Goal: Task Accomplishment & Management: Manage account settings

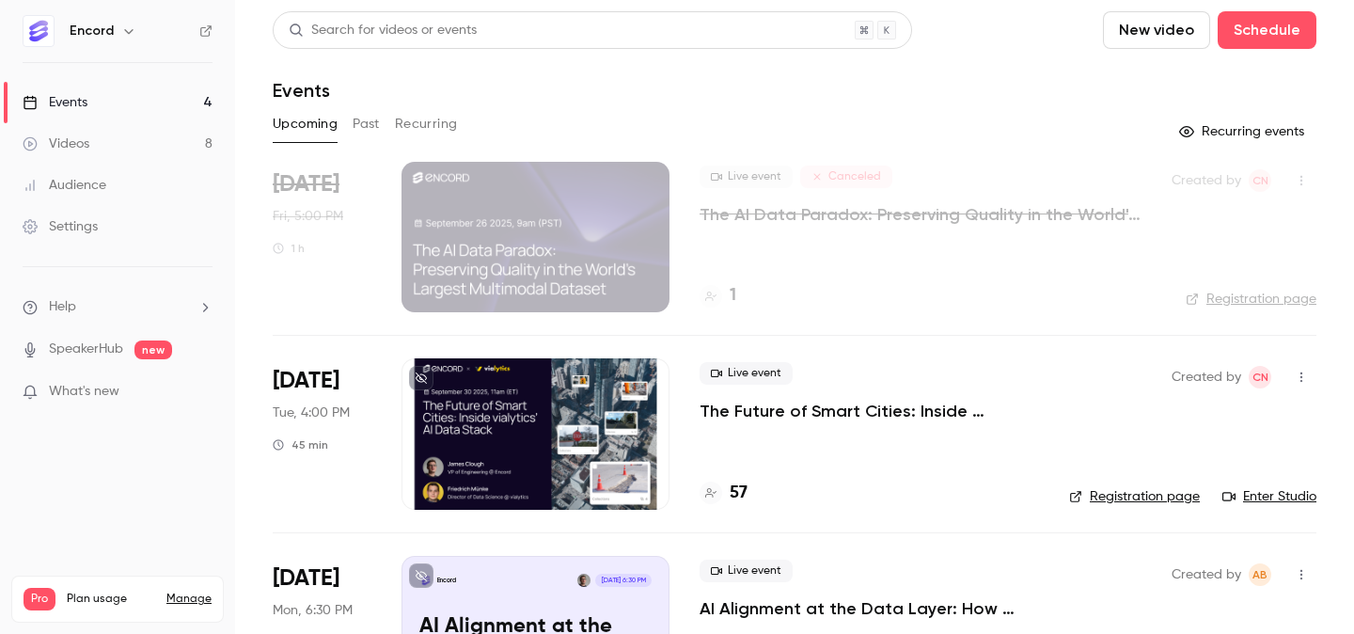
click at [360, 118] on button "Past" at bounding box center [366, 124] width 27 height 30
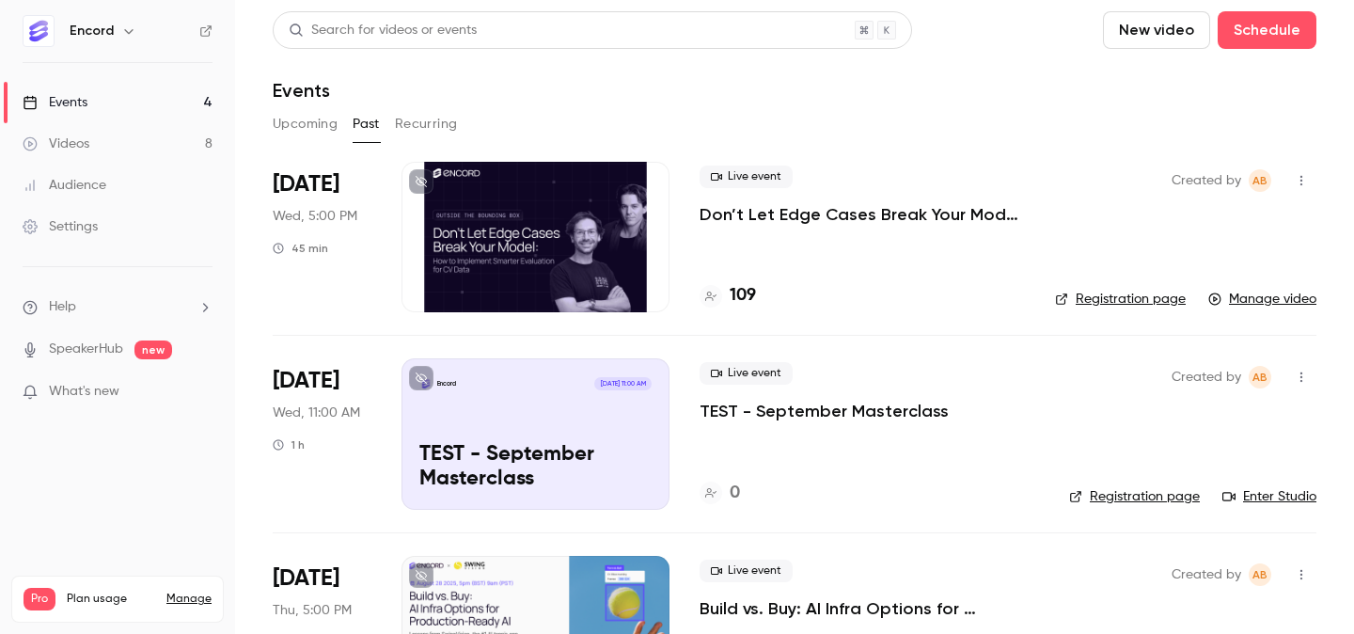
click at [751, 224] on p "Don’t Let Edge Cases Break Your Model: How to Implement Smarter Evaluation for …" at bounding box center [862, 214] width 325 height 23
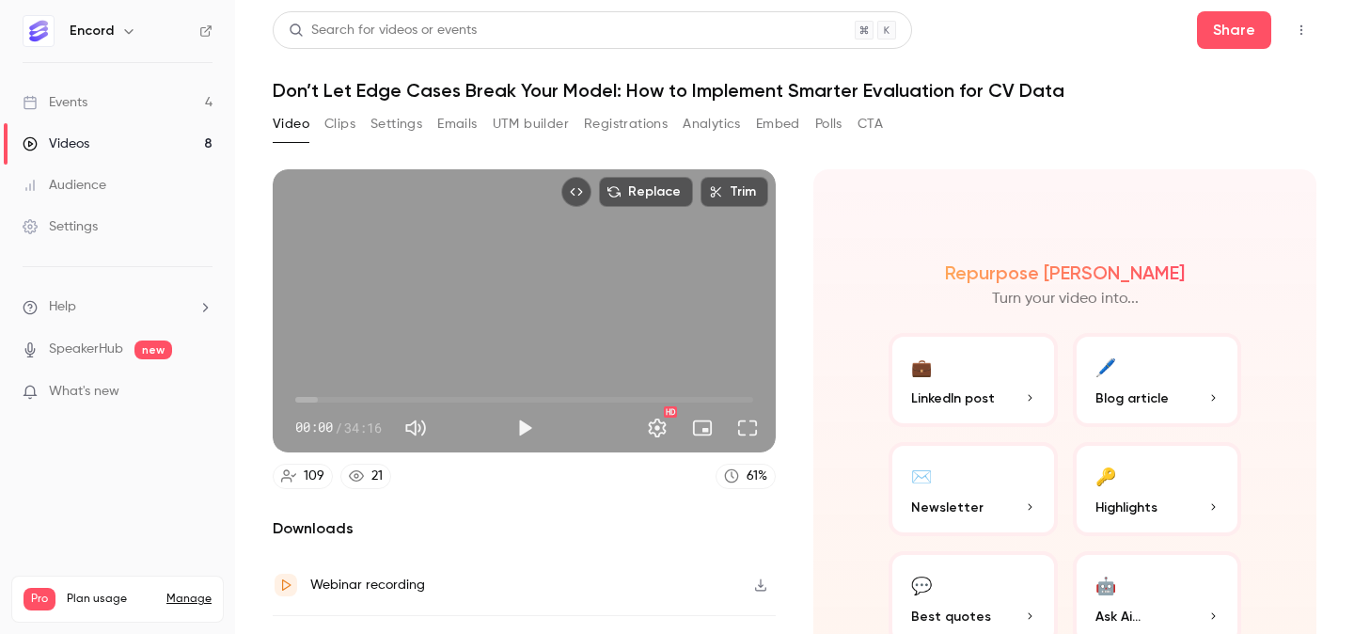
click at [335, 120] on button "Clips" at bounding box center [339, 124] width 31 height 30
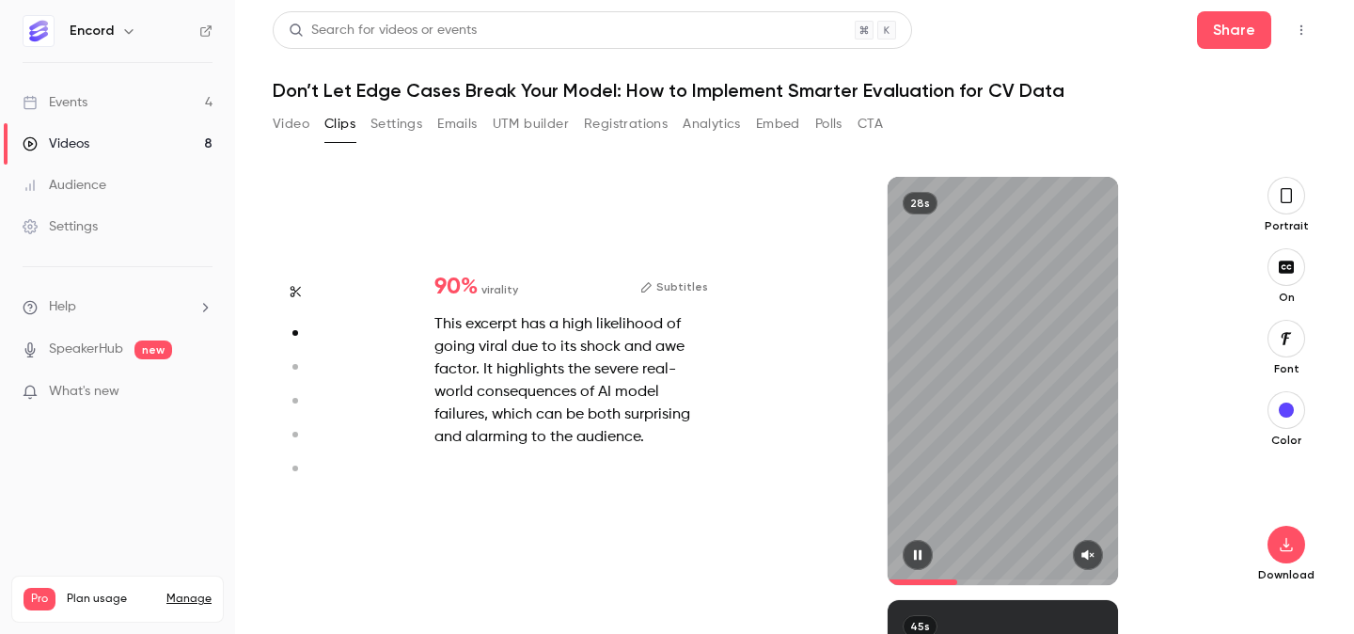
click at [1090, 548] on icon "button" at bounding box center [1088, 554] width 15 height 13
click at [895, 577] on span at bounding box center [1002, 582] width 229 height 30
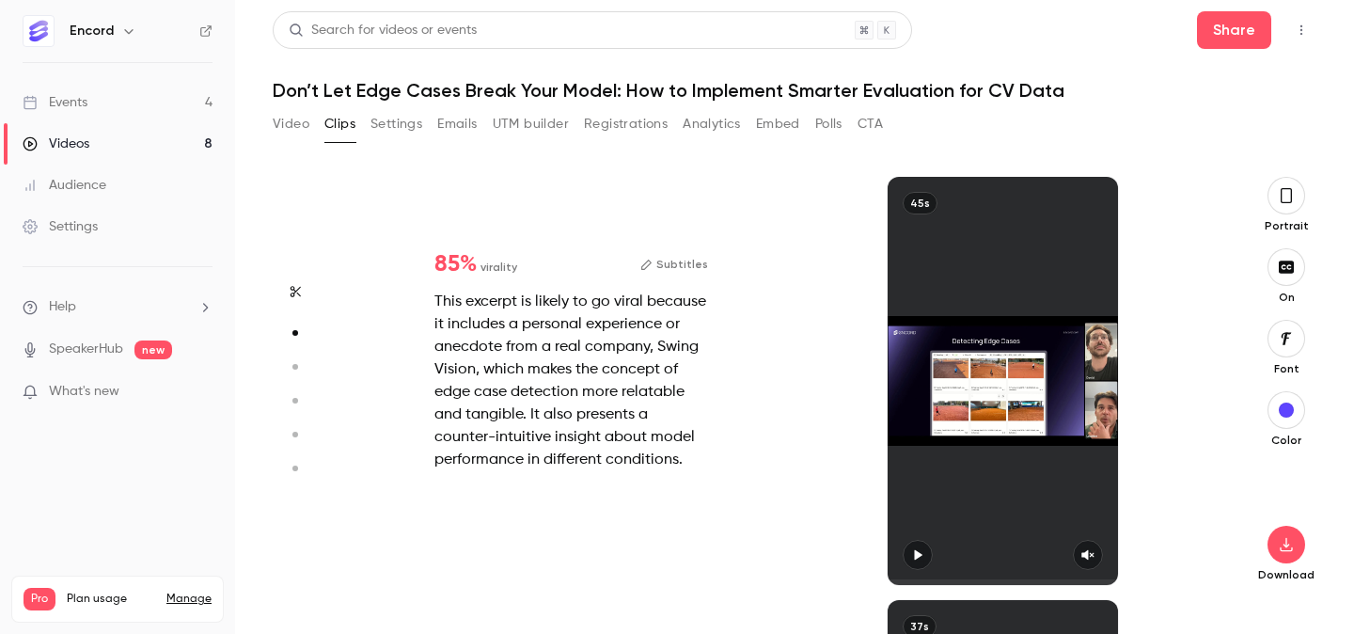
type input "*"
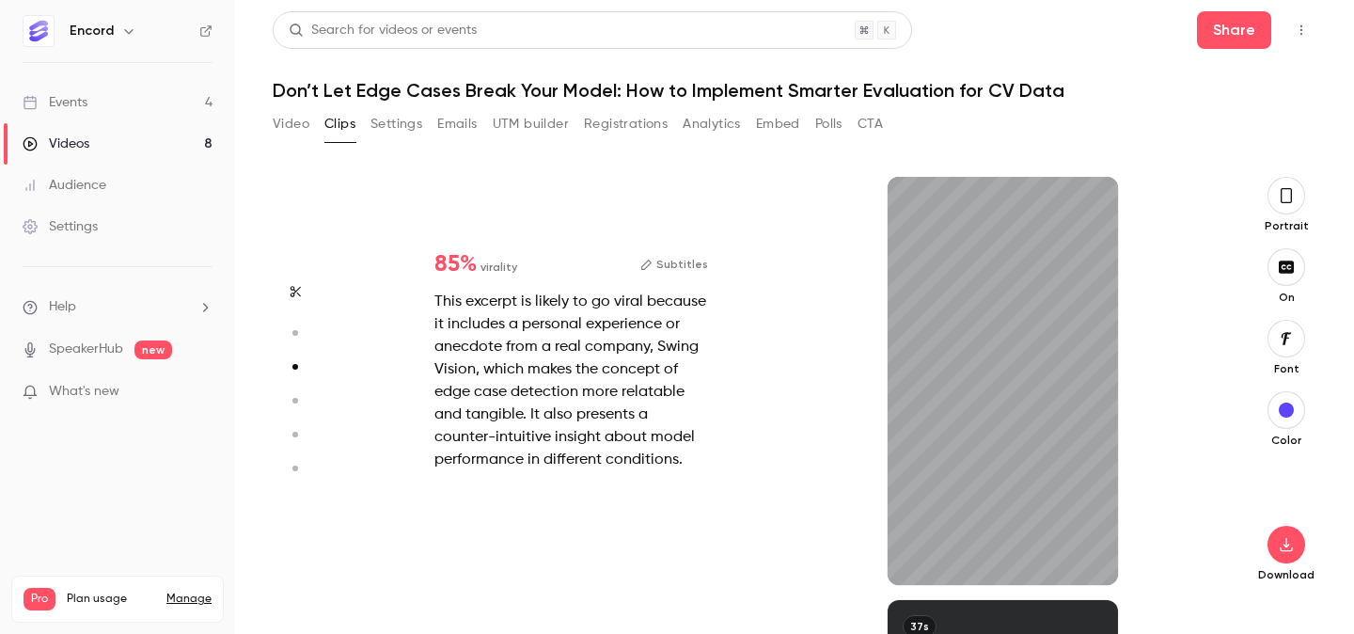
scroll to position [846, 0]
click at [1081, 552] on icon "button" at bounding box center [1088, 554] width 15 height 13
type input "*"
click at [1095, 554] on icon "button" at bounding box center [1088, 554] width 15 height 13
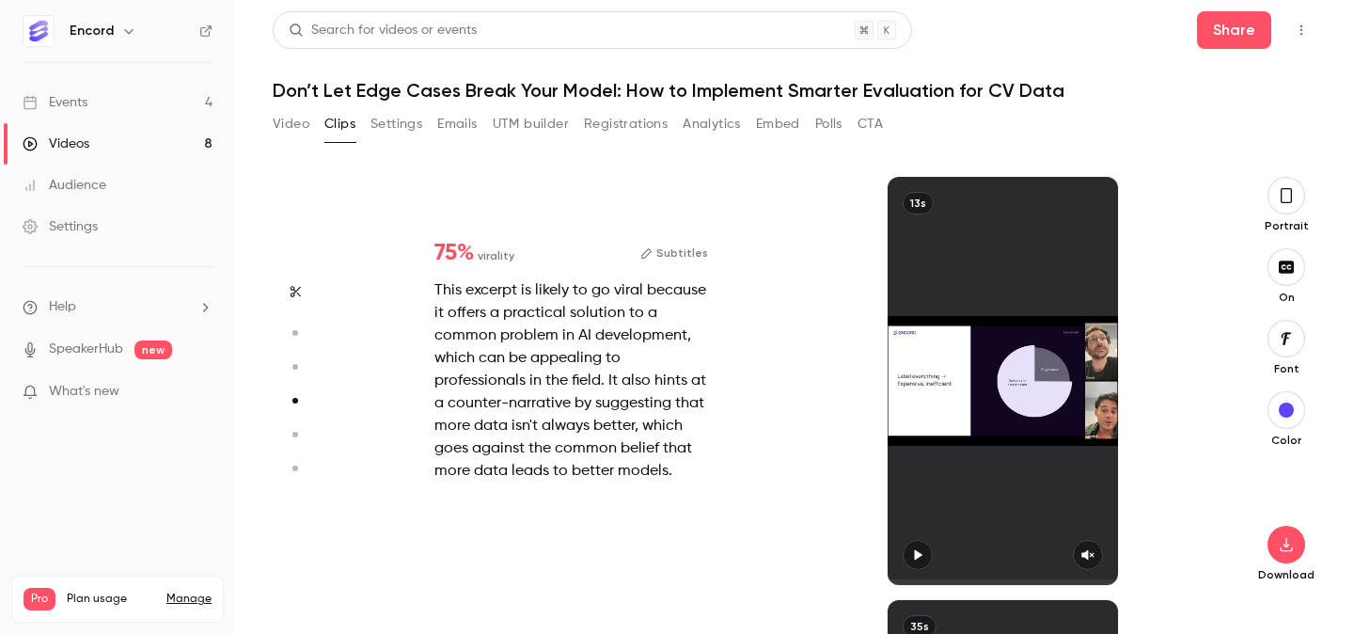
type input "*"
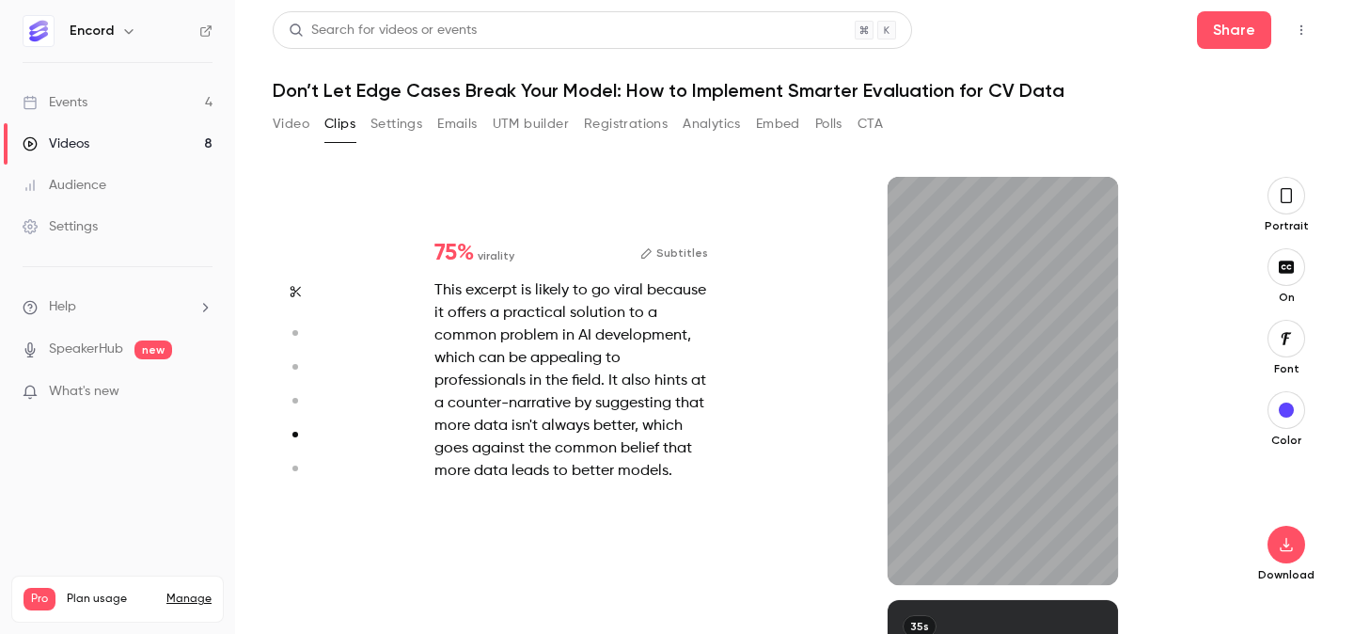
scroll to position [1693, 0]
click at [1081, 554] on icon "button" at bounding box center [1088, 554] width 15 height 13
type input "*"
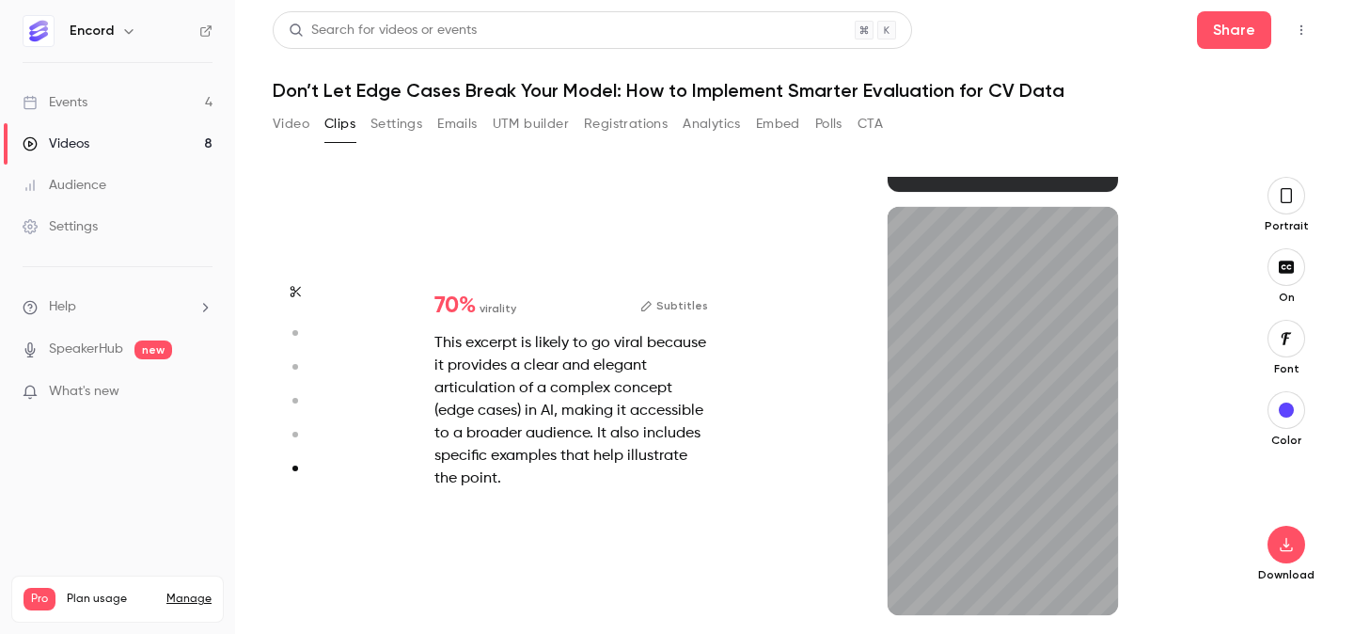
scroll to position [2086, 0]
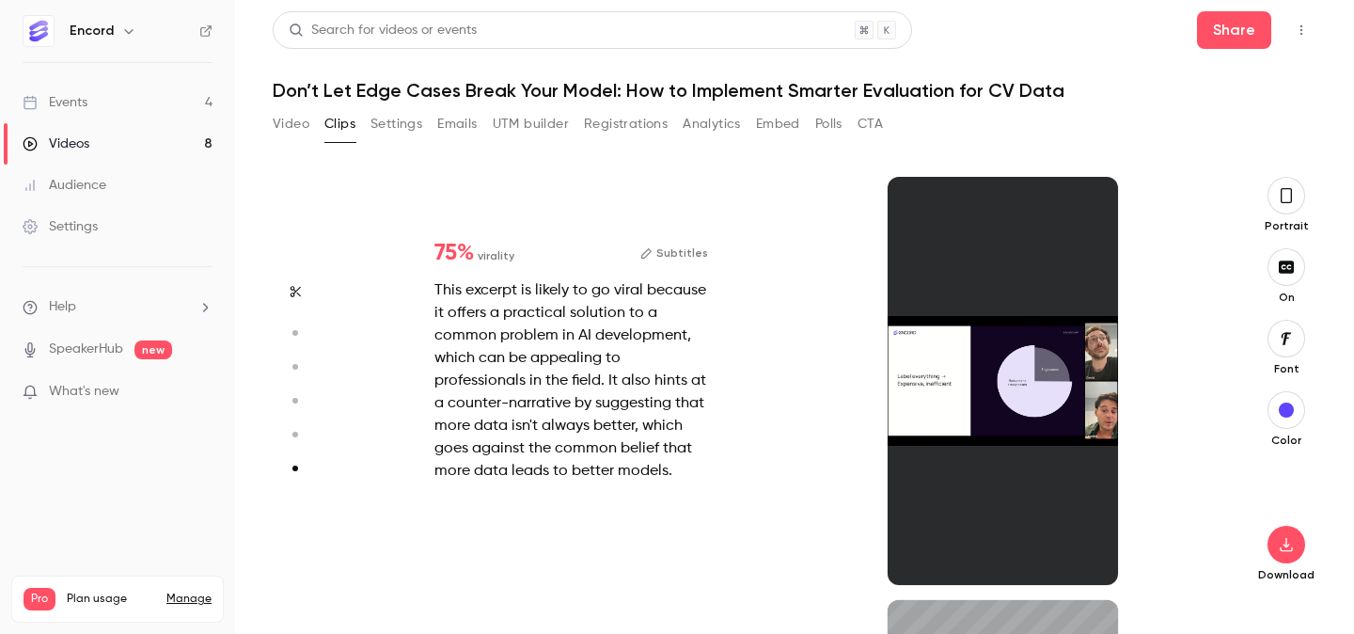
type input "*"
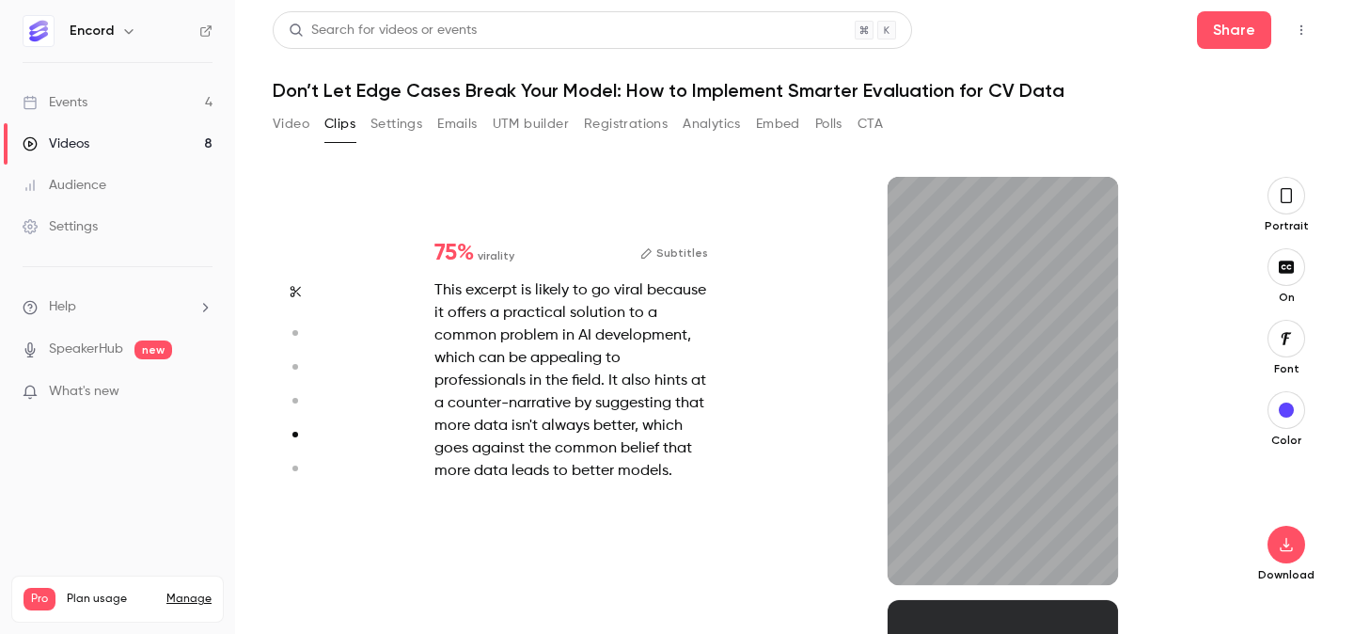
type input "*"
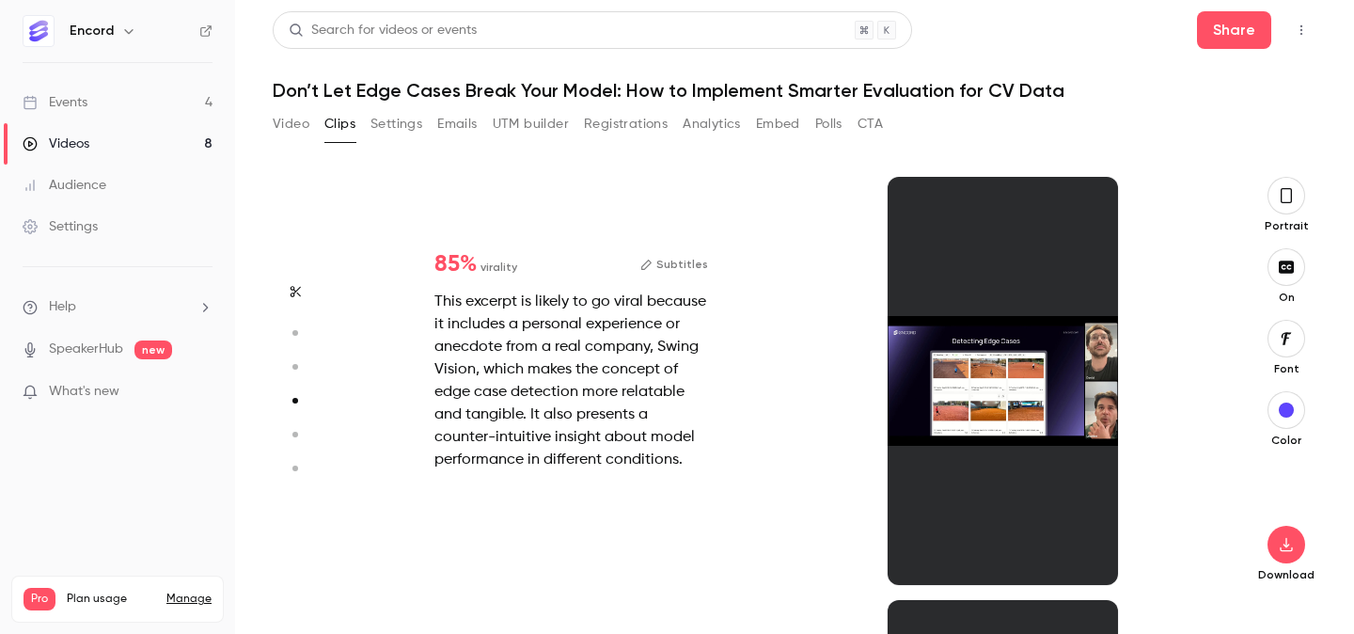
type input "*"
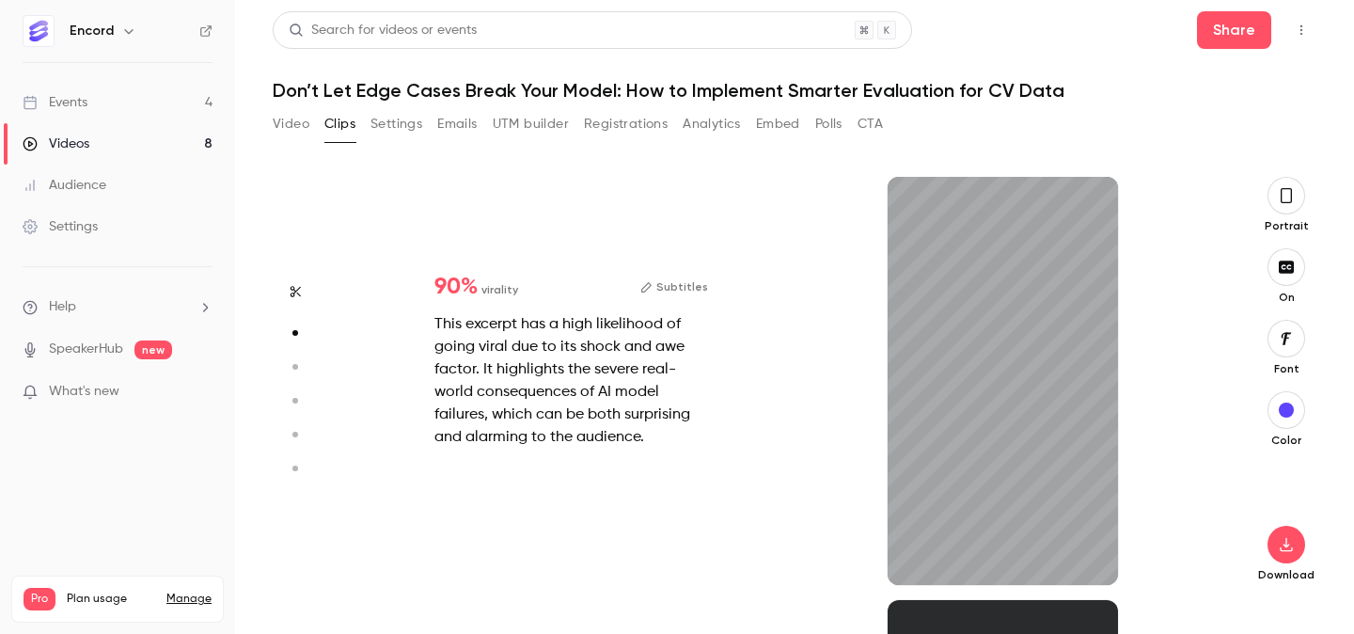
scroll to position [423, 0]
click at [1290, 190] on icon "button" at bounding box center [1286, 195] width 15 height 21
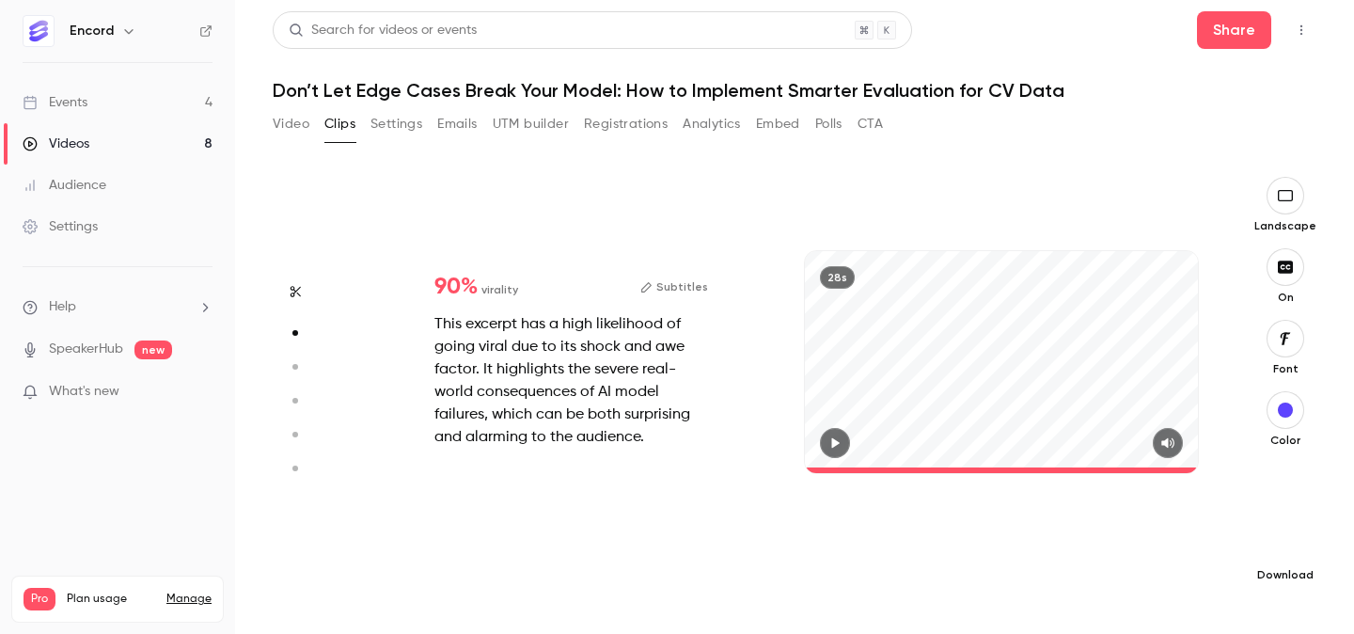
click at [1293, 539] on icon "button" at bounding box center [1285, 544] width 23 height 15
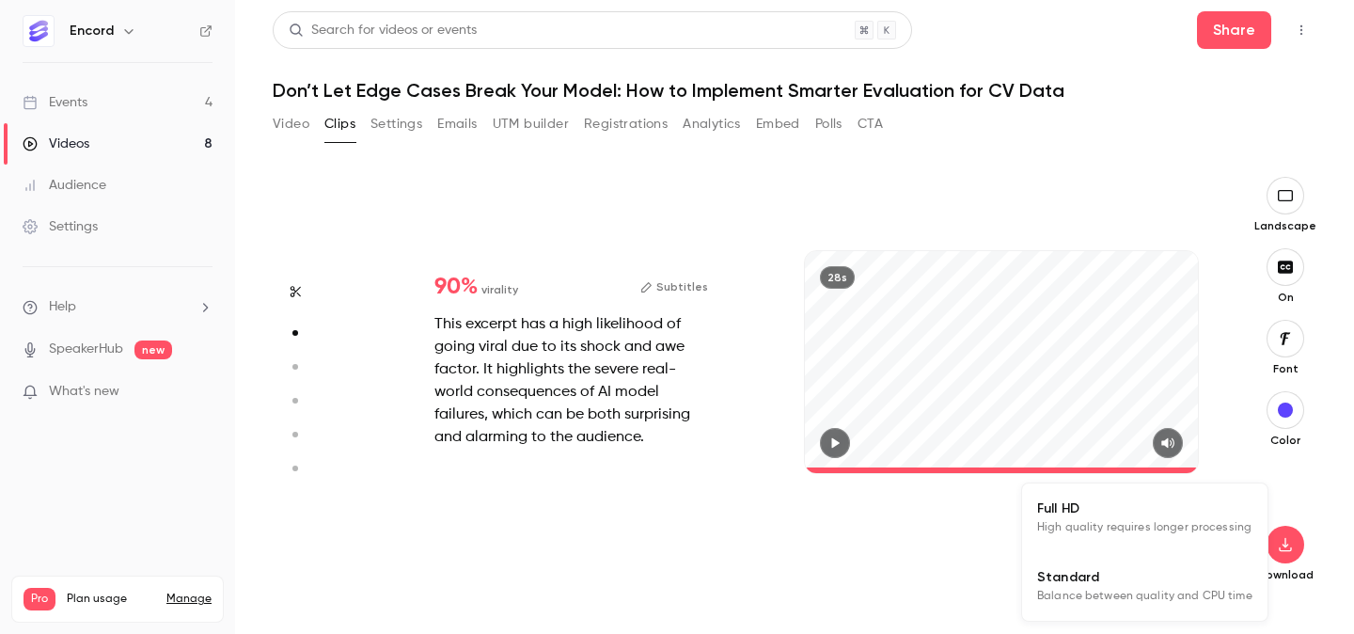
click at [1176, 527] on span "High quality requires longer processing" at bounding box center [1144, 527] width 214 height 19
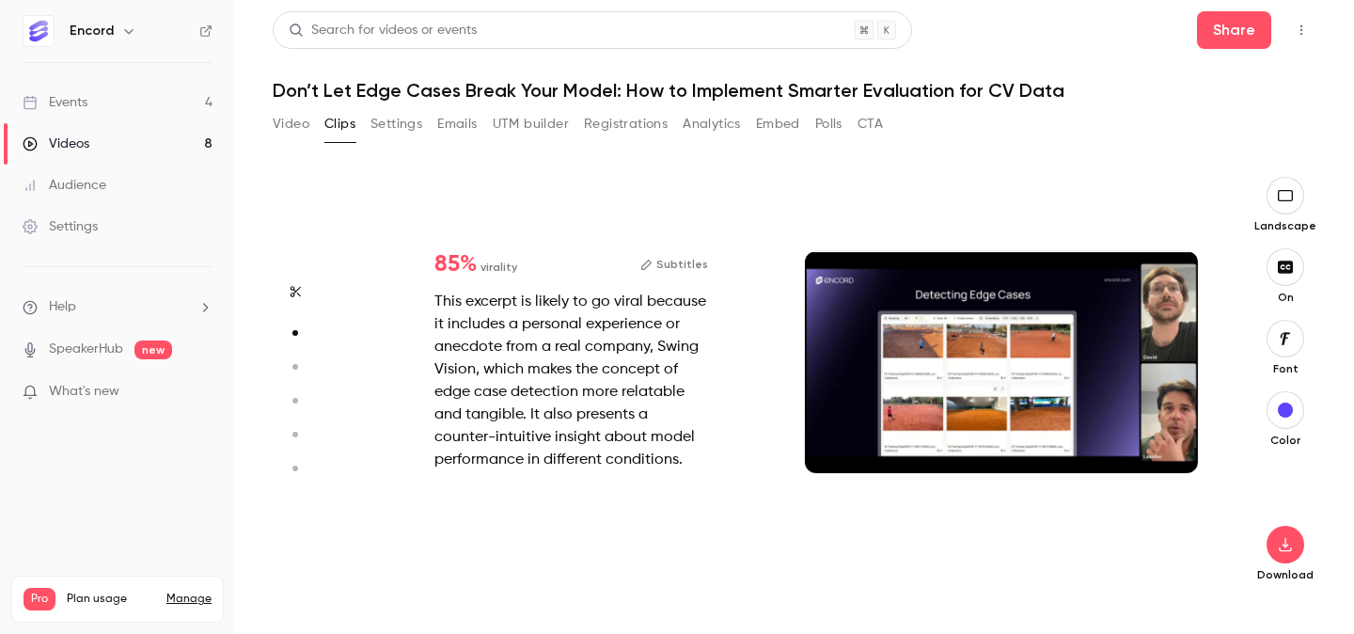
type input "*"
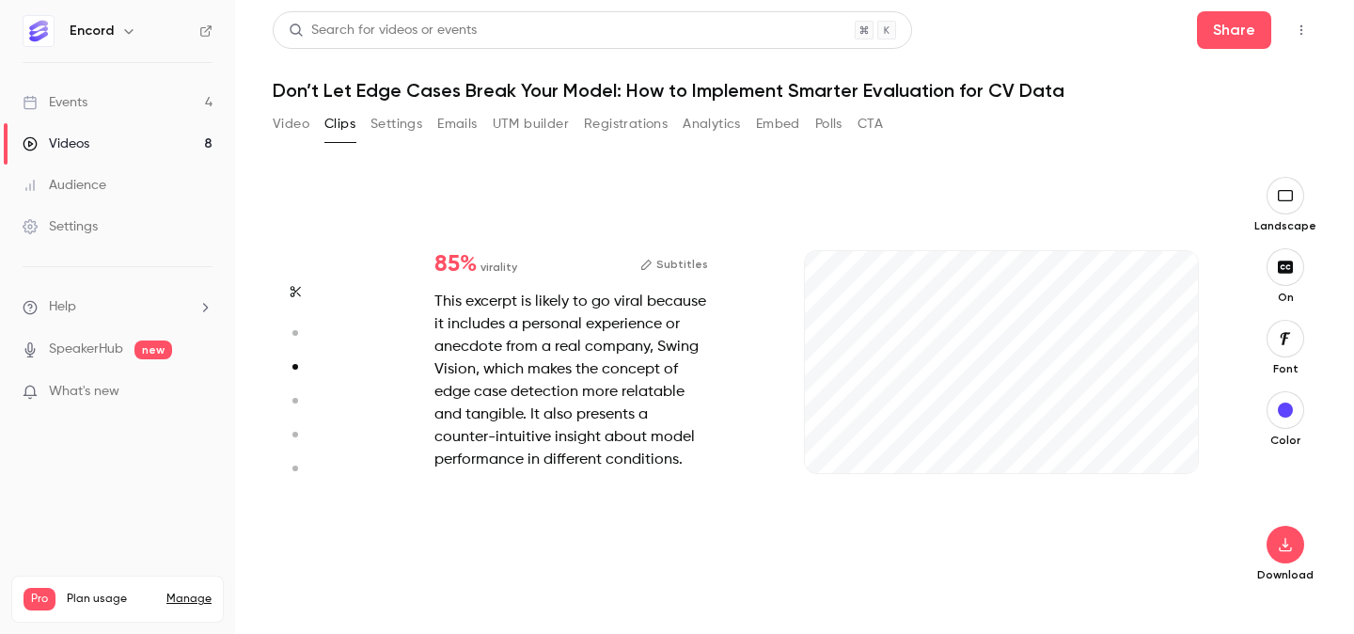
scroll to position [846, 0]
click at [672, 261] on button "Subtitles" at bounding box center [675, 264] width 68 height 23
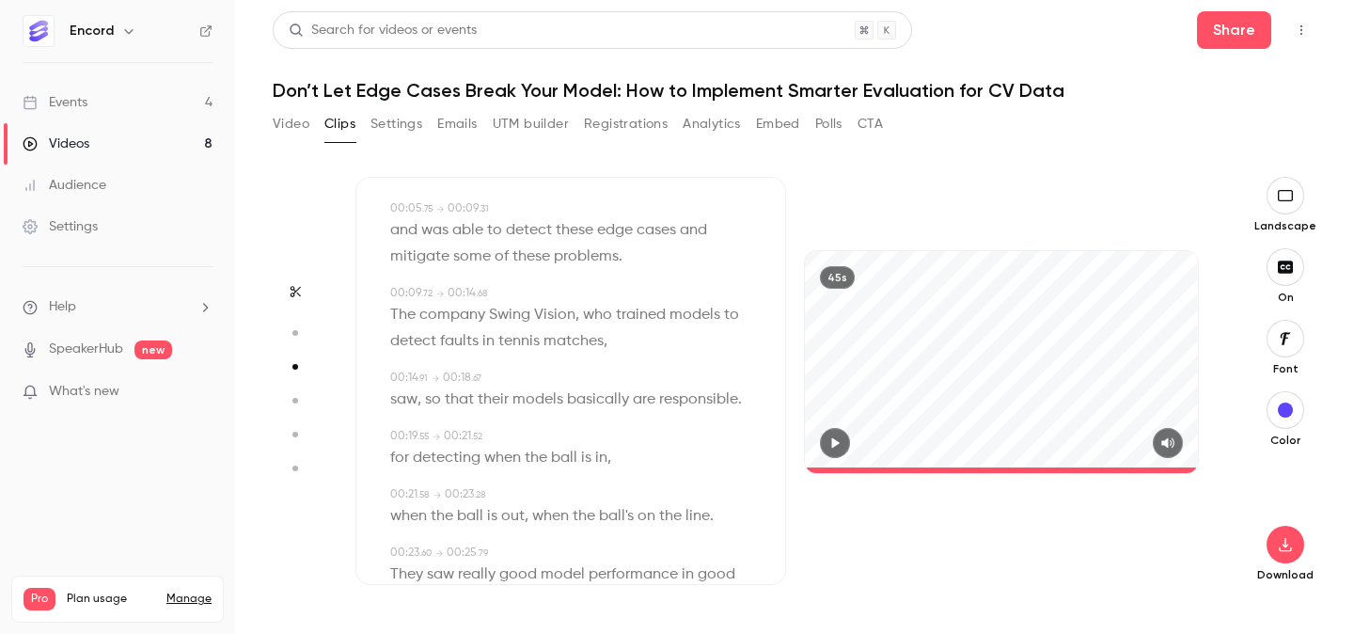
scroll to position [209, 0]
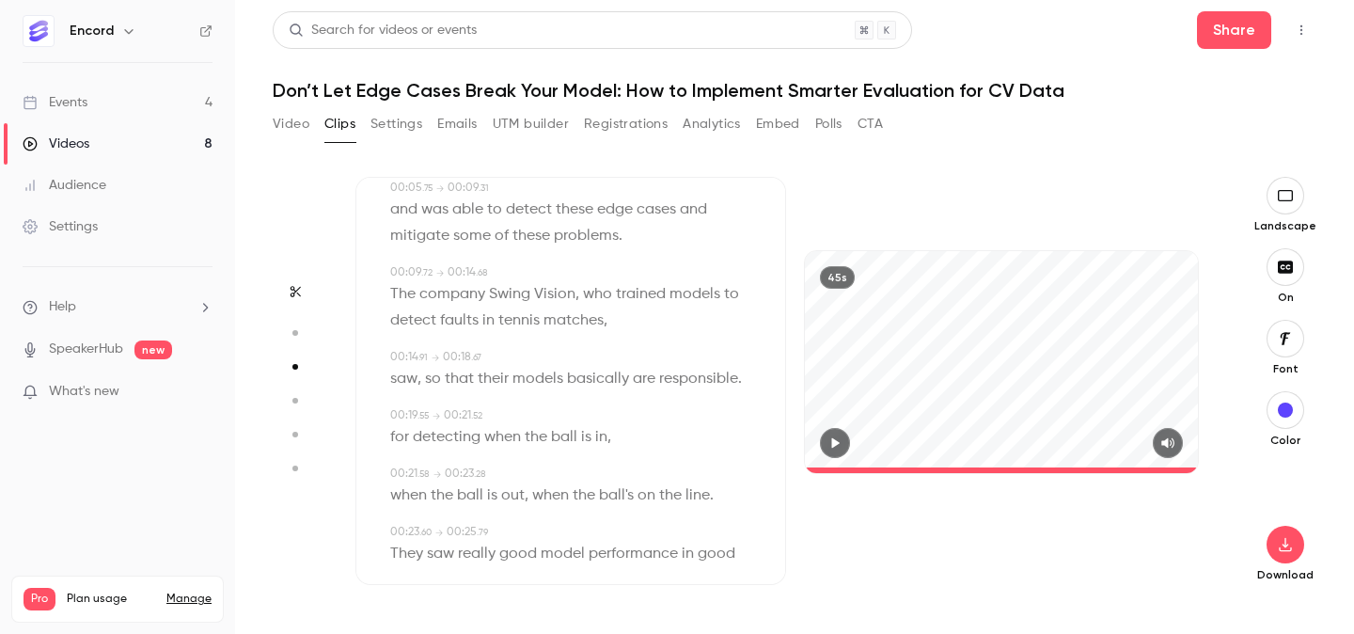
click at [535, 281] on span "Vision" at bounding box center [554, 294] width 41 height 26
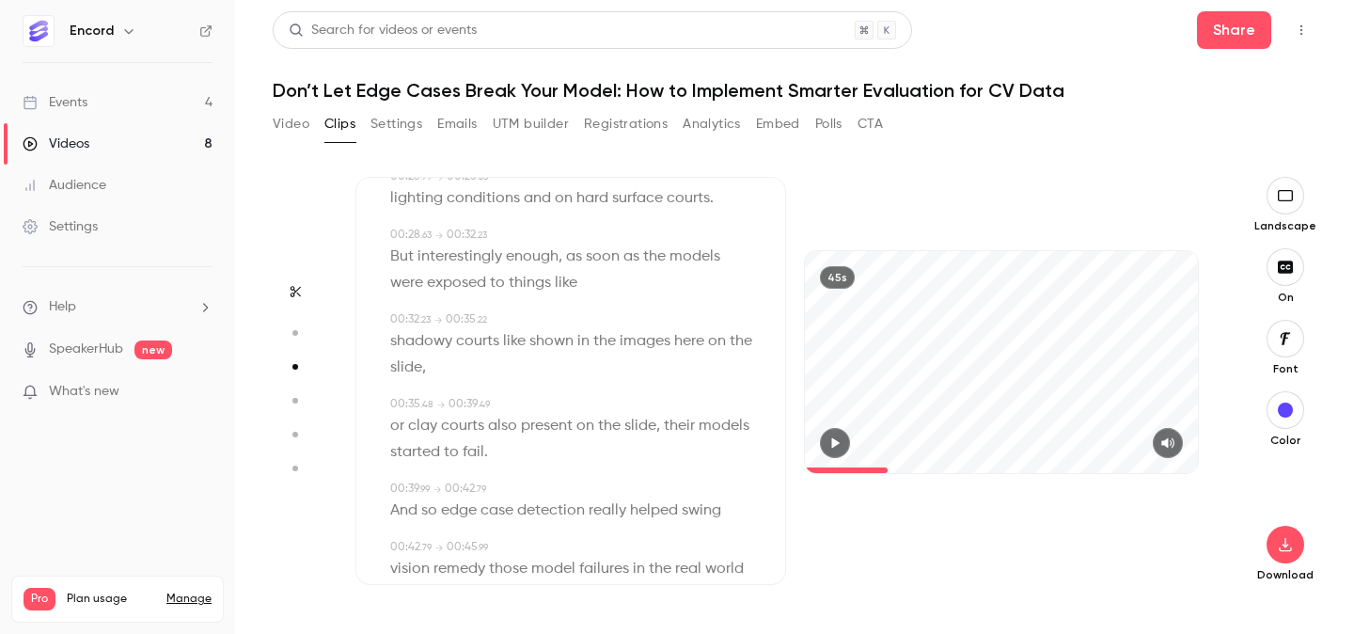
scroll to position [640, 0]
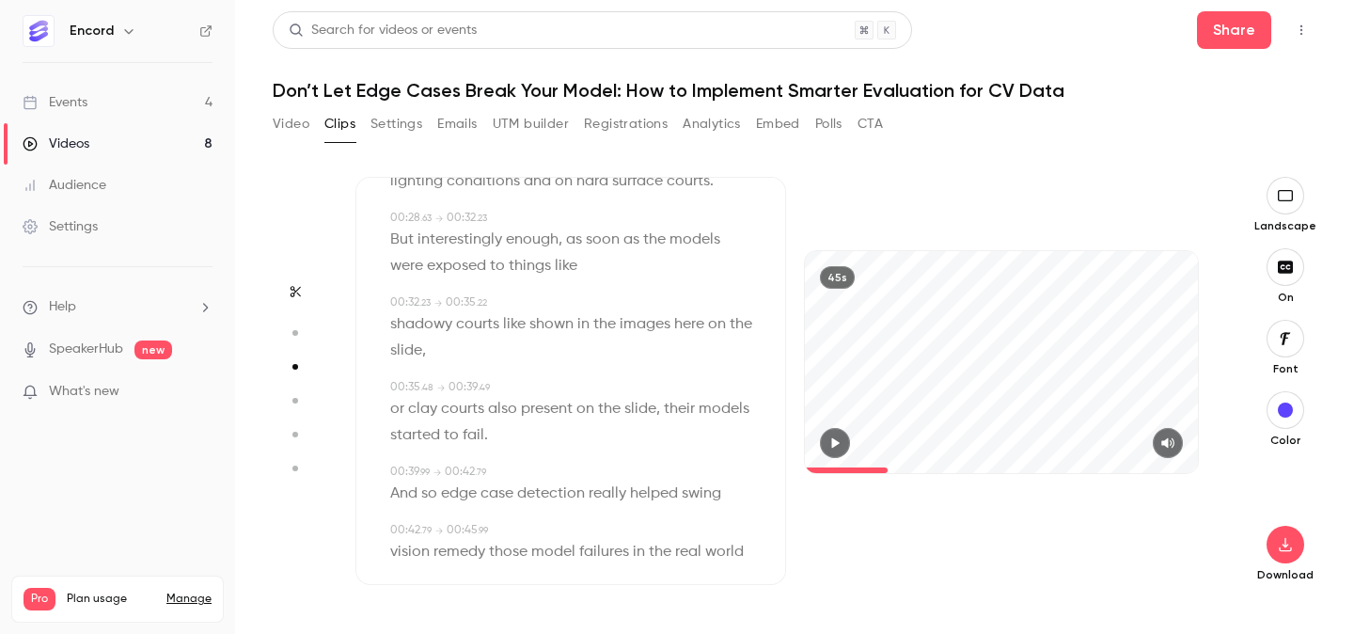
click at [703, 481] on span "swing" at bounding box center [702, 494] width 40 height 26
type input "**"
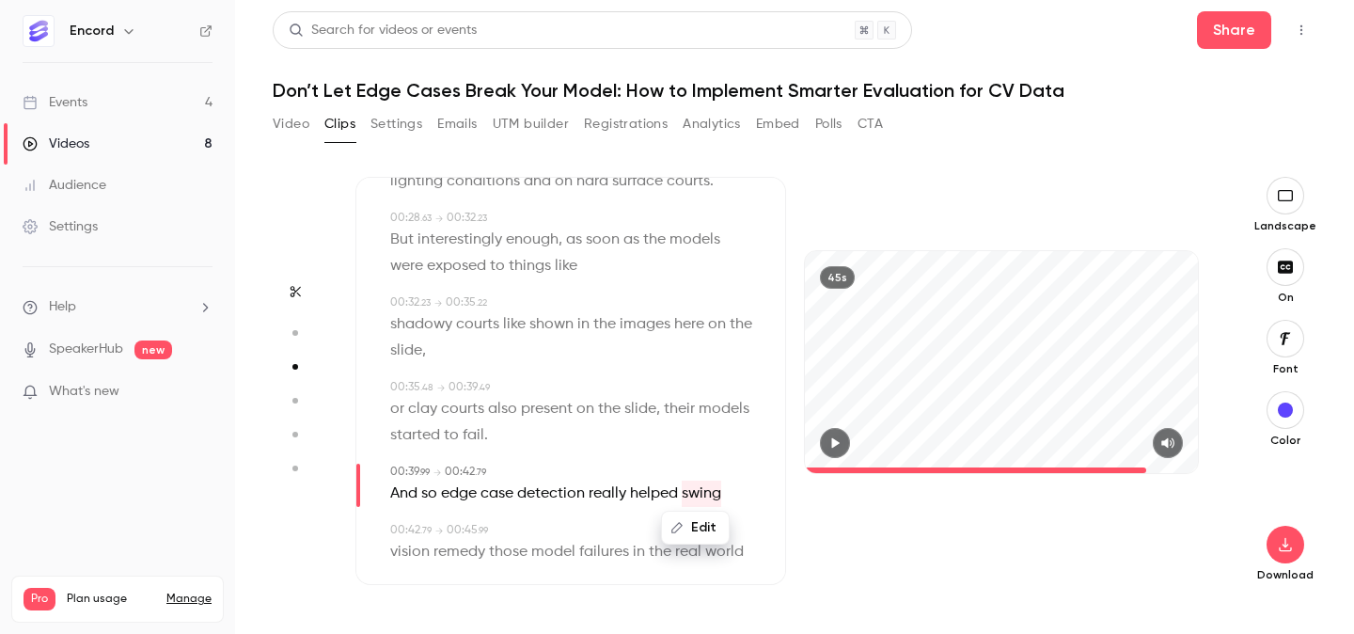
click at [686, 513] on button "Edit" at bounding box center [695, 528] width 65 height 30
type input "**********"
click at [749, 515] on button "Replace" at bounding box center [742, 534] width 85 height 38
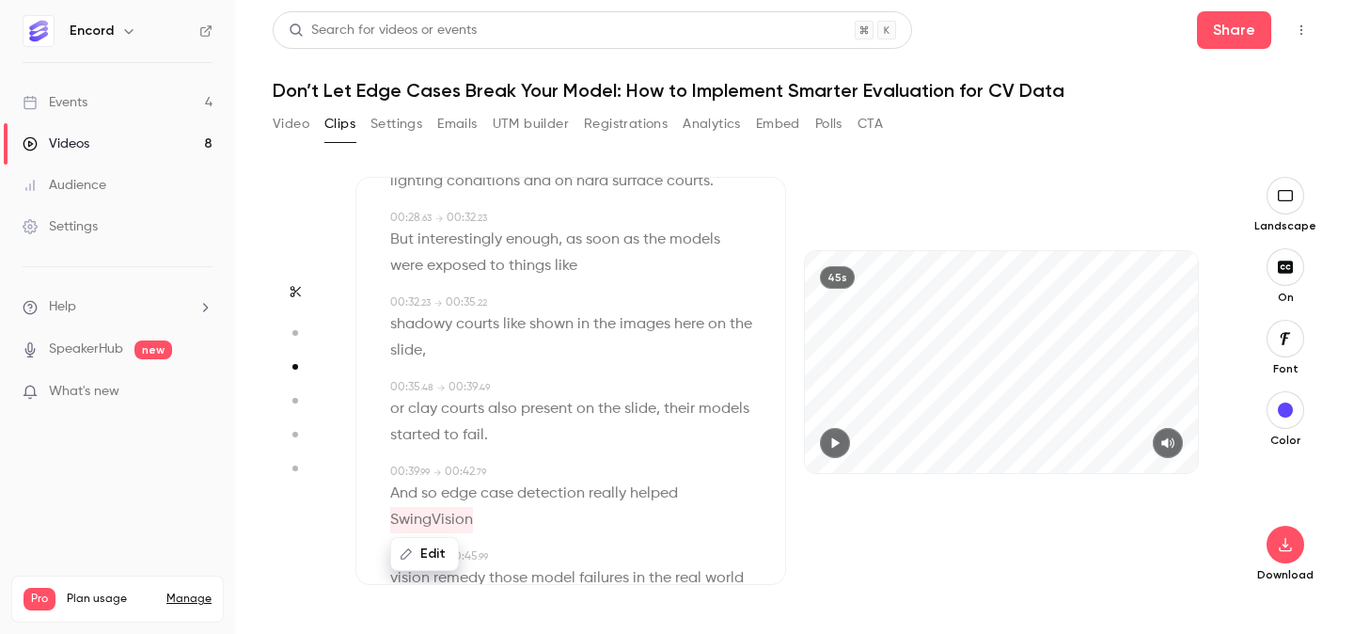
click at [408, 555] on div "Edit" at bounding box center [432, 554] width 54 height 60
type input "**"
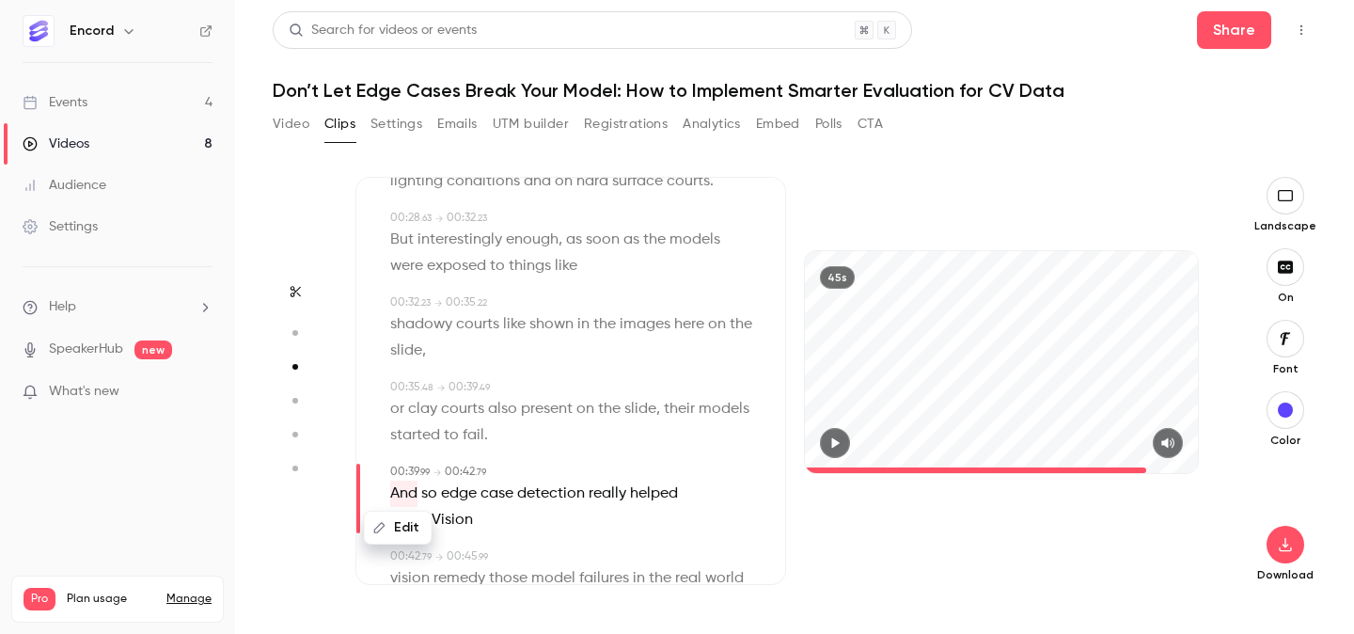
click at [411, 513] on button "Edit" at bounding box center [398, 528] width 65 height 30
click at [563, 515] on button "Replace" at bounding box center [576, 534] width 85 height 38
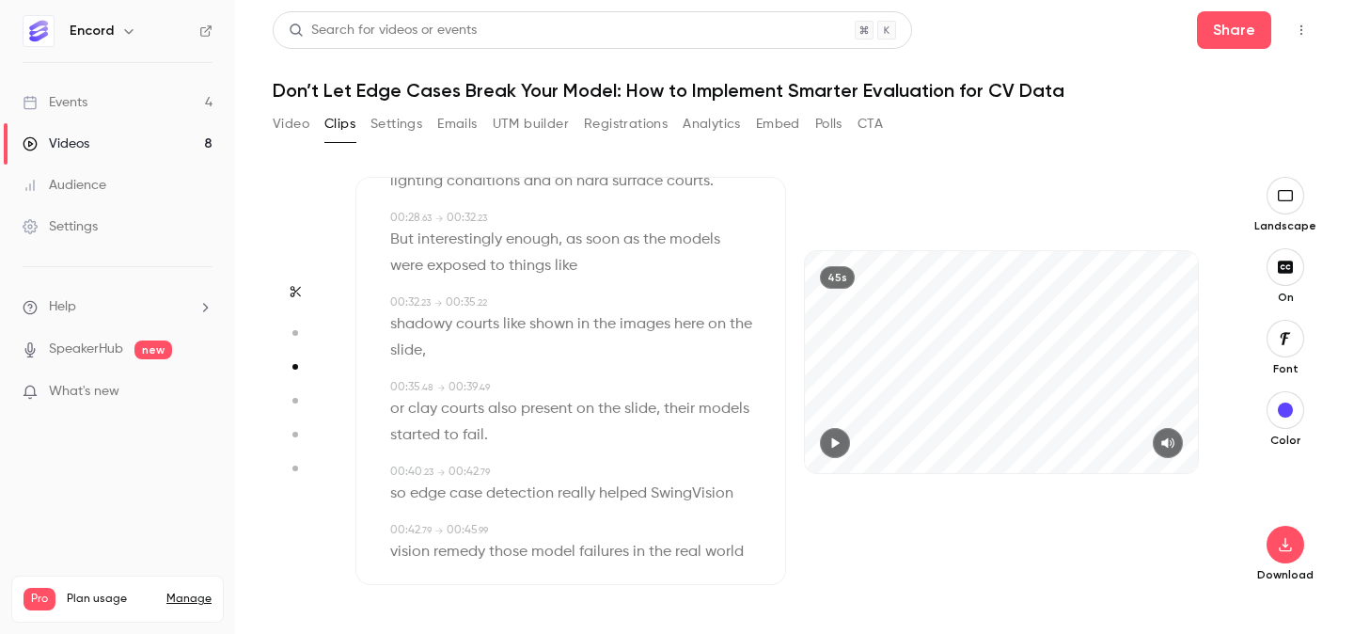
click at [397, 539] on span "vision" at bounding box center [410, 552] width 40 height 26
type input "****"
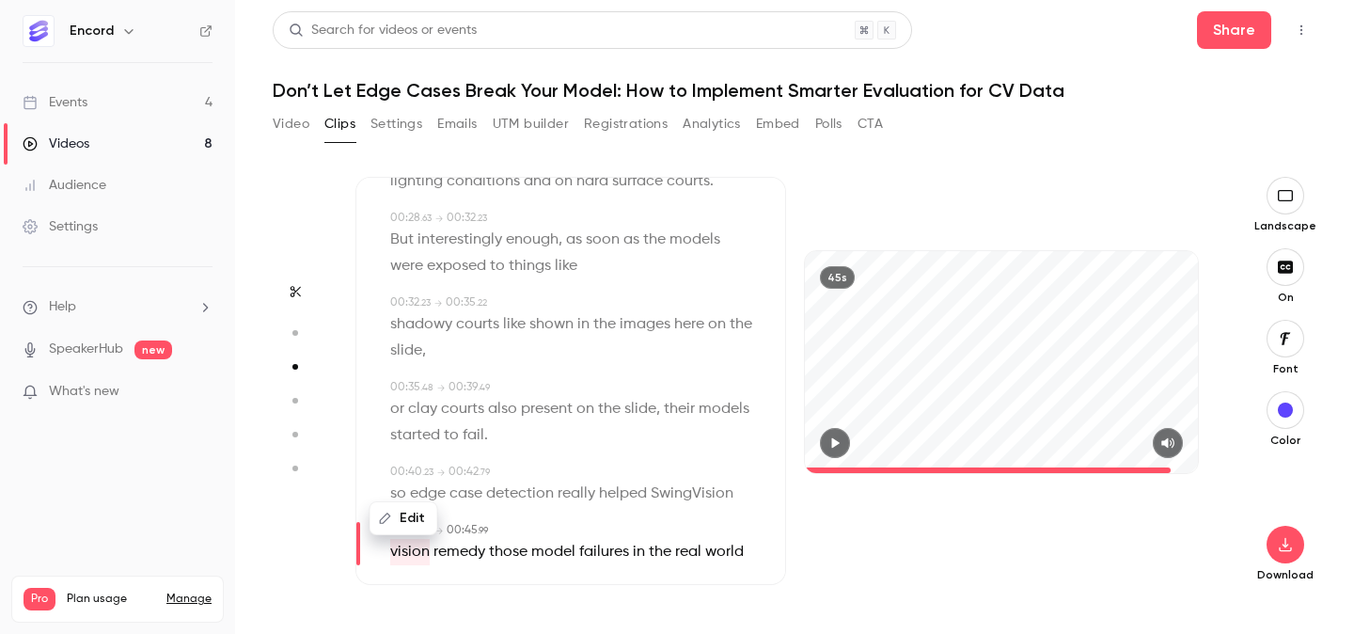
click at [398, 503] on button "Edit" at bounding box center [404, 518] width 65 height 30
click at [555, 493] on button "Replace" at bounding box center [576, 512] width 85 height 38
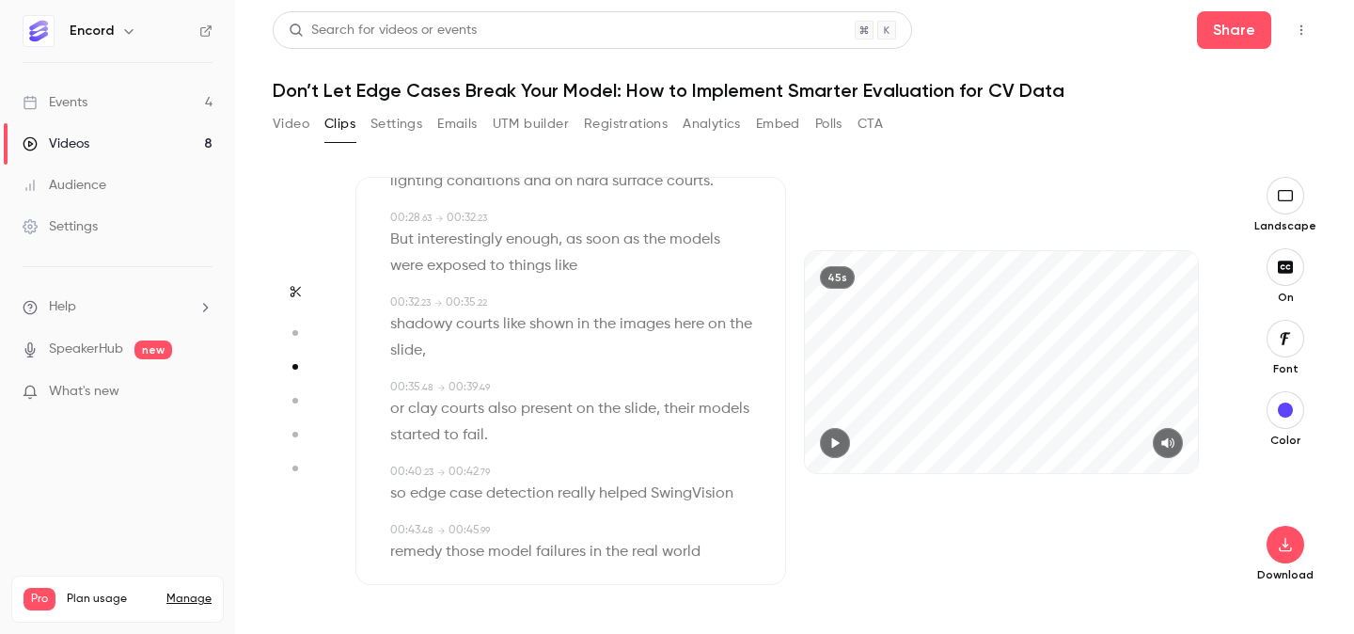
click at [846, 443] on button "button" at bounding box center [835, 443] width 30 height 30
click at [1065, 453] on div at bounding box center [1001, 443] width 393 height 30
click at [1286, 546] on icon "button" at bounding box center [1285, 545] width 12 height 14
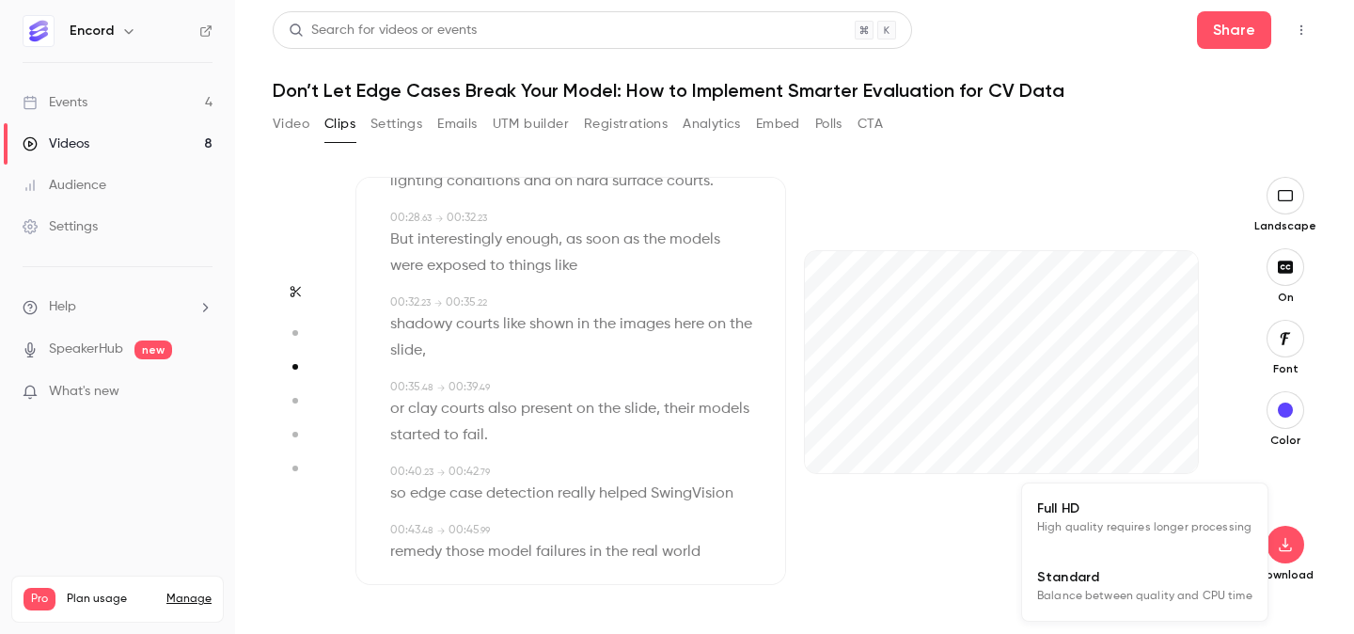
click at [1132, 530] on span "High quality requires longer processing" at bounding box center [1144, 527] width 214 height 19
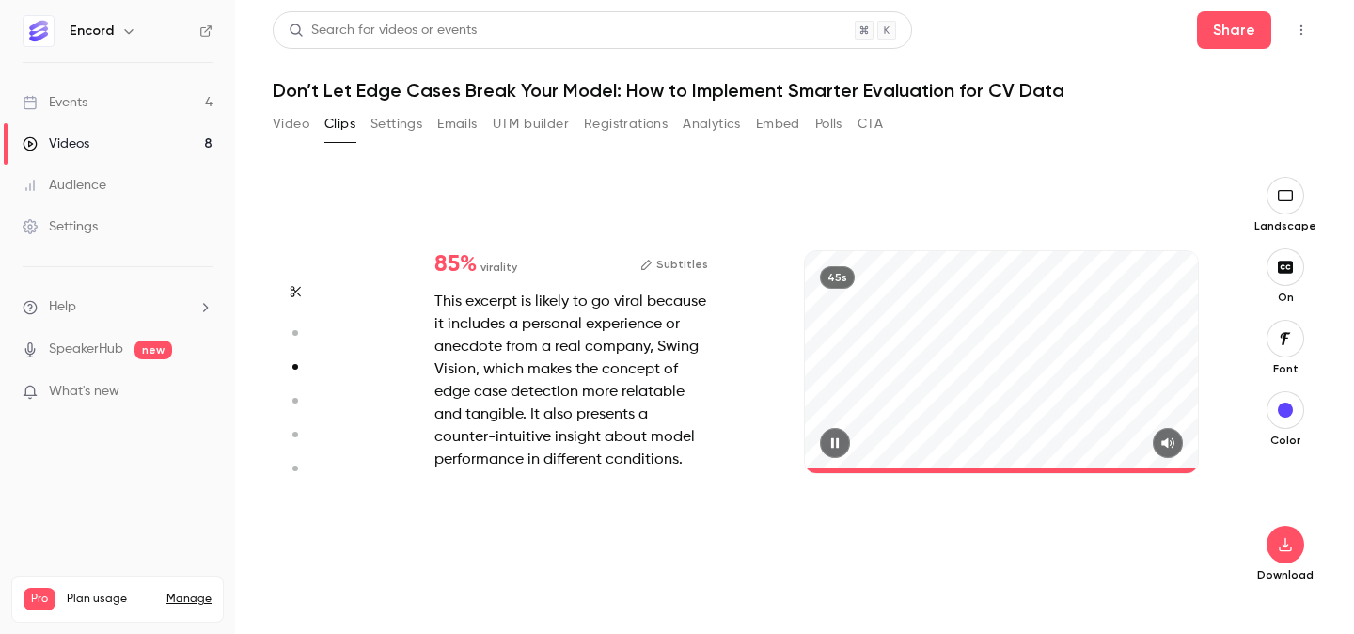
scroll to position [1315, 0]
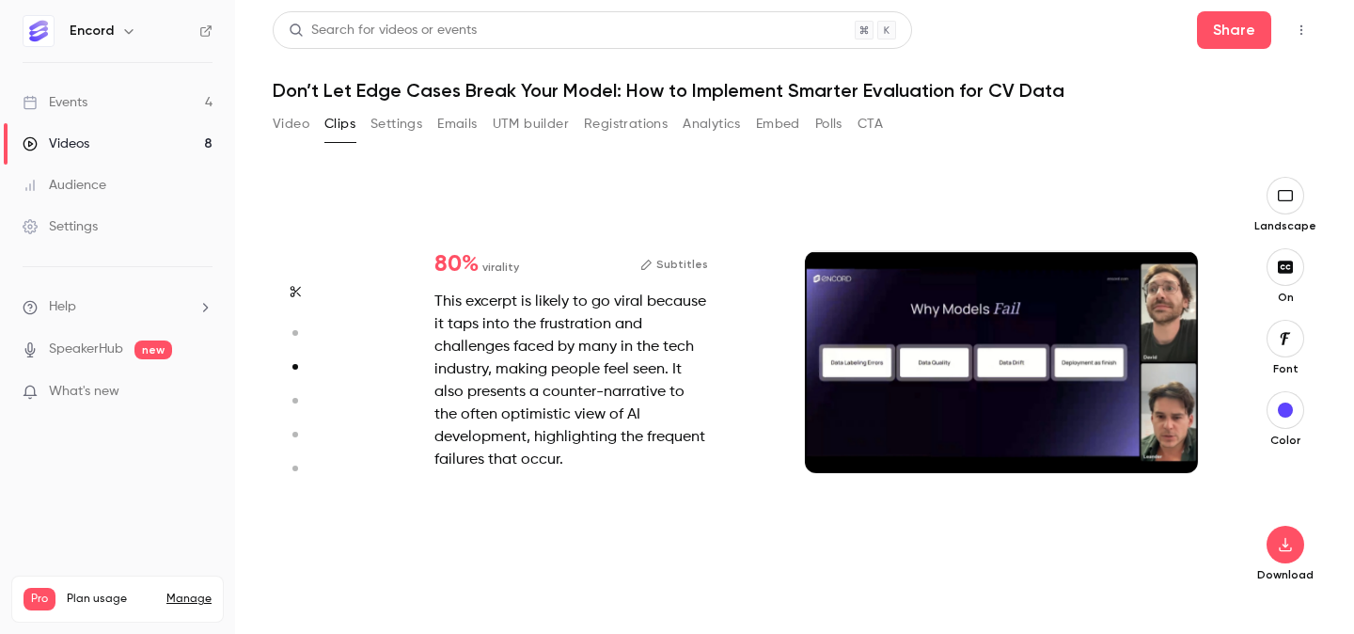
type input "*"
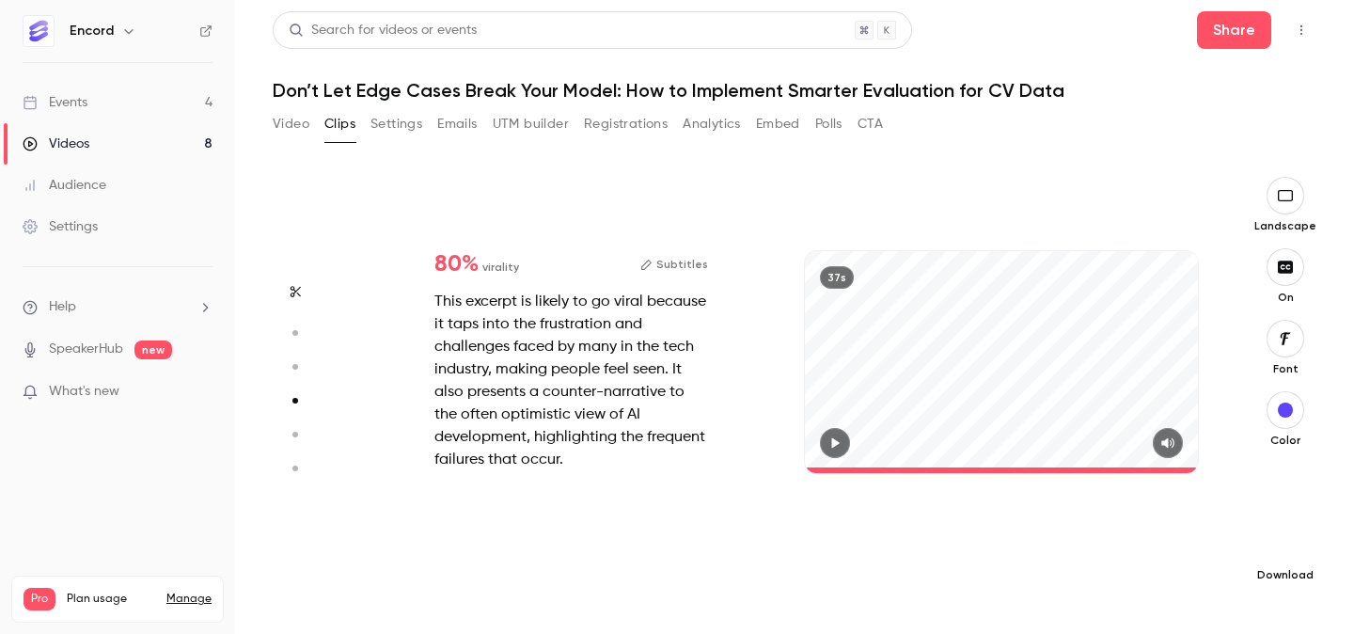
click at [1288, 545] on icon "button" at bounding box center [1285, 545] width 12 height 14
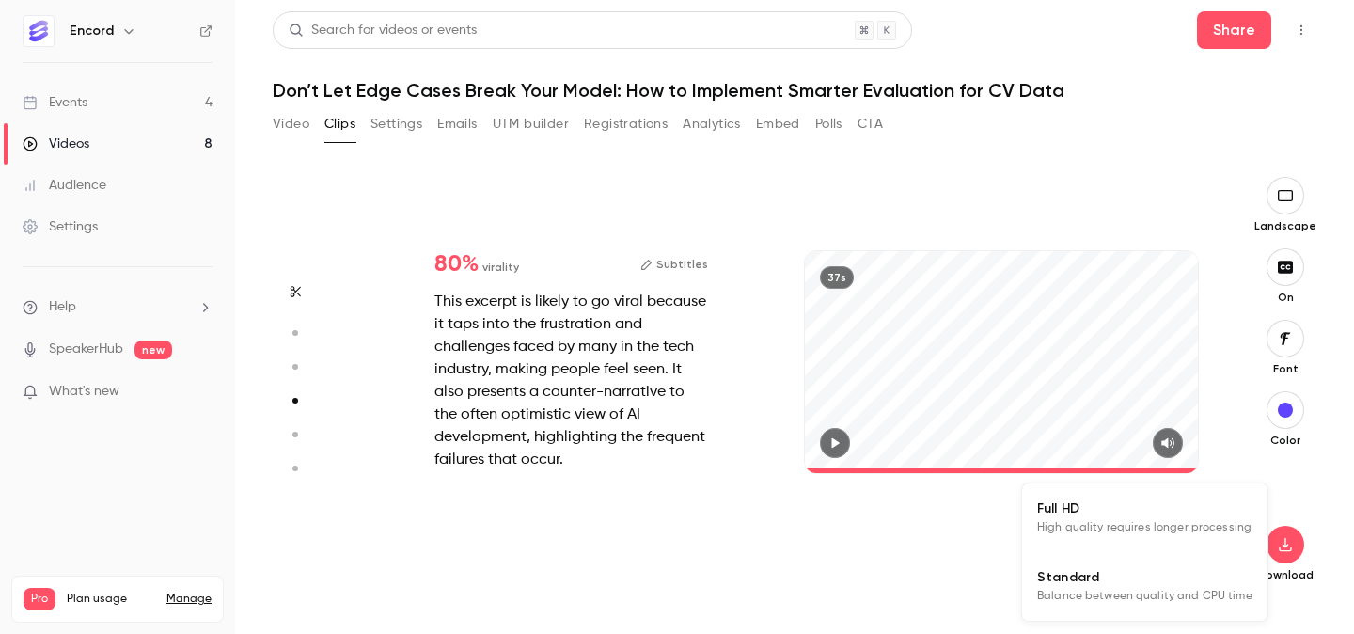
click at [1169, 509] on span "Full HD" at bounding box center [1144, 508] width 215 height 20
type input "*"
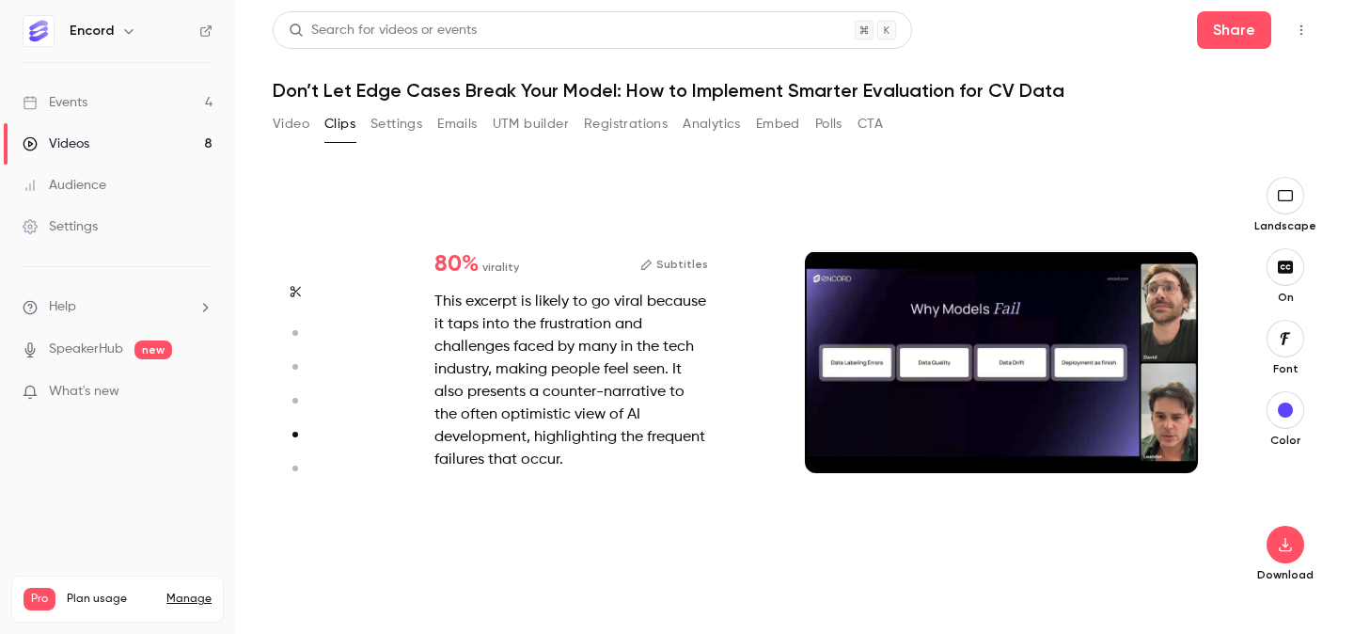
type input "*"
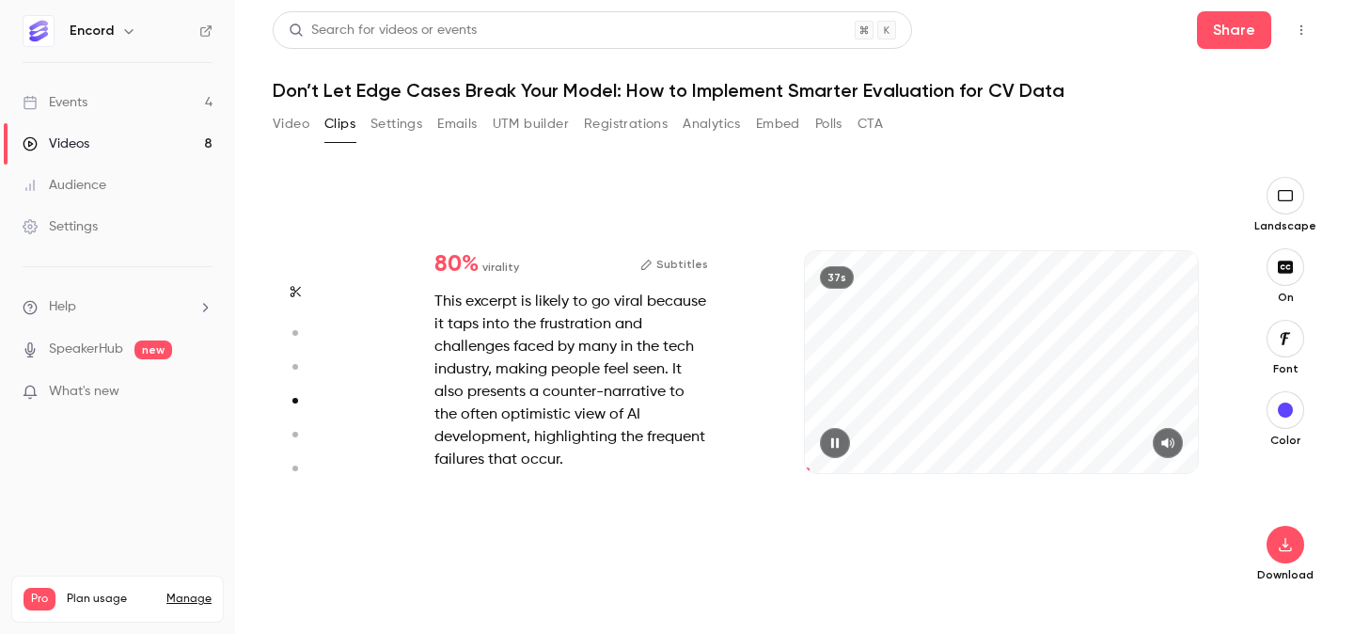
type input "*"
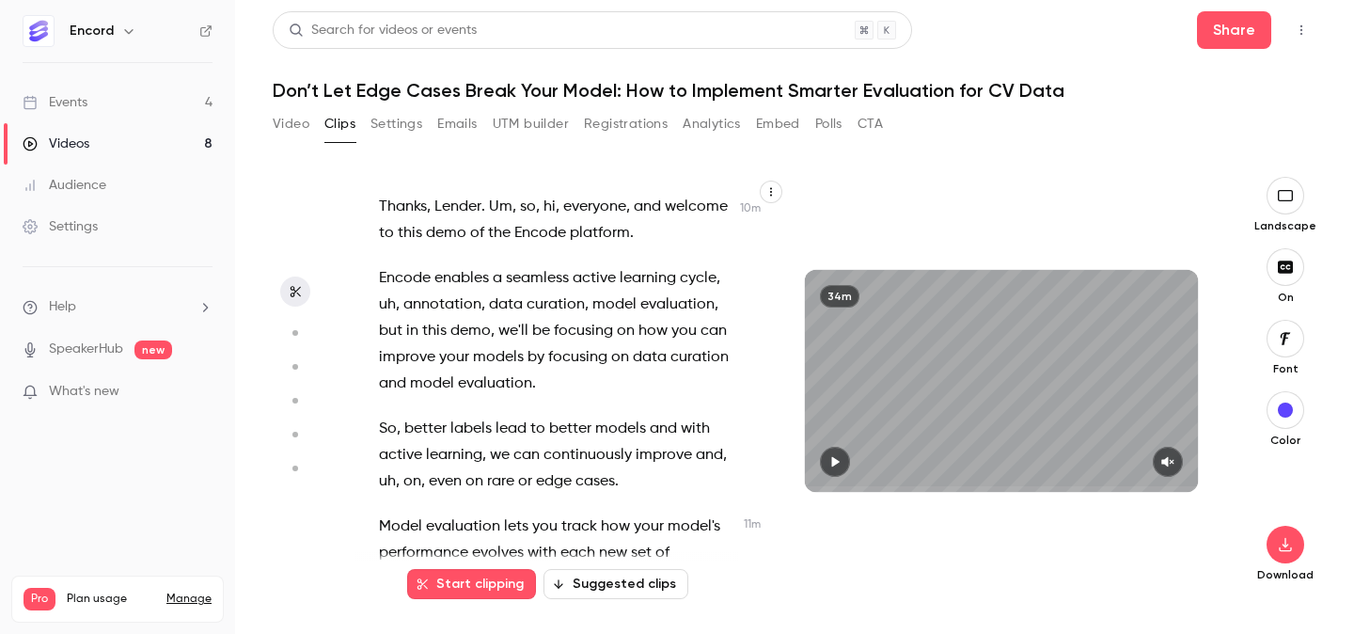
scroll to position [5003, 0]
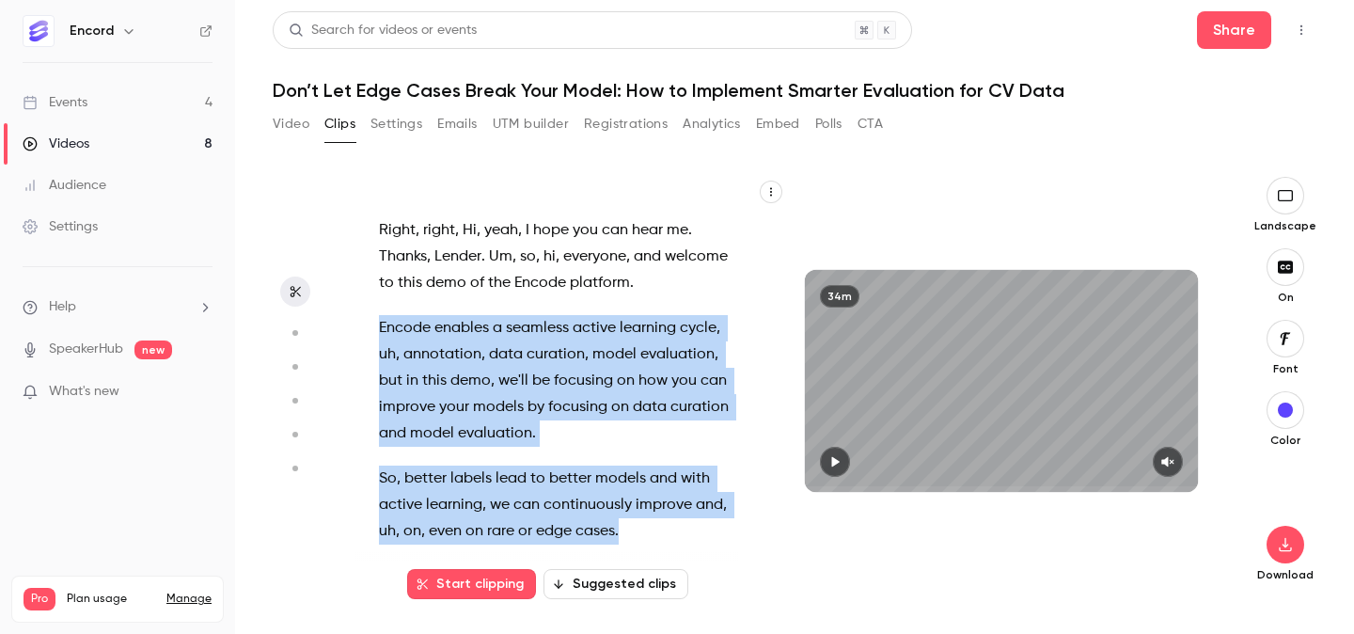
drag, startPoint x: 382, startPoint y: 247, endPoint x: 633, endPoint y: 451, distance: 323.0
click at [633, 451] on div "Everybody , we're gonna get started in uh in just a sec here , give folks anoth…" at bounding box center [566, 390] width 421 height 389
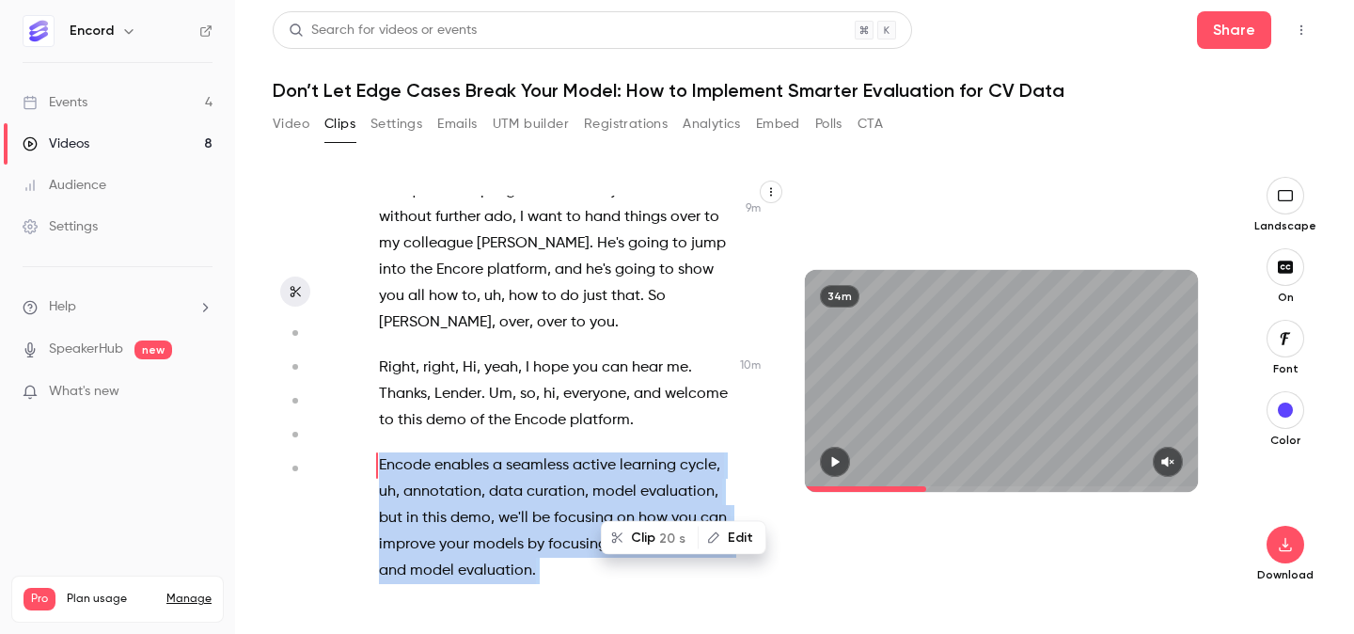
scroll to position [4862, 0]
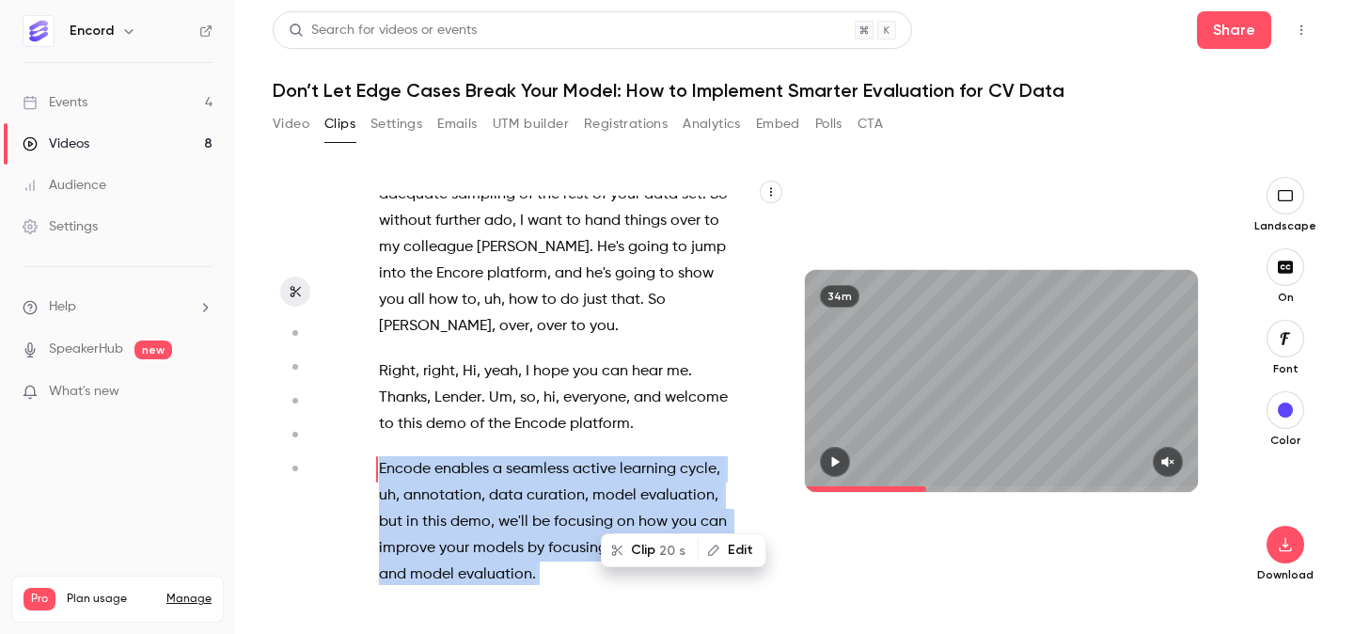
click at [838, 462] on icon "button" at bounding box center [836, 461] width 8 height 10
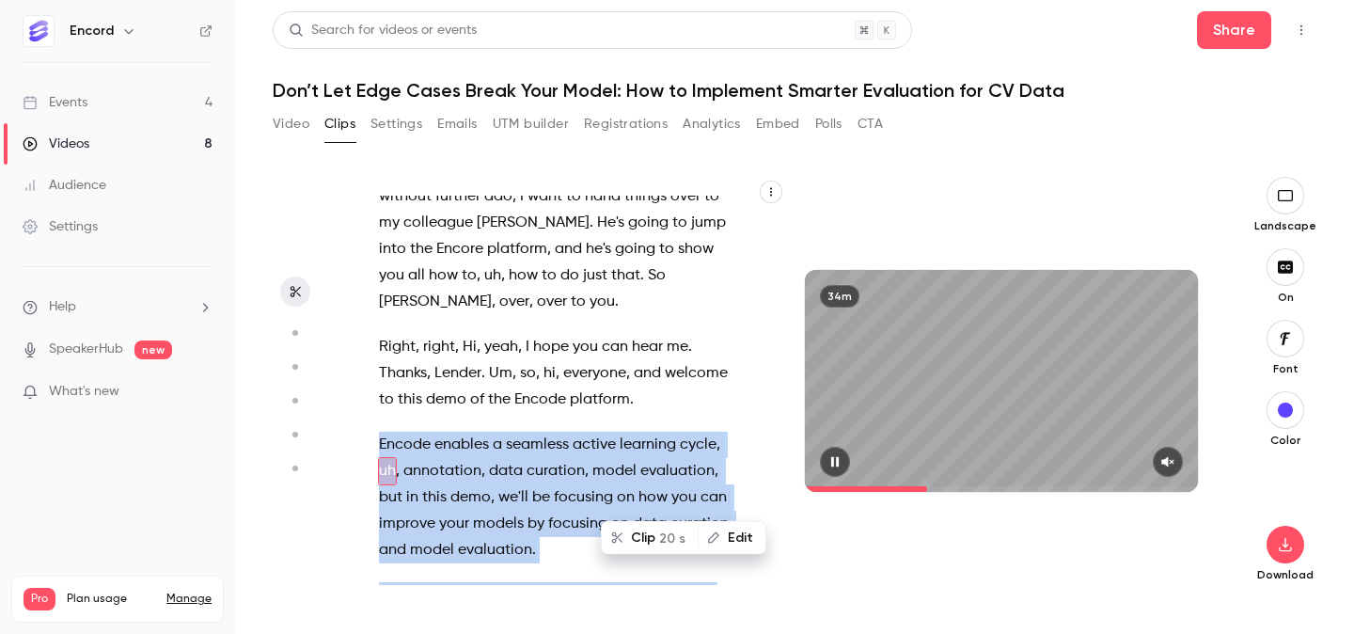
scroll to position [4888, 0]
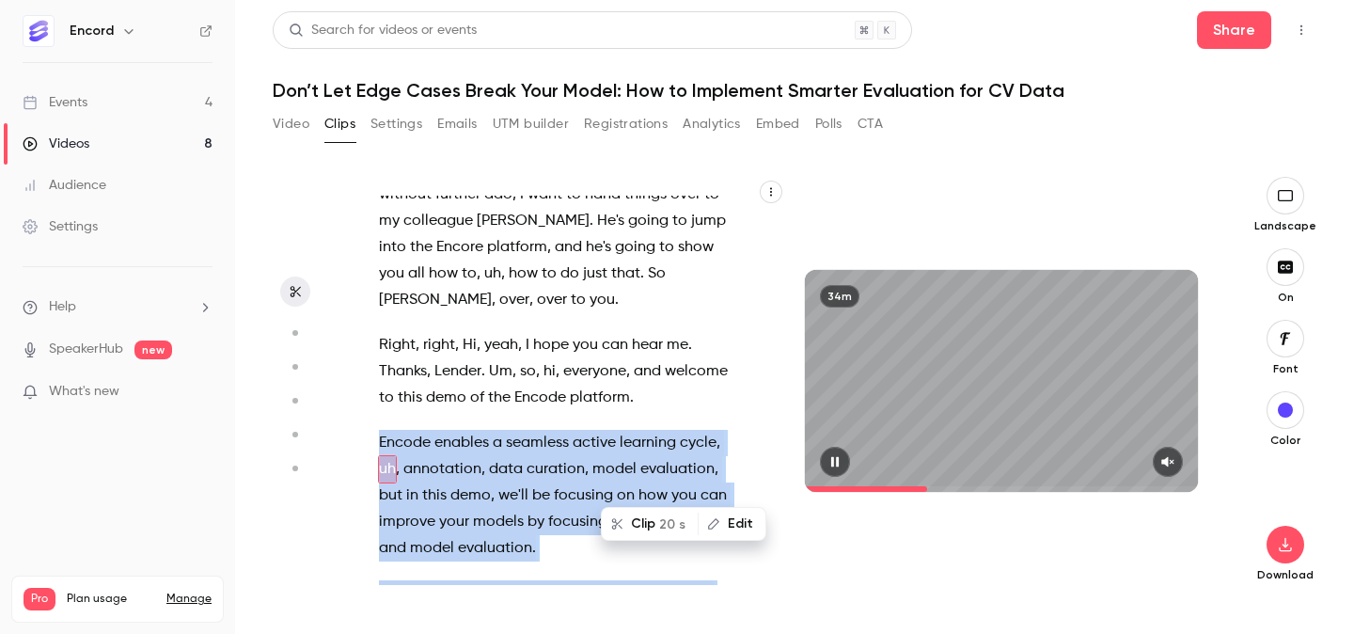
click at [1170, 463] on icon "button" at bounding box center [1168, 461] width 12 height 10
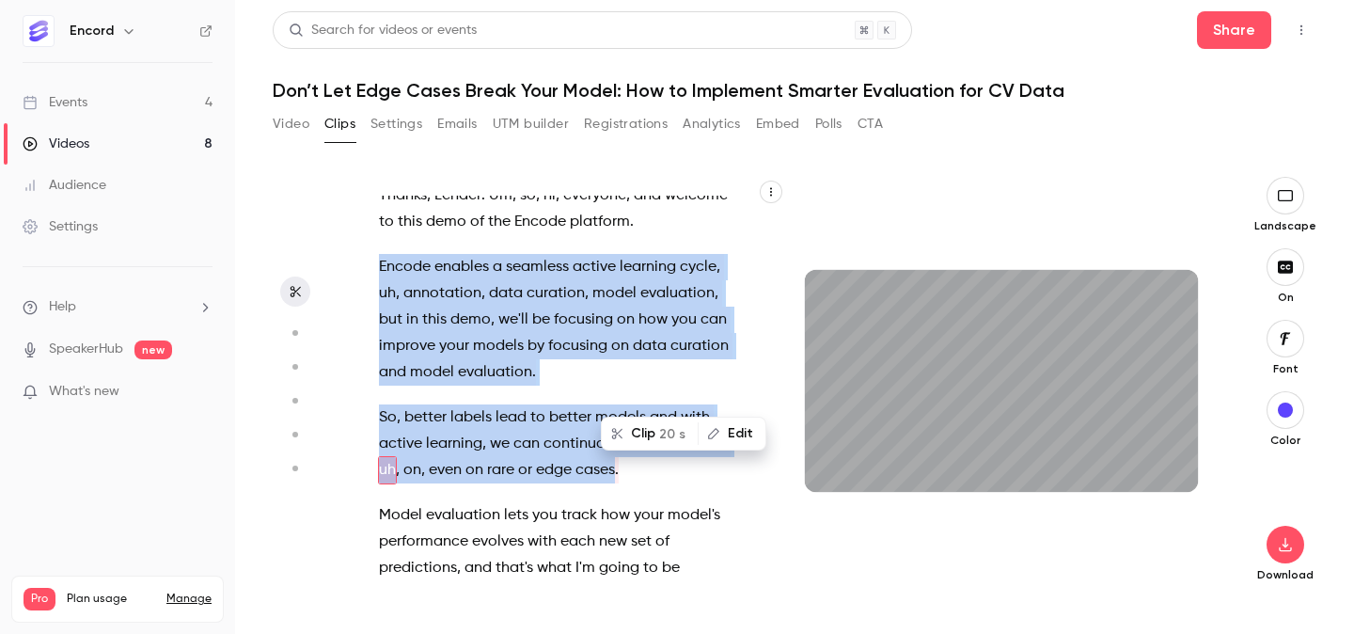
scroll to position [5065, 0]
click at [659, 434] on span "20 s" at bounding box center [672, 434] width 26 height 20
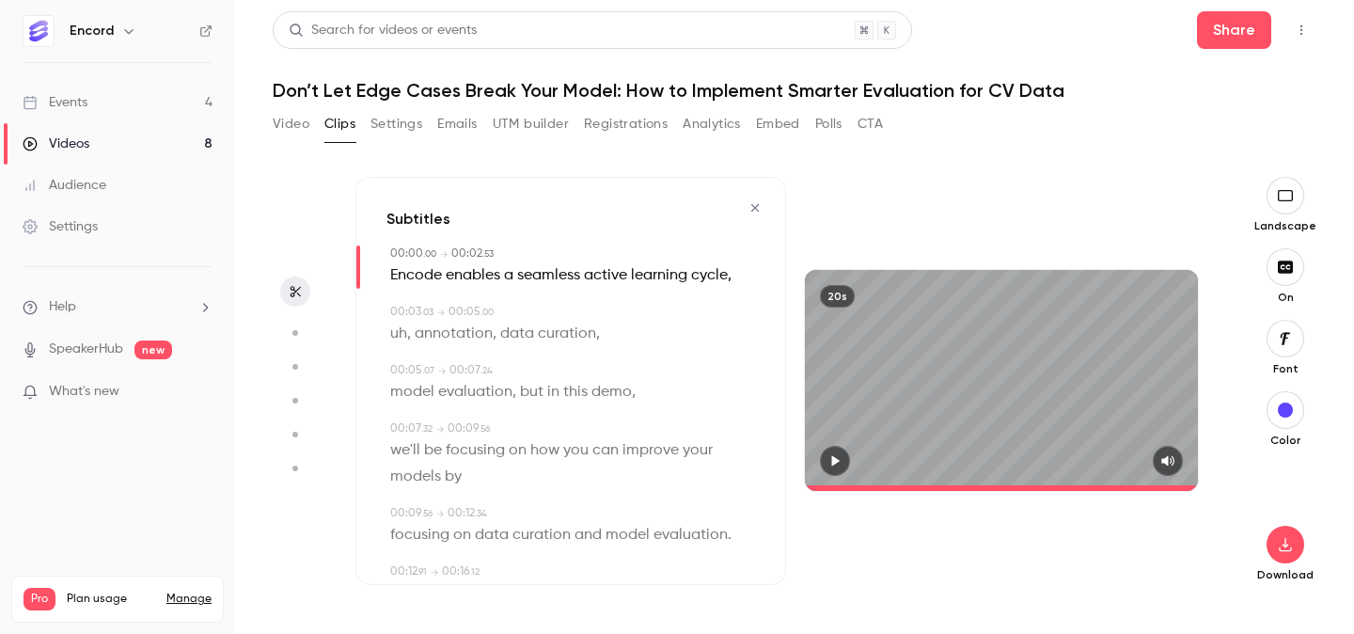
type input "*"
click at [422, 273] on span "Encode" at bounding box center [416, 275] width 52 height 26
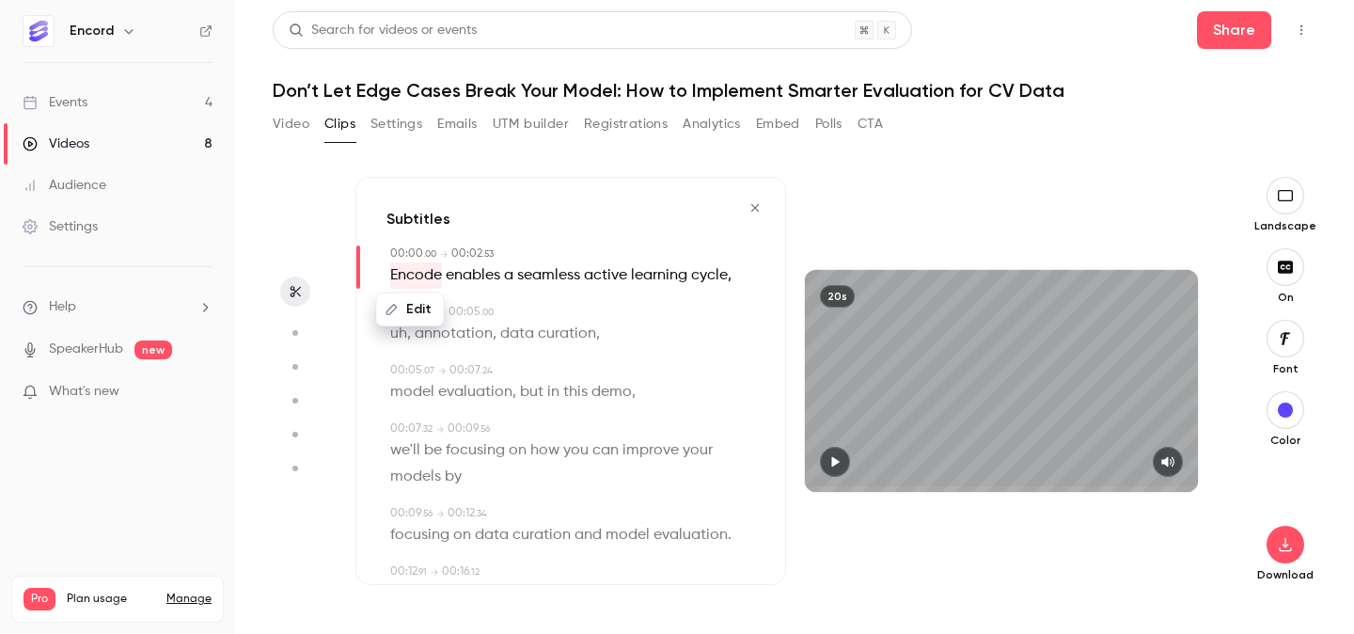
click at [415, 312] on button "Edit" at bounding box center [410, 309] width 65 height 30
type input "******"
click at [576, 313] on button "Replace" at bounding box center [576, 316] width 85 height 38
click at [403, 330] on div "Edit" at bounding box center [415, 309] width 54 height 60
click at [489, 304] on div "00:05 . 00" at bounding box center [471, 312] width 45 height 17
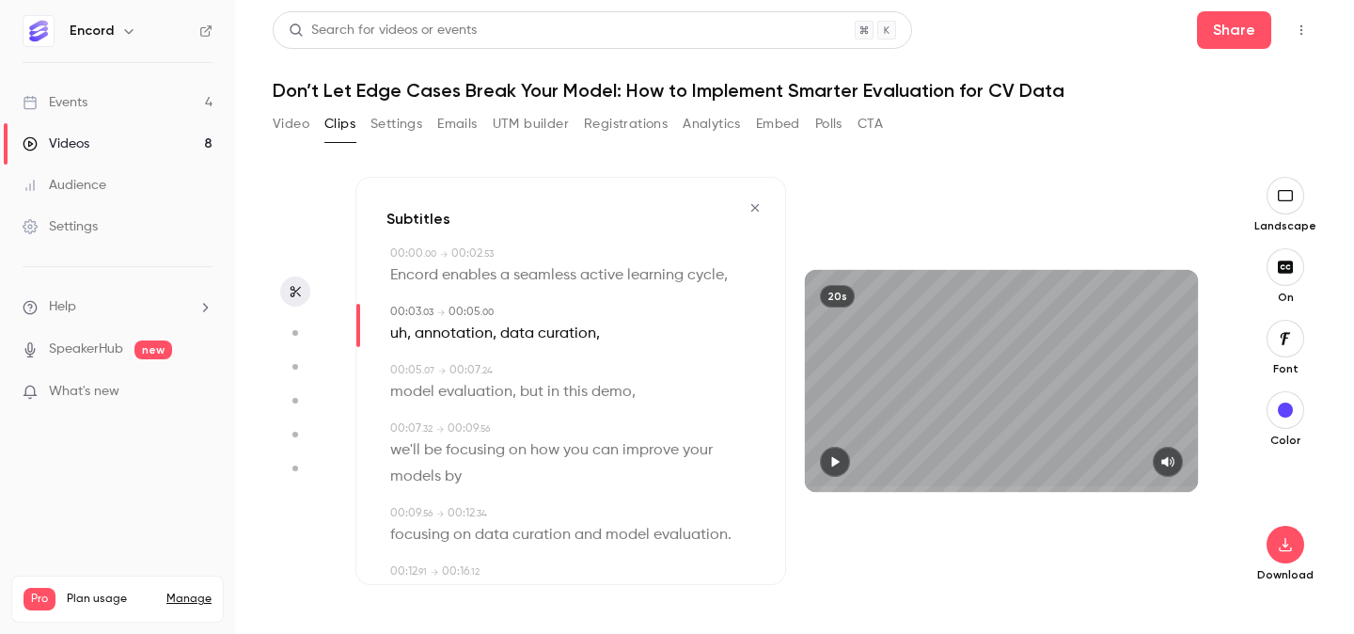
type input "*"
click at [397, 331] on span "uh" at bounding box center [398, 334] width 17 height 26
click at [399, 379] on button "Edit" at bounding box center [392, 368] width 65 height 30
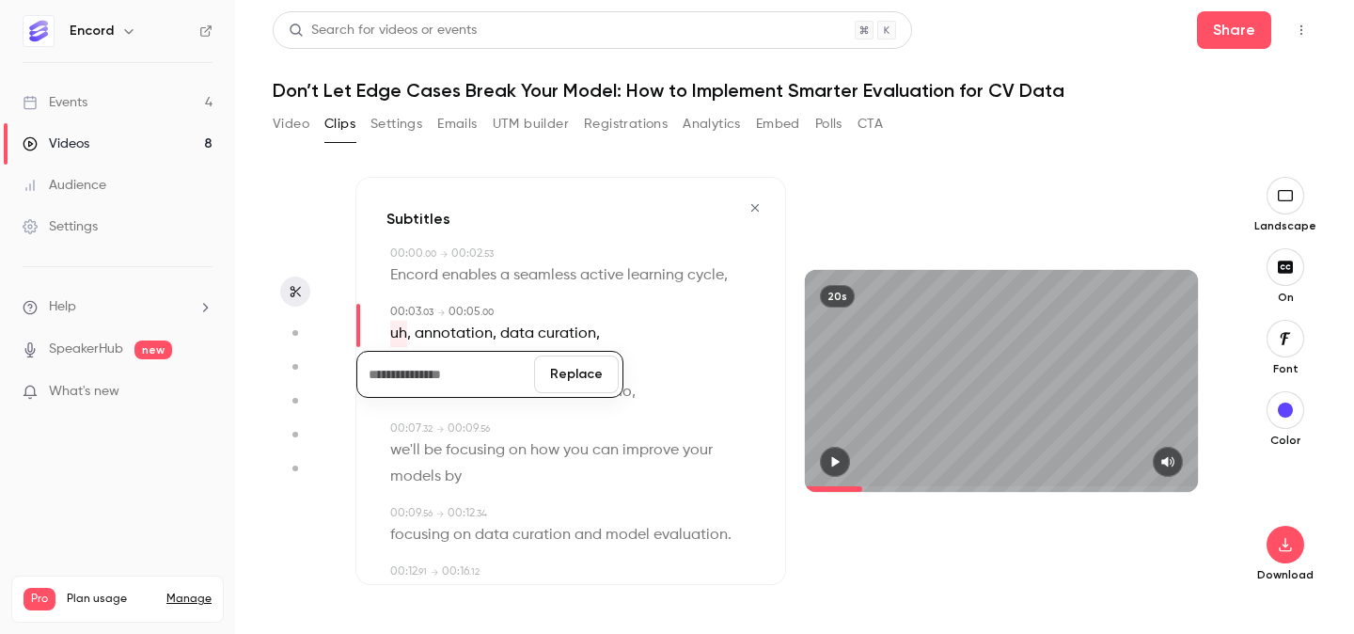
click at [563, 369] on button "Replace" at bounding box center [576, 375] width 85 height 38
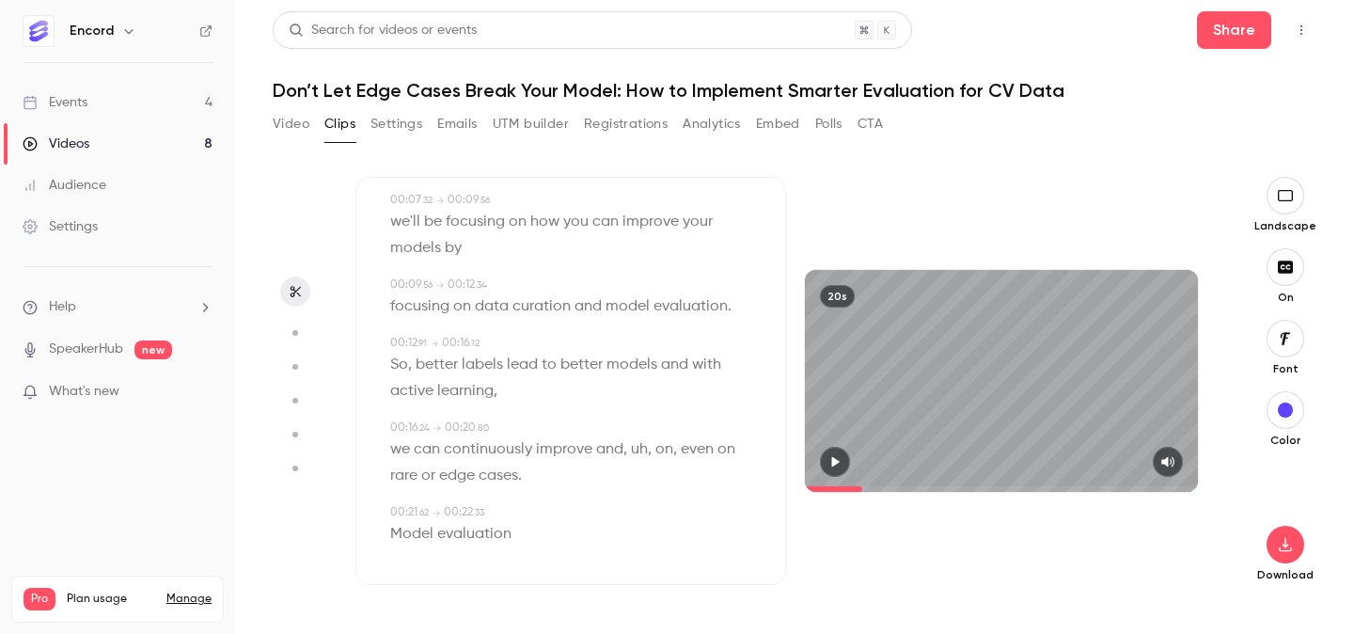
scroll to position [237, 0]
click at [643, 439] on span "uh" at bounding box center [639, 441] width 17 height 26
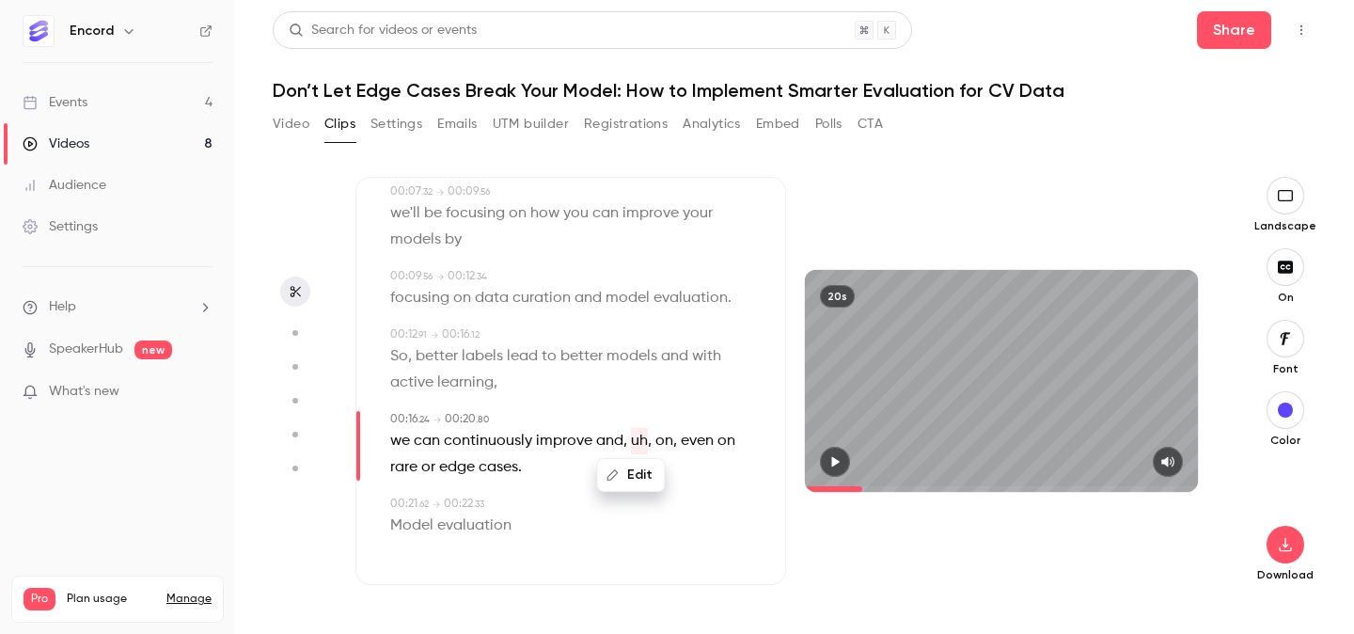
type input "****"
click at [632, 476] on button "Edit" at bounding box center [631, 475] width 65 height 30
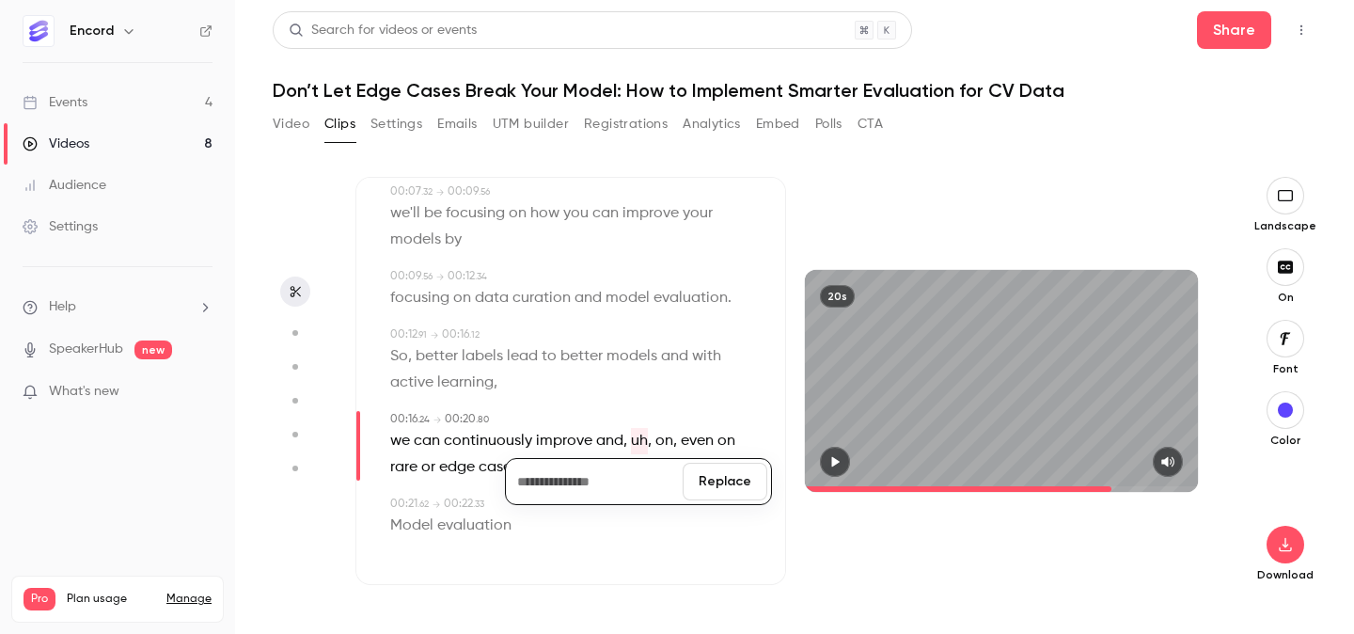
click at [738, 477] on button "Replace" at bounding box center [725, 482] width 85 height 38
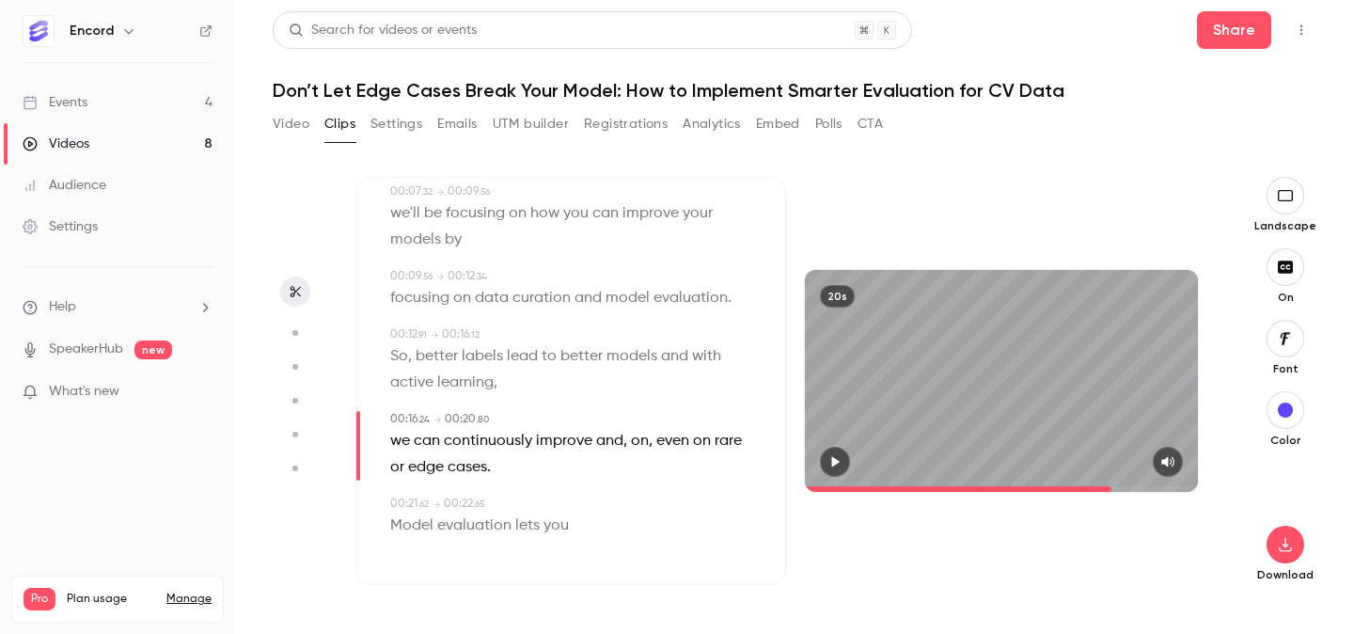
type input "****"
click at [1288, 546] on icon "button" at bounding box center [1285, 544] width 23 height 15
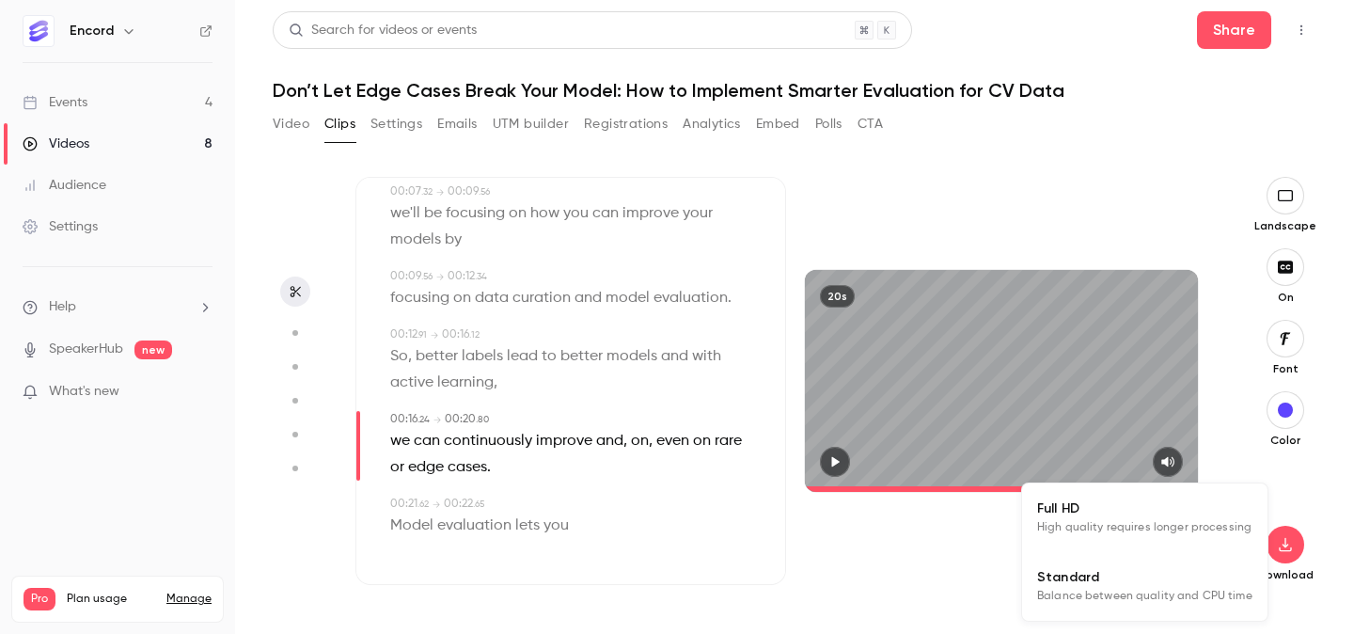
click at [1132, 529] on span "High quality requires longer processing" at bounding box center [1144, 527] width 214 height 19
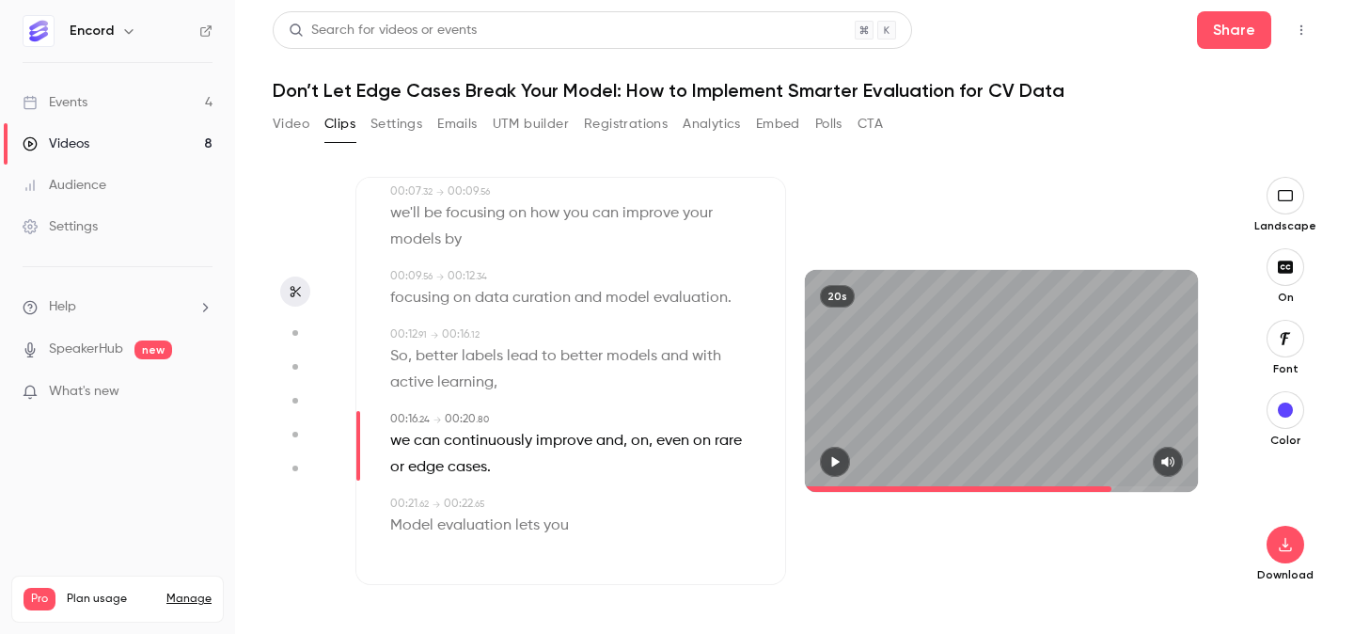
click at [297, 248] on aside at bounding box center [295, 405] width 45 height 457
click at [293, 124] on button "Video" at bounding box center [291, 124] width 37 height 30
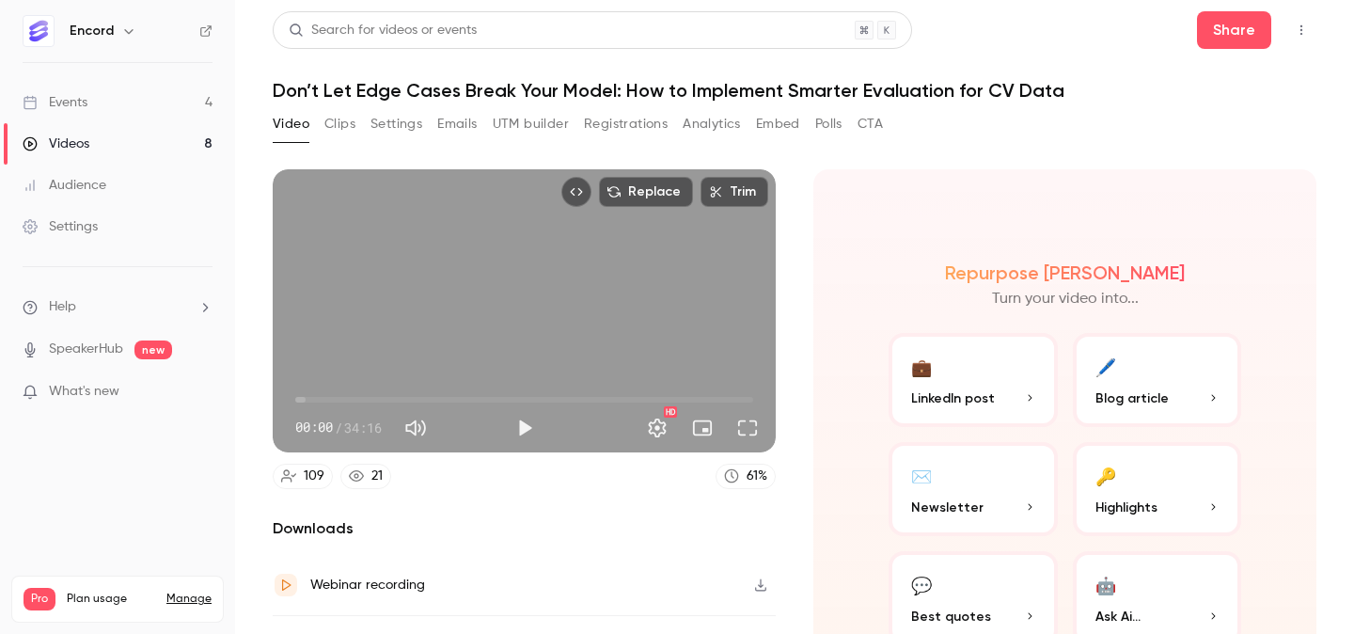
click at [341, 117] on button "Clips" at bounding box center [339, 124] width 31 height 30
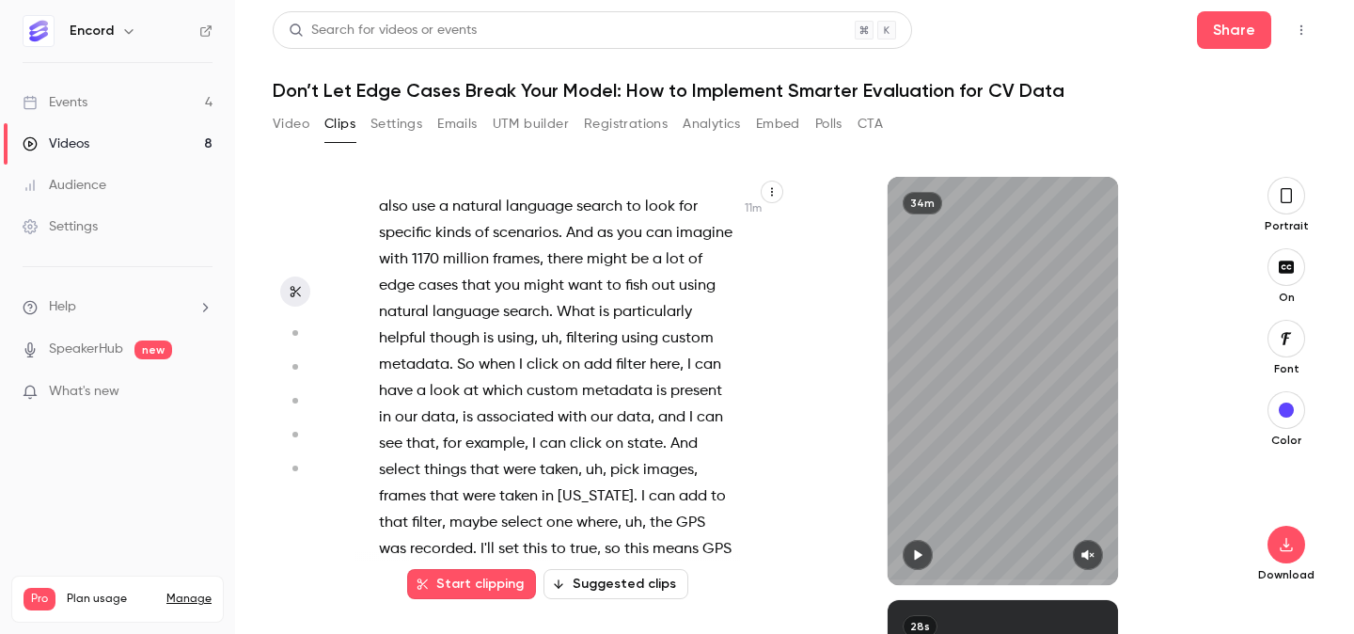
scroll to position [6035, 0]
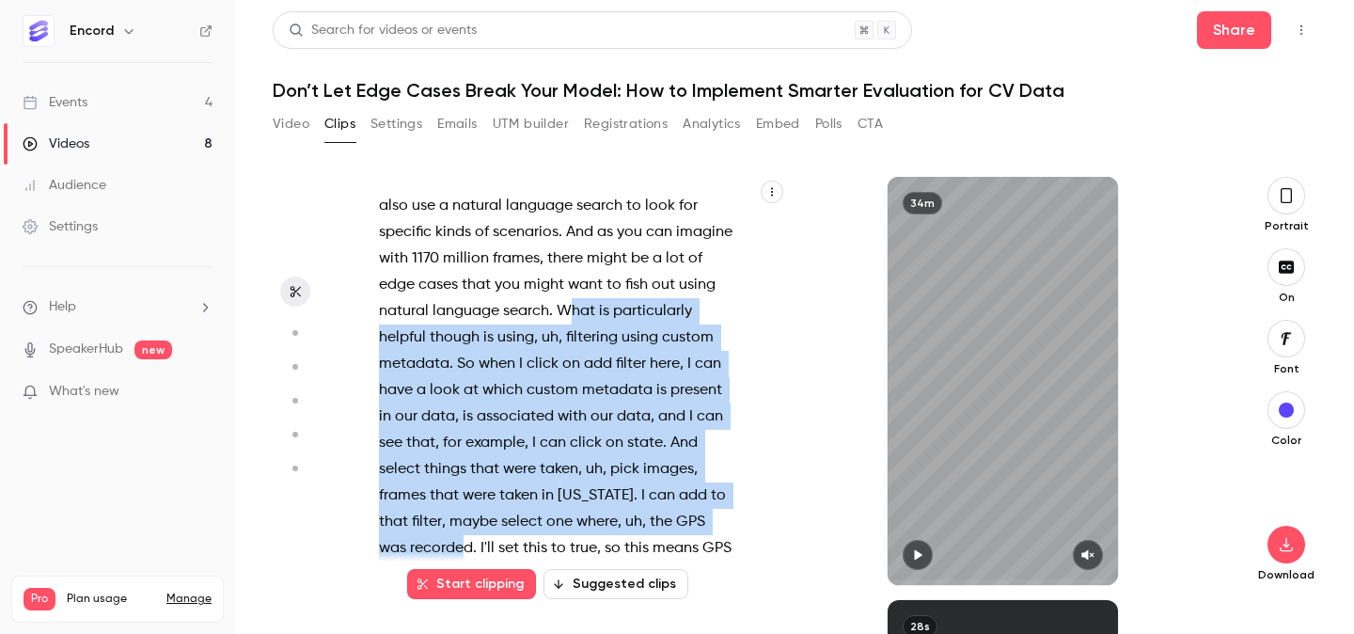
drag, startPoint x: 564, startPoint y: 257, endPoint x: 468, endPoint y: 487, distance: 249.6
click at [468, 487] on p "So here we have certain preset filters that you can use uh that encode already …" at bounding box center [557, 324] width 356 height 527
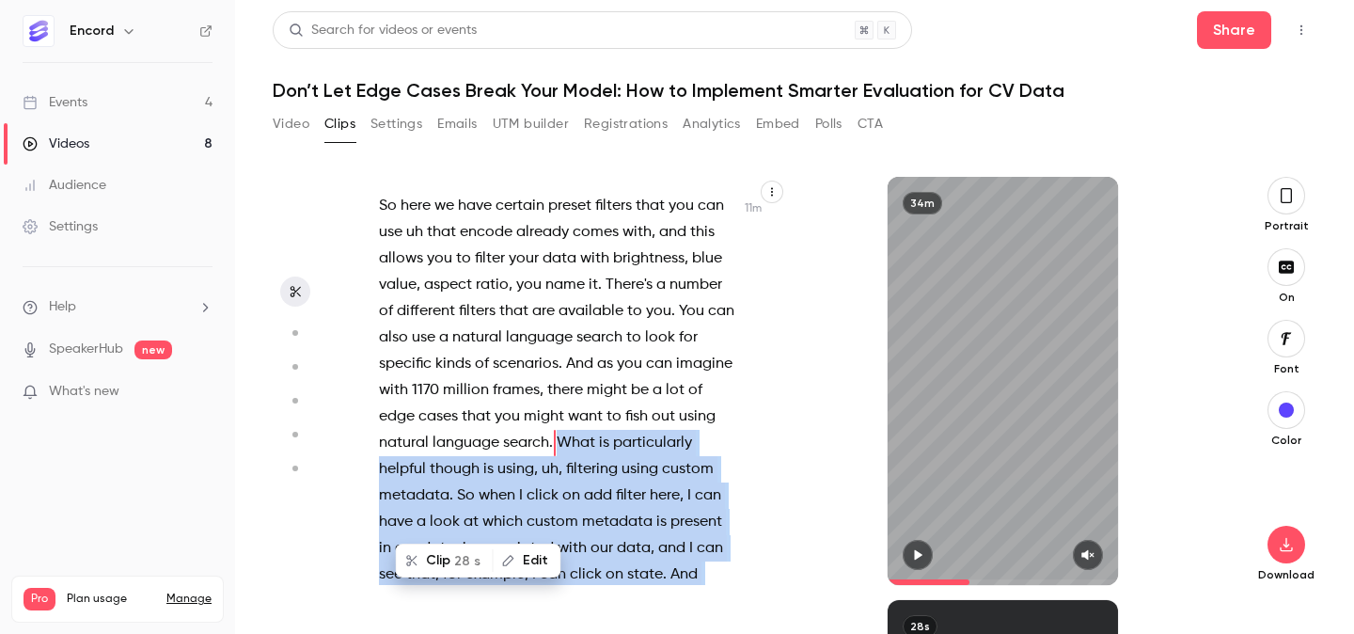
scroll to position [5904, 0]
click at [919, 554] on icon "button" at bounding box center [919, 555] width 8 height 10
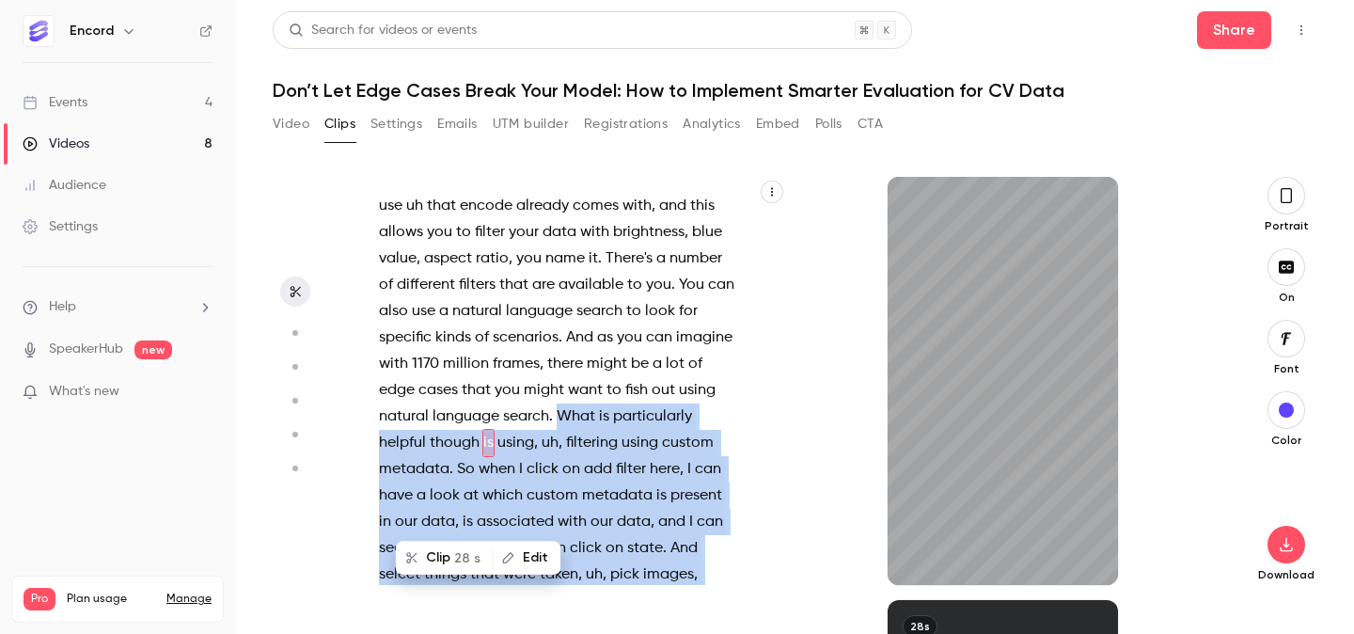
click at [1300, 197] on button "button" at bounding box center [1287, 196] width 38 height 38
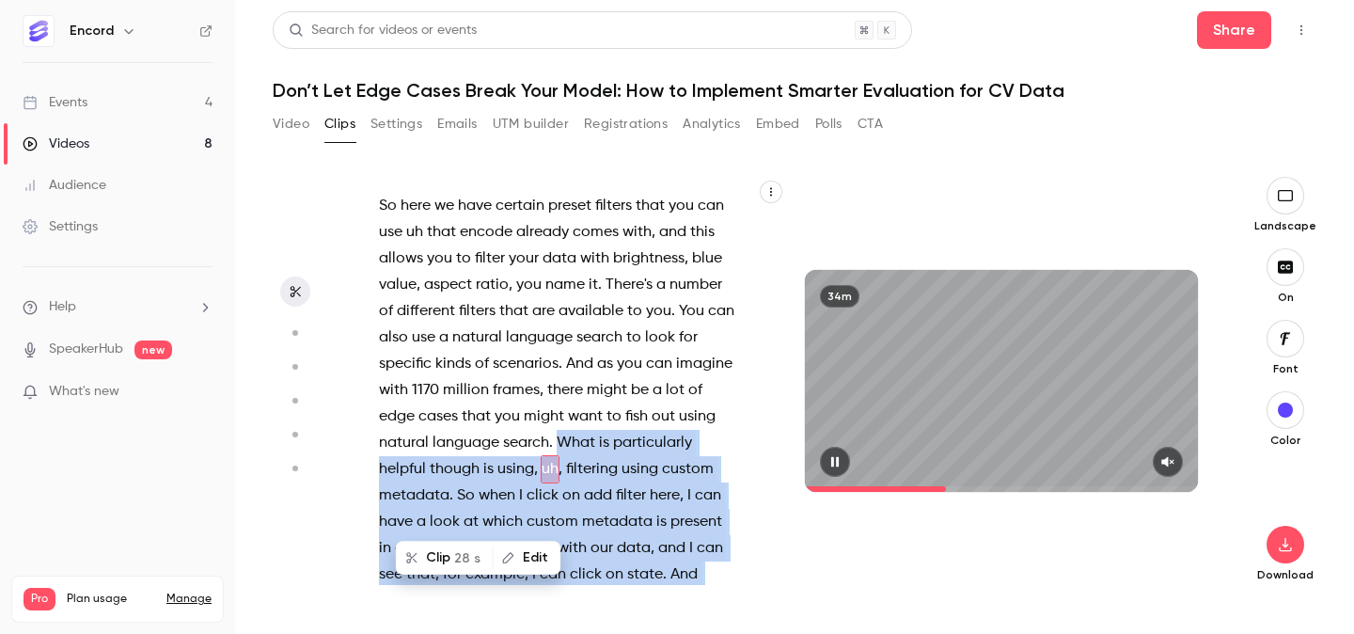
click at [1172, 455] on icon "button" at bounding box center [1168, 461] width 15 height 13
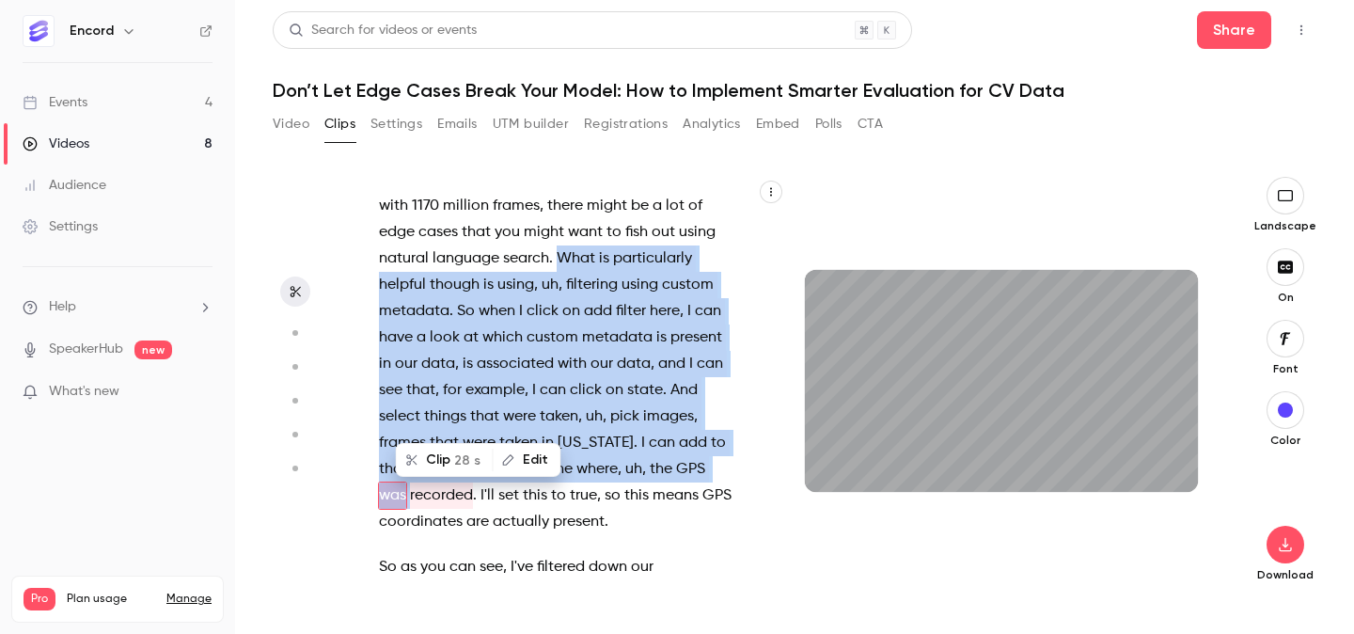
scroll to position [6141, 0]
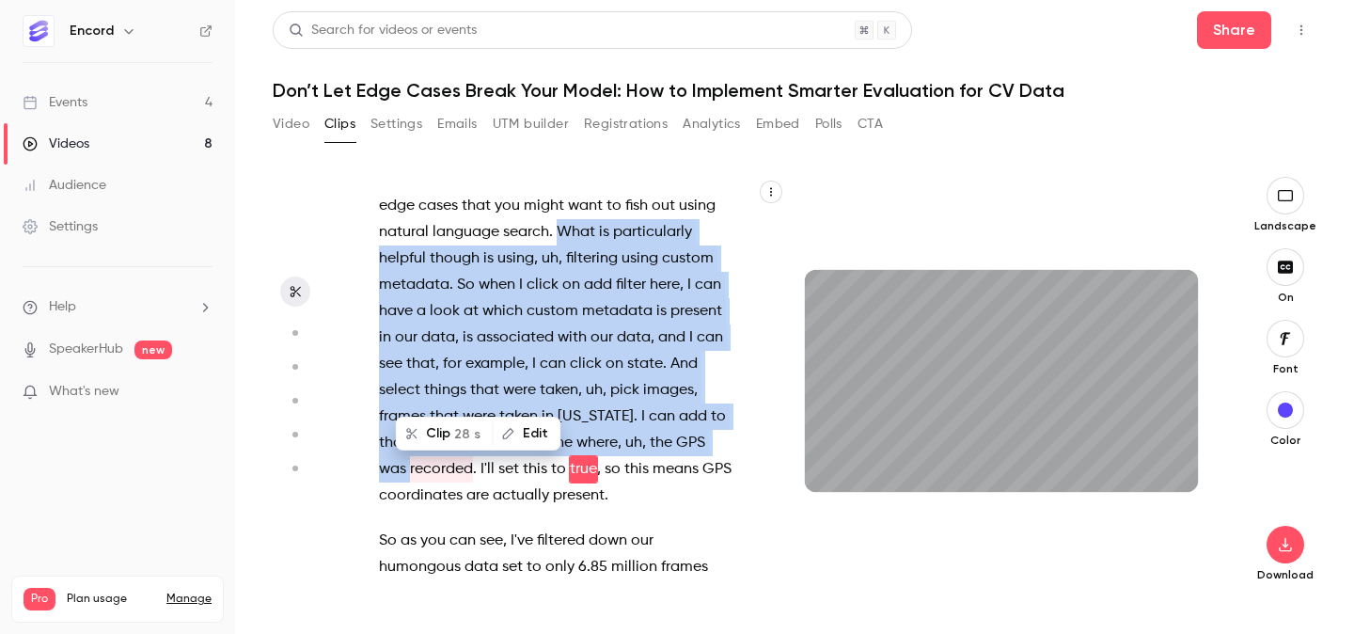
click at [458, 430] on span "28 s" at bounding box center [467, 434] width 26 height 20
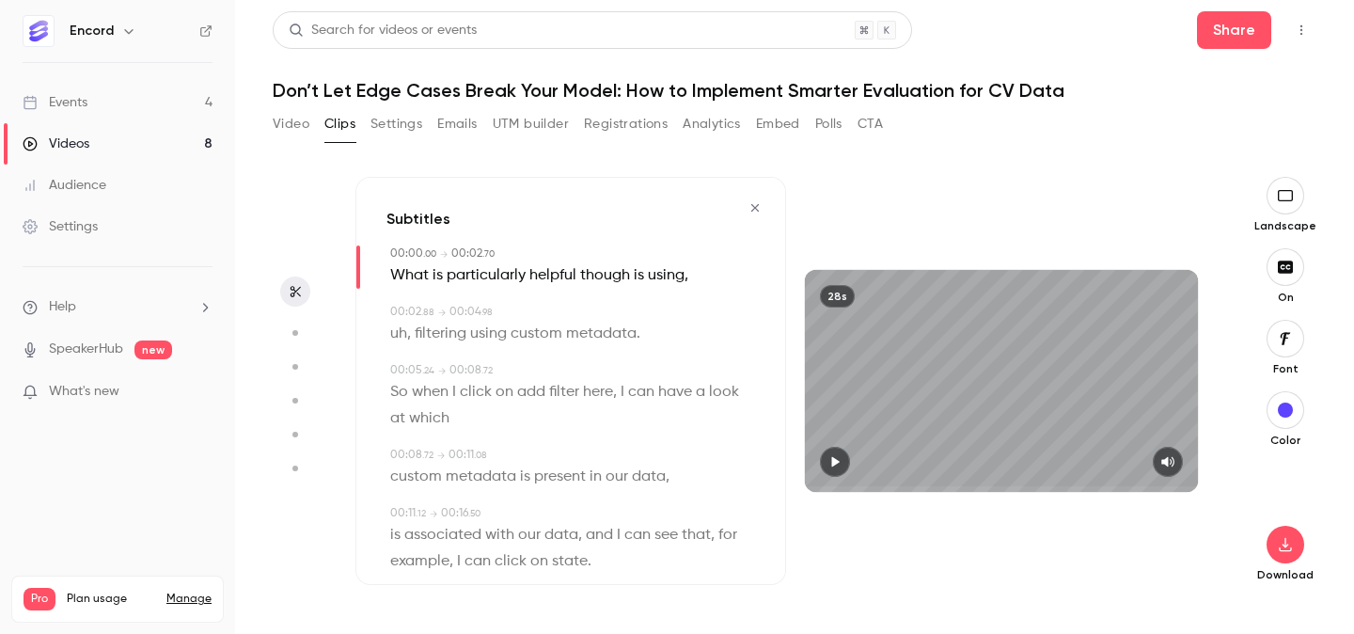
scroll to position [5, 0]
click at [401, 325] on span "uh" at bounding box center [398, 329] width 17 height 26
type input "***"
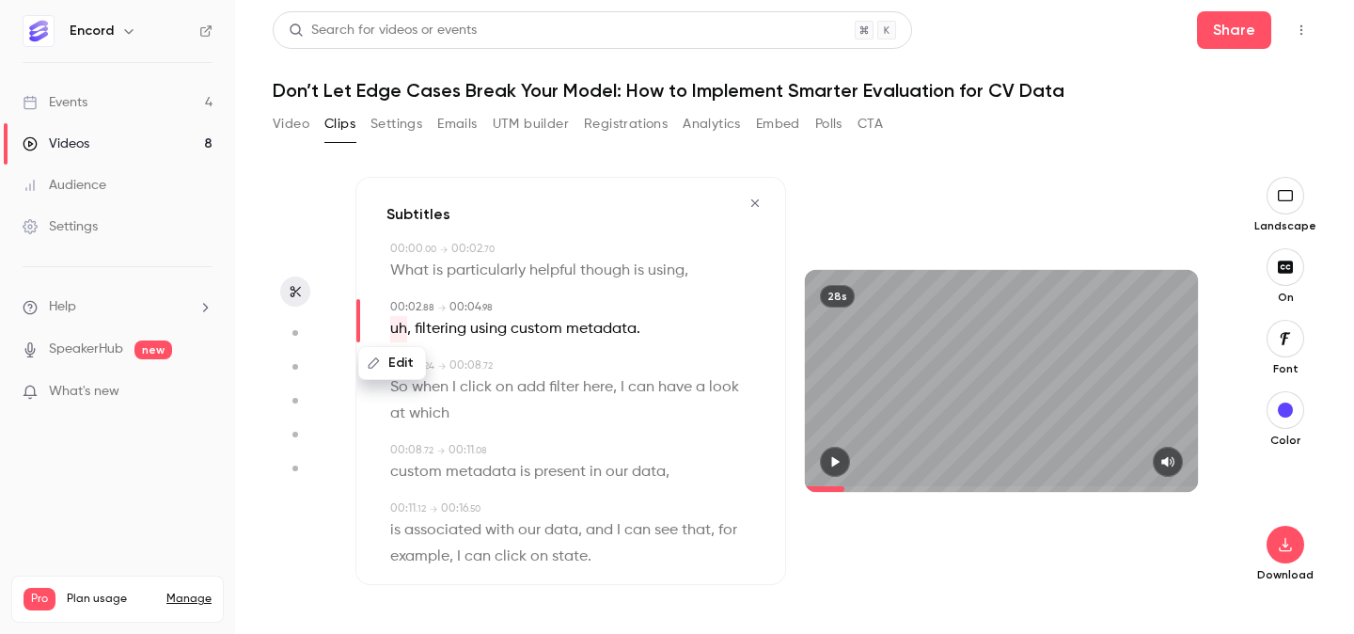
click at [399, 361] on button "Edit" at bounding box center [392, 363] width 65 height 30
click at [607, 381] on button "Replace" at bounding box center [576, 370] width 85 height 38
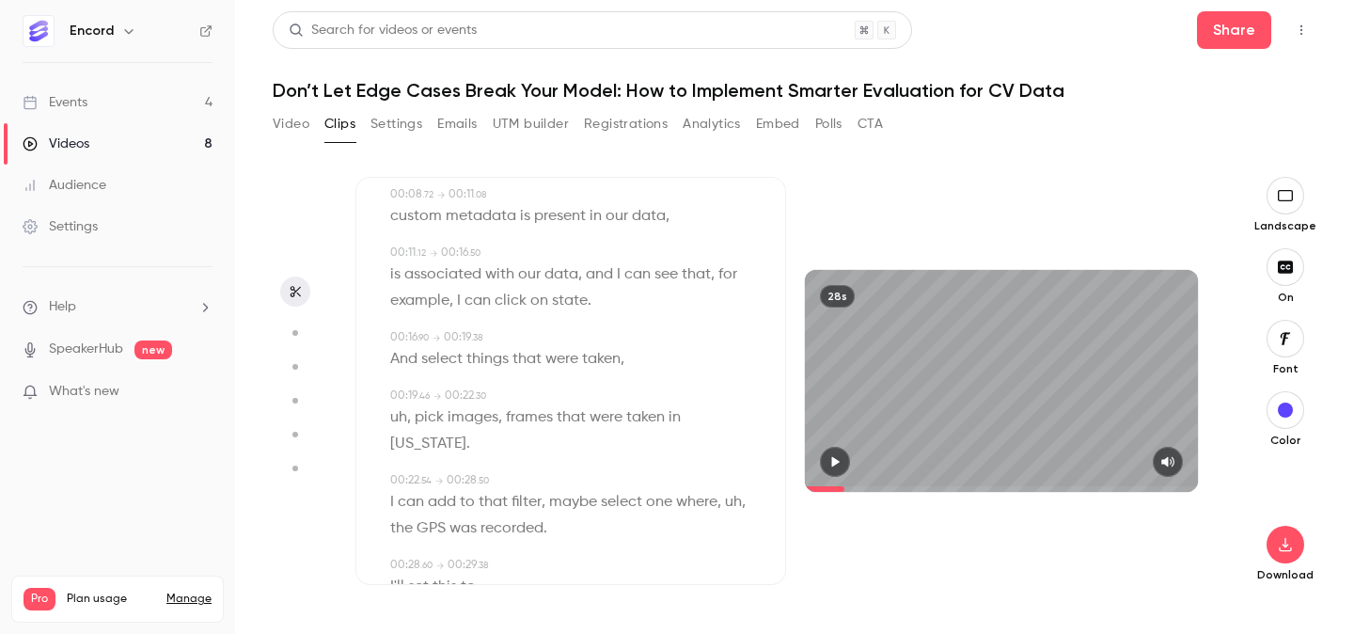
scroll to position [229, 0]
click at [403, 414] on span "uh" at bounding box center [398, 416] width 17 height 26
type input "****"
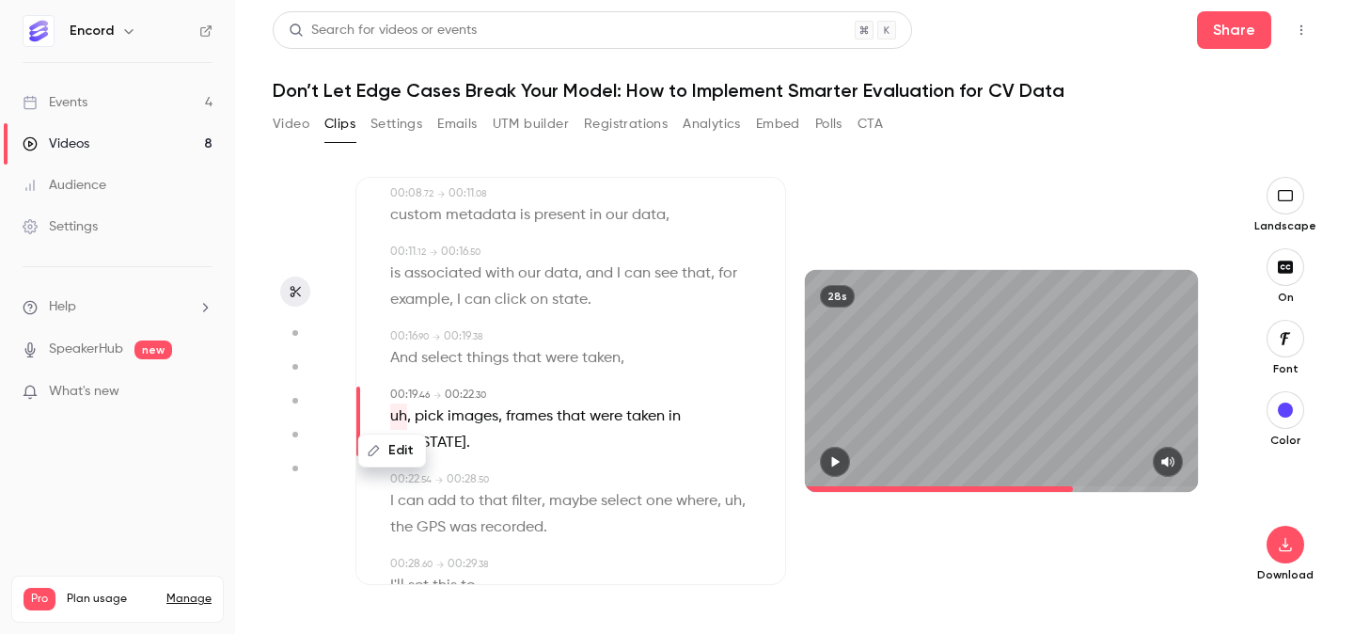
click at [410, 448] on button "Edit" at bounding box center [392, 450] width 65 height 30
click at [575, 451] on button "Replace" at bounding box center [576, 457] width 85 height 38
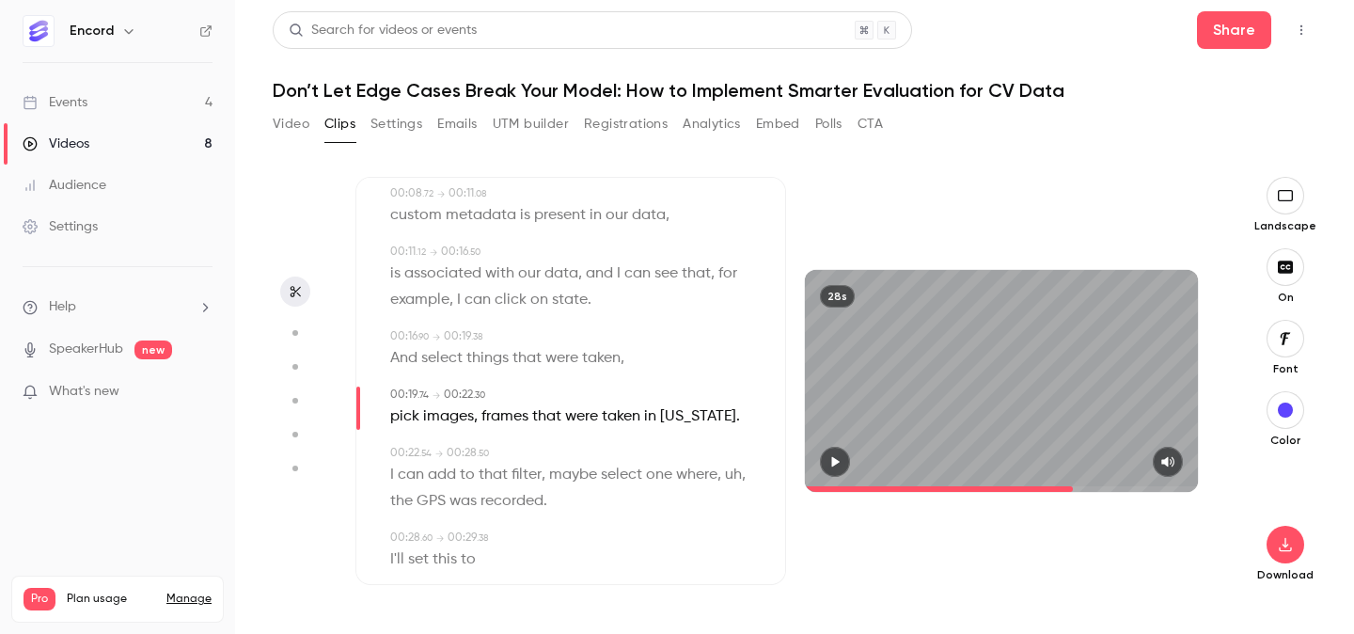
scroll to position [263, 0]
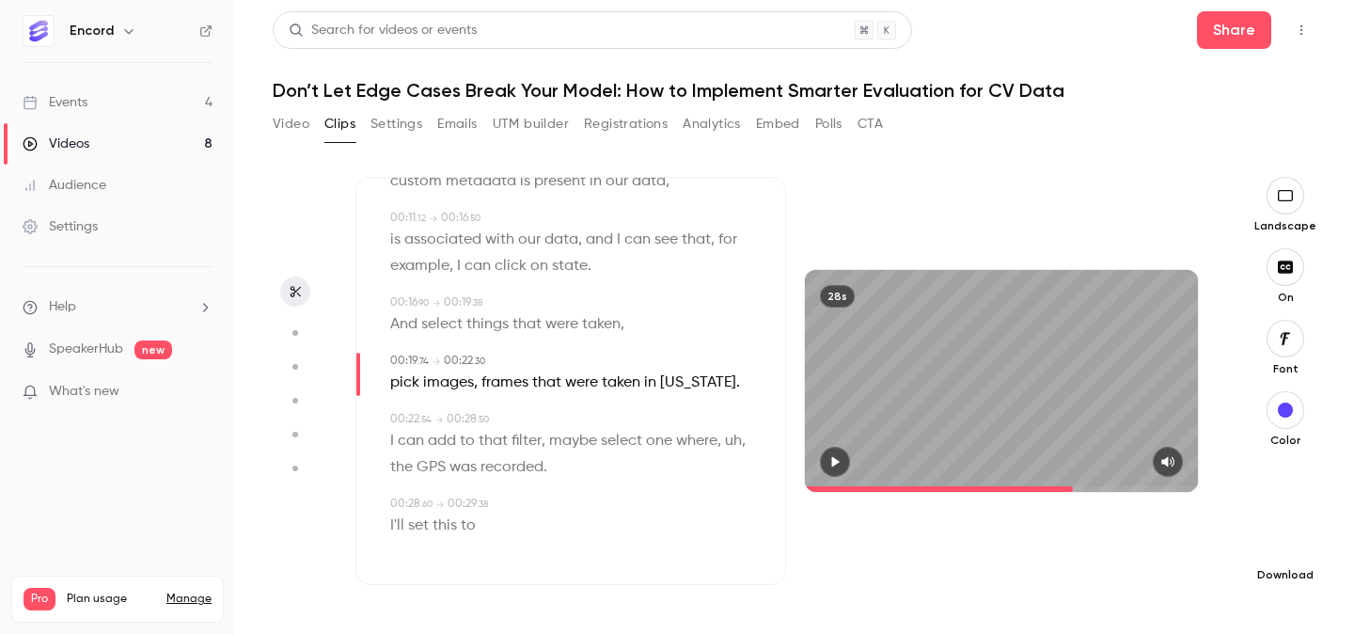
click at [1292, 537] on icon "button" at bounding box center [1285, 544] width 23 height 15
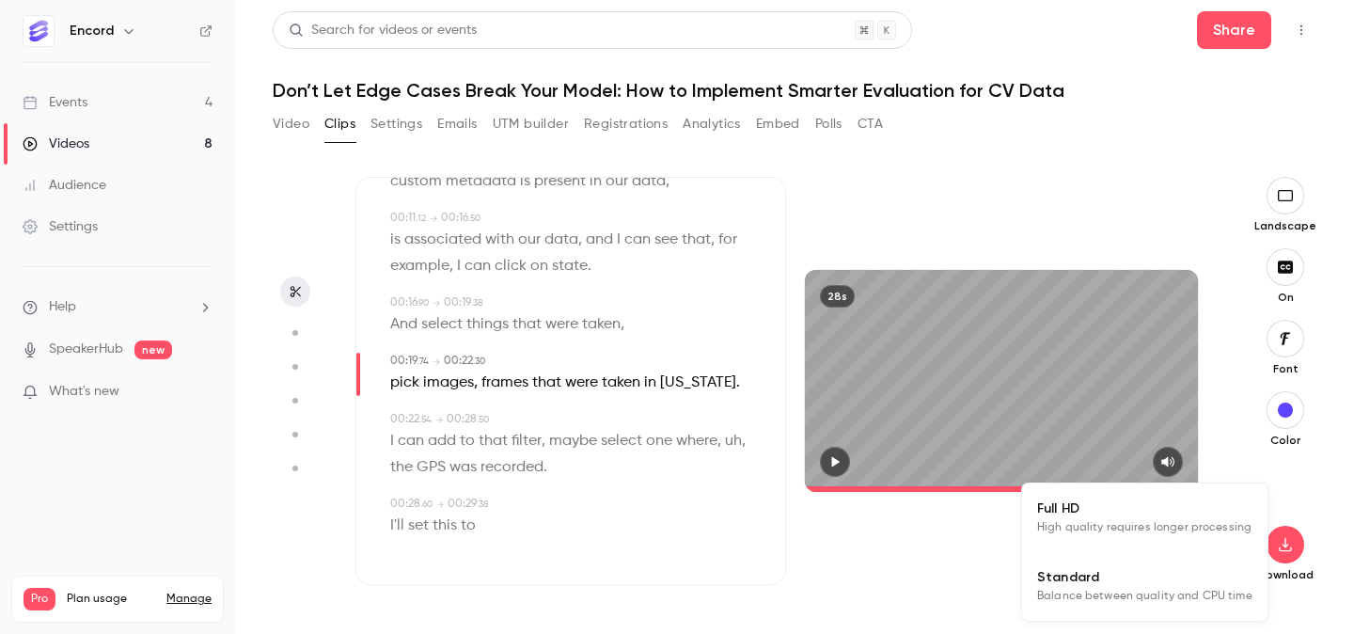
click at [1124, 503] on span "Full HD" at bounding box center [1144, 508] width 215 height 20
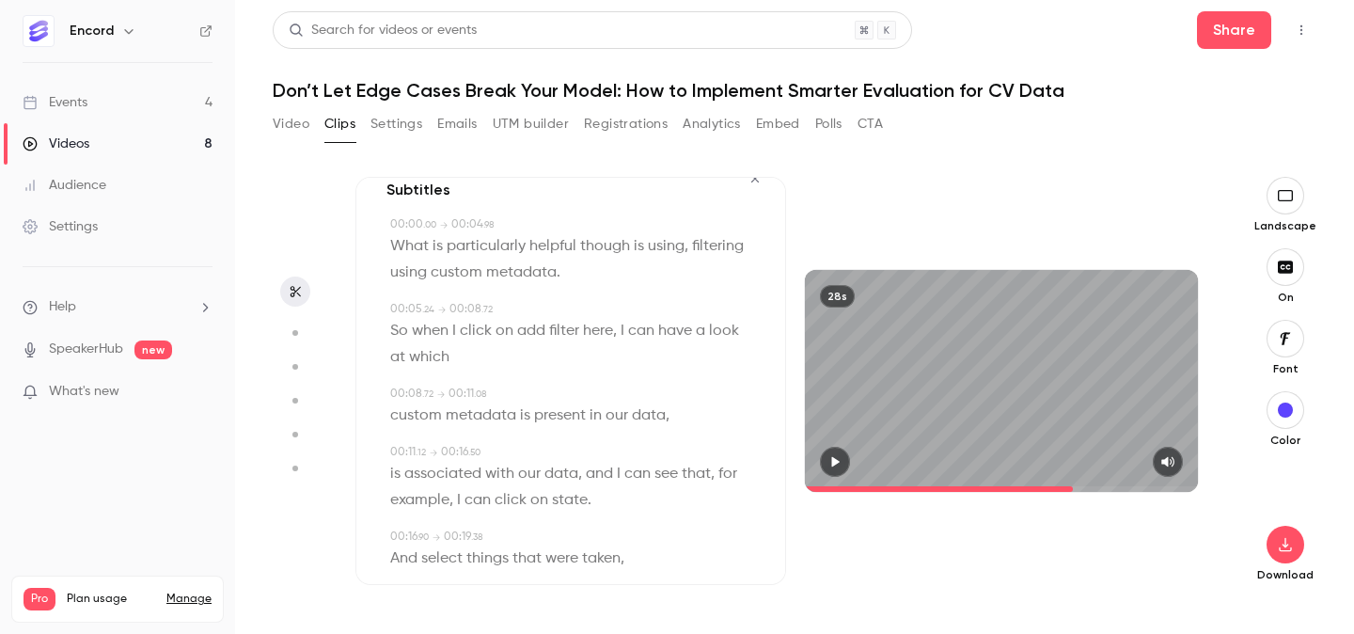
scroll to position [0, 0]
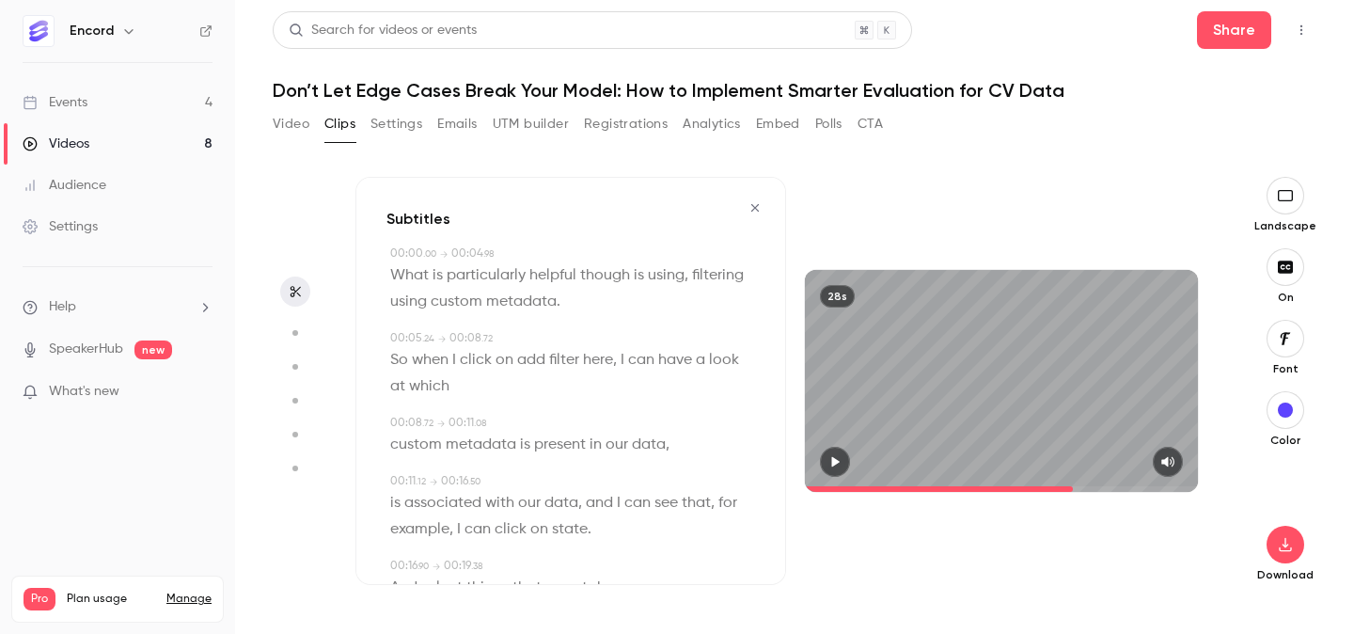
click at [759, 210] on icon "button" at bounding box center [755, 208] width 8 height 8
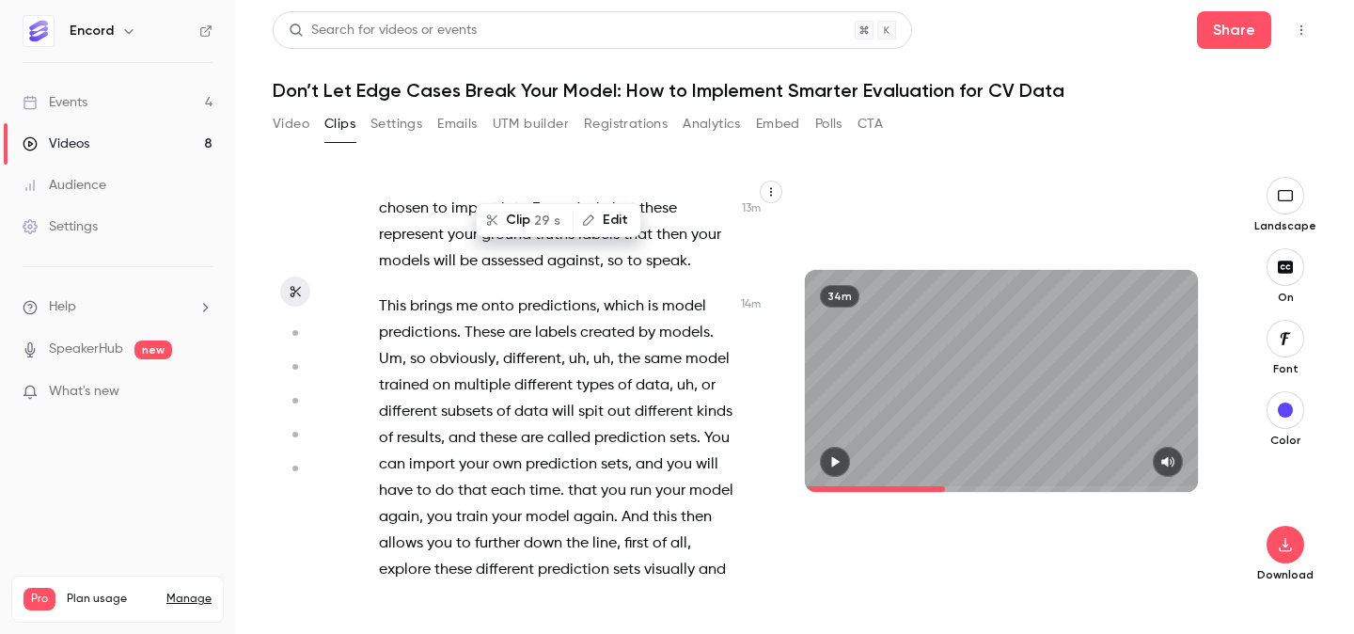
scroll to position [7213, 0]
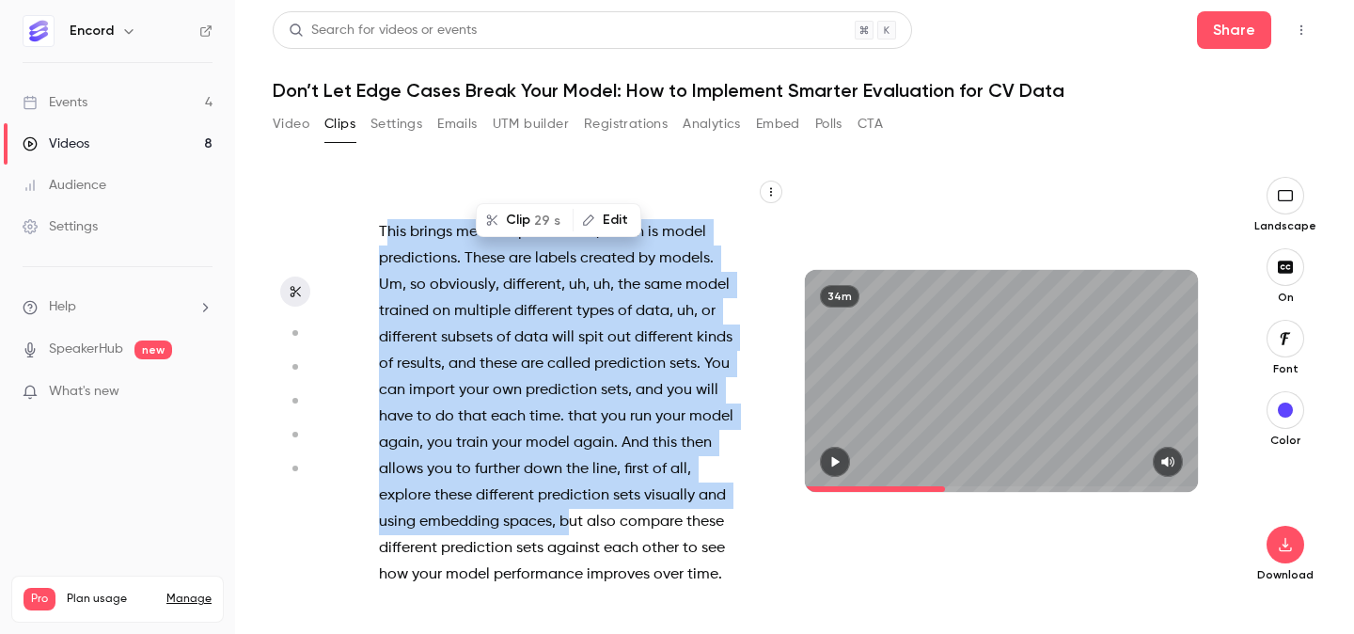
drag, startPoint x: 383, startPoint y: 230, endPoint x: 574, endPoint y: 453, distance: 293.5
click at [574, 453] on p "This brings me onto predictions , which is model predictions . These are labels…" at bounding box center [557, 403] width 356 height 369
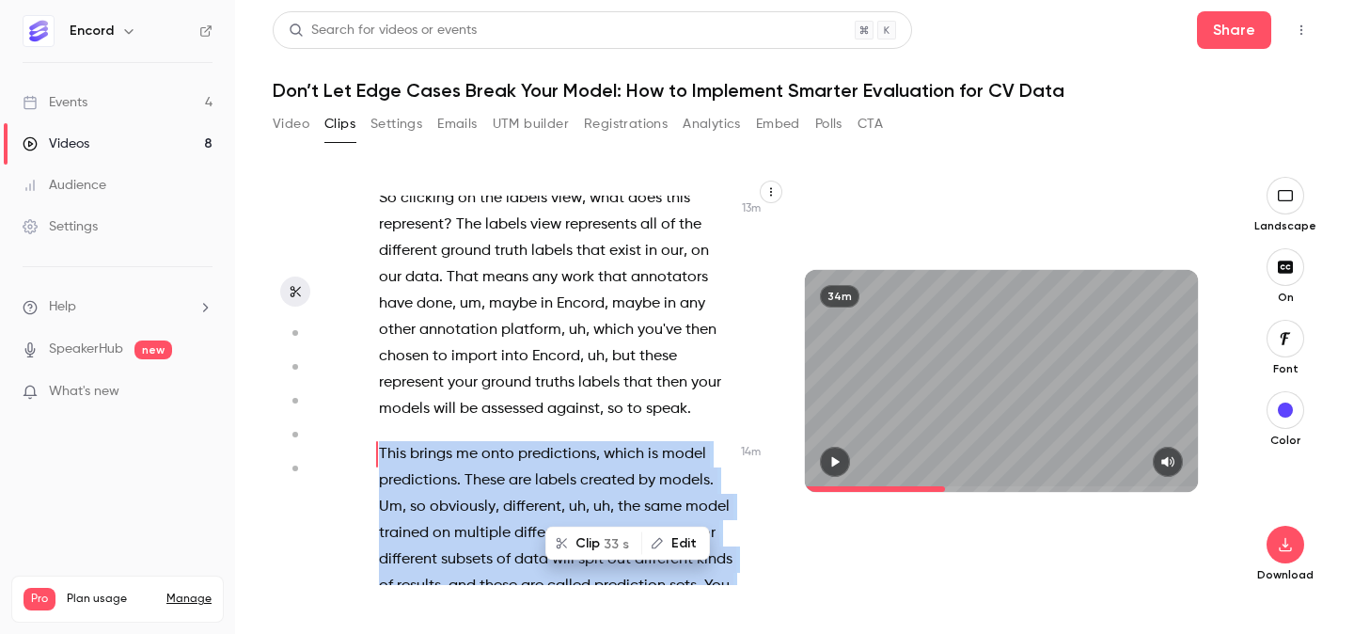
scroll to position [7051, 0]
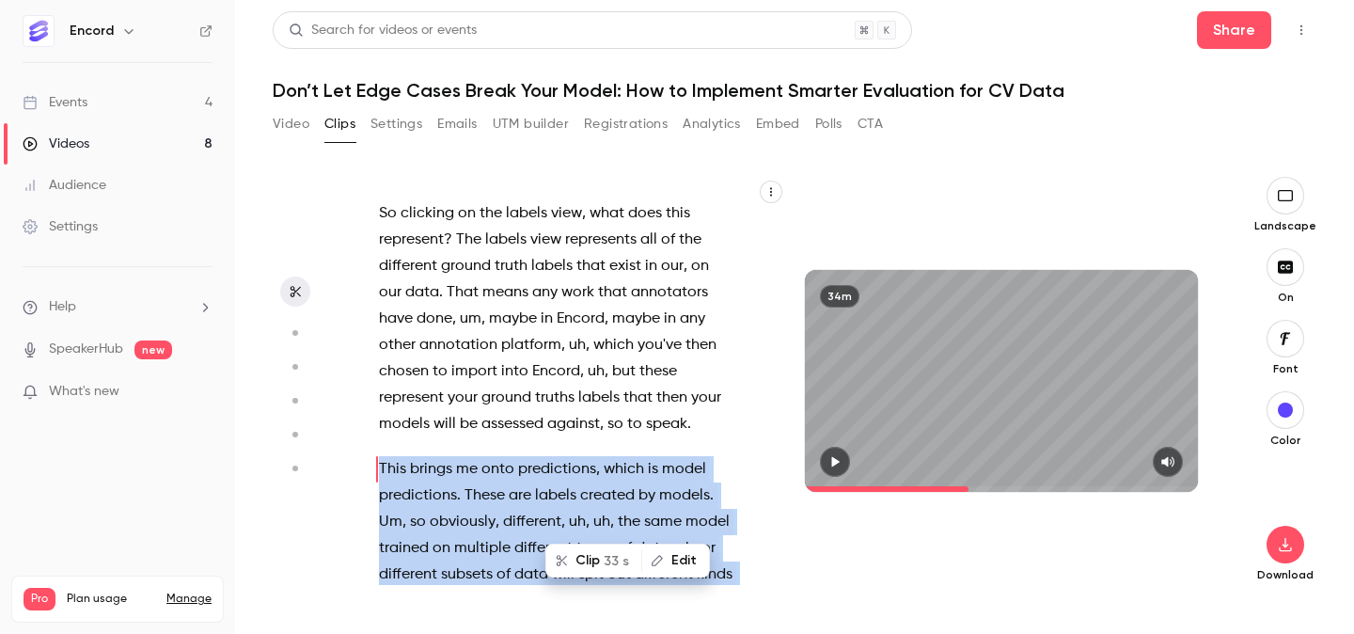
click at [401, 456] on span "This" at bounding box center [392, 469] width 27 height 26
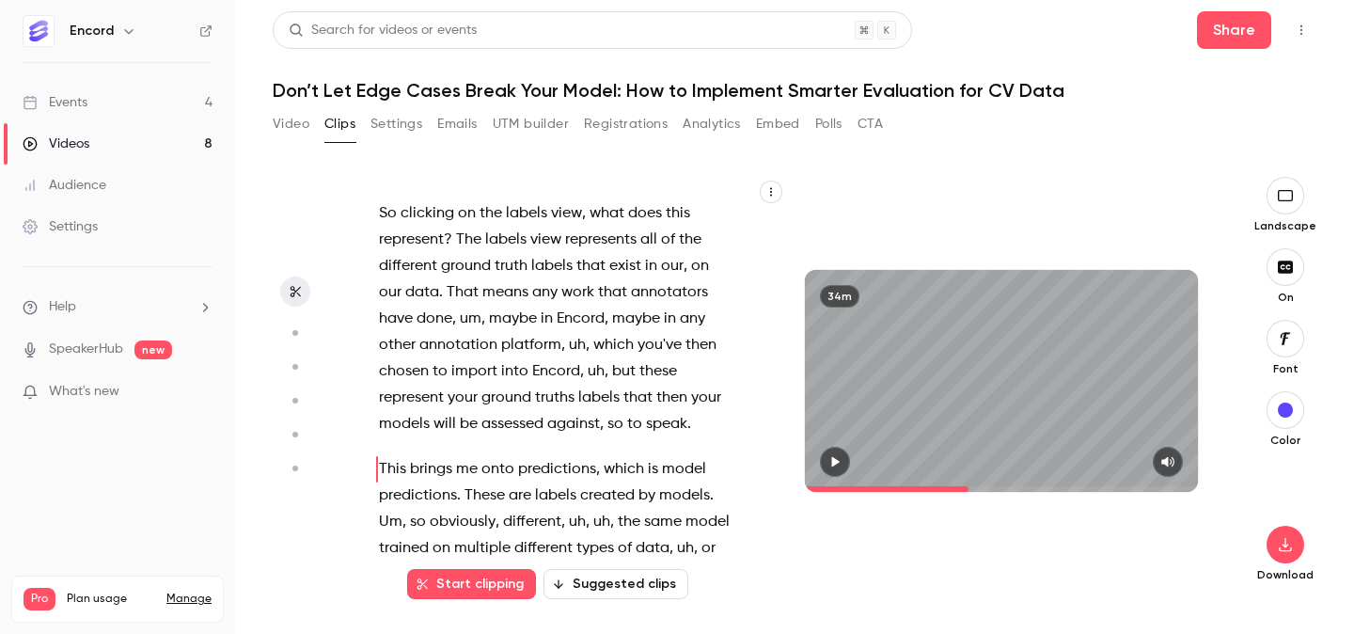
click at [379, 456] on span "This" at bounding box center [392, 469] width 27 height 26
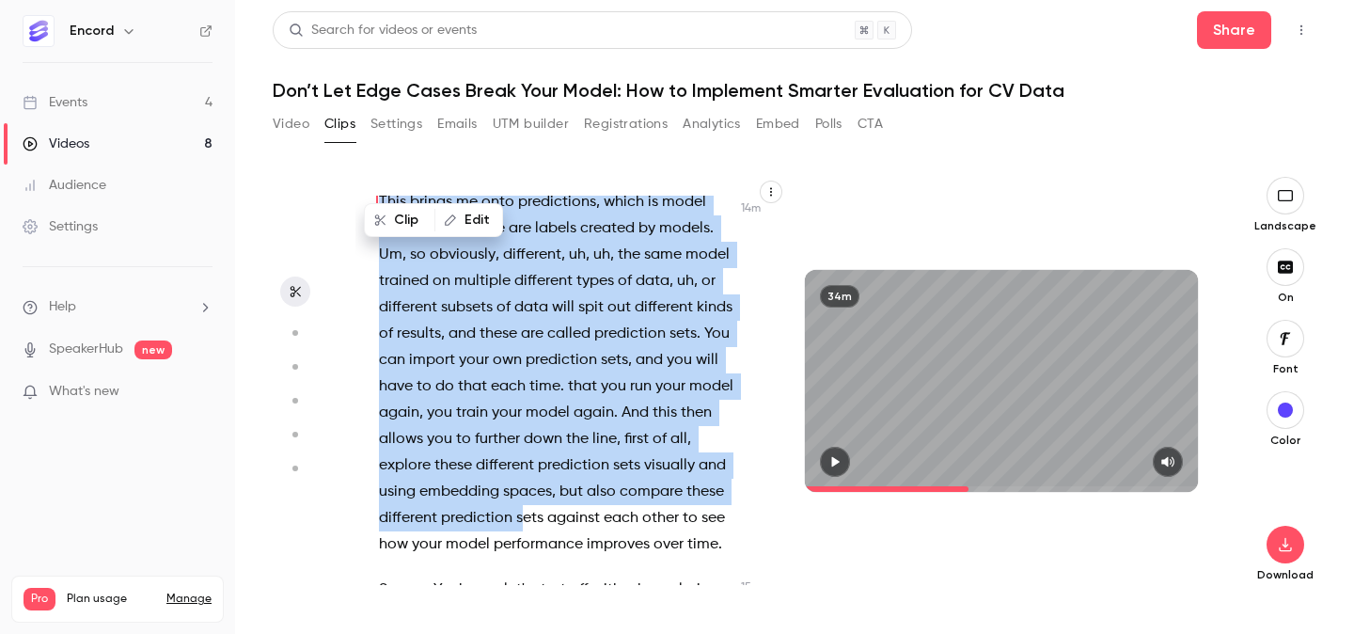
scroll to position [7338, 0]
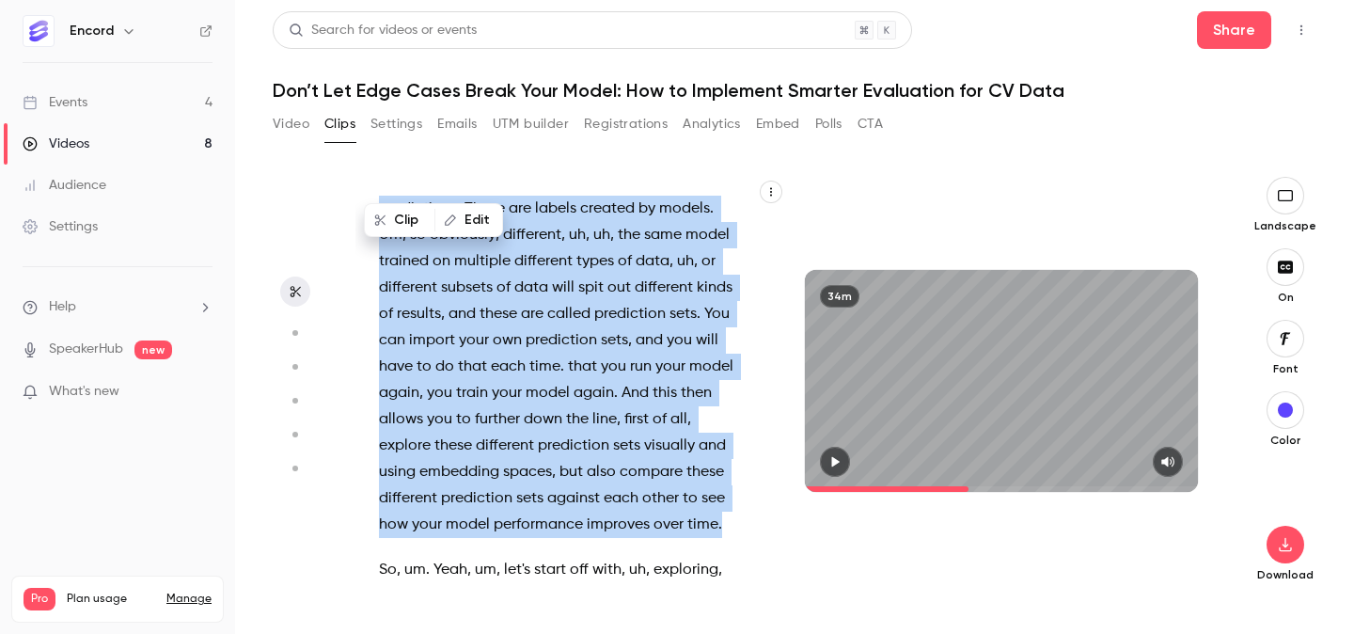
drag, startPoint x: 381, startPoint y: 388, endPoint x: 768, endPoint y: 437, distance: 390.6
click at [768, 437] on div "Everybody , we're gonna get started in uh in just a sec here , give folks anoth…" at bounding box center [566, 390] width 421 height 389
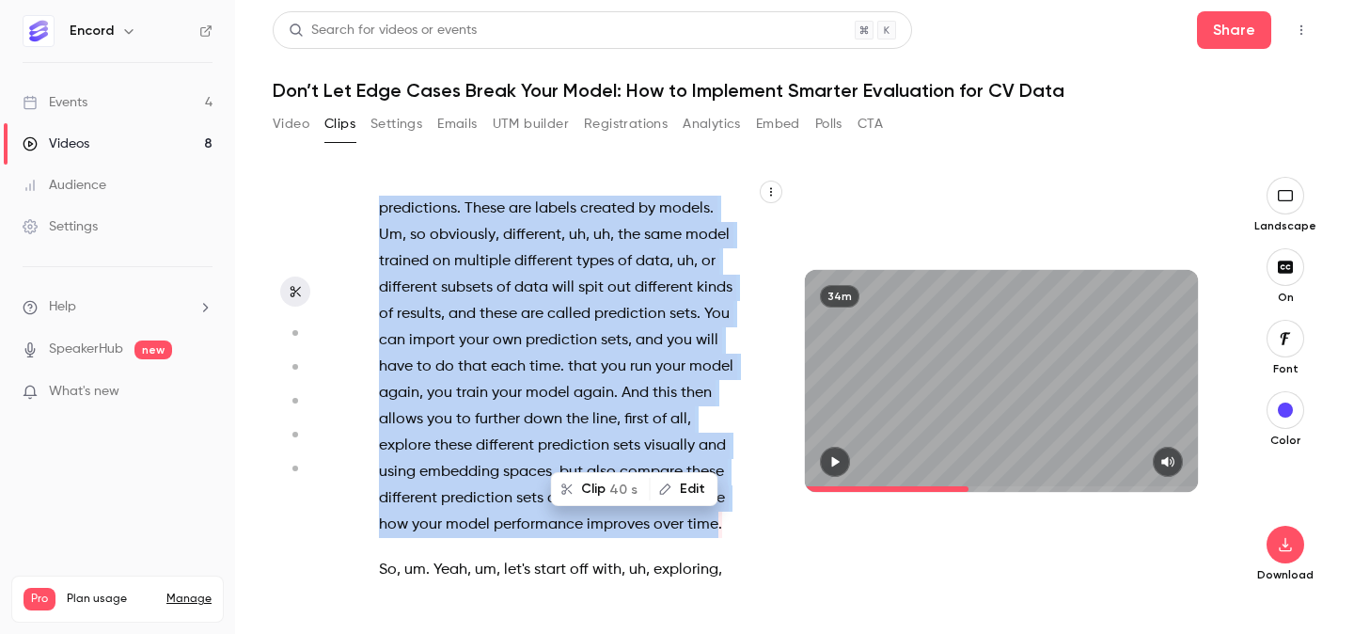
click at [618, 484] on span "40 s" at bounding box center [623, 490] width 28 height 20
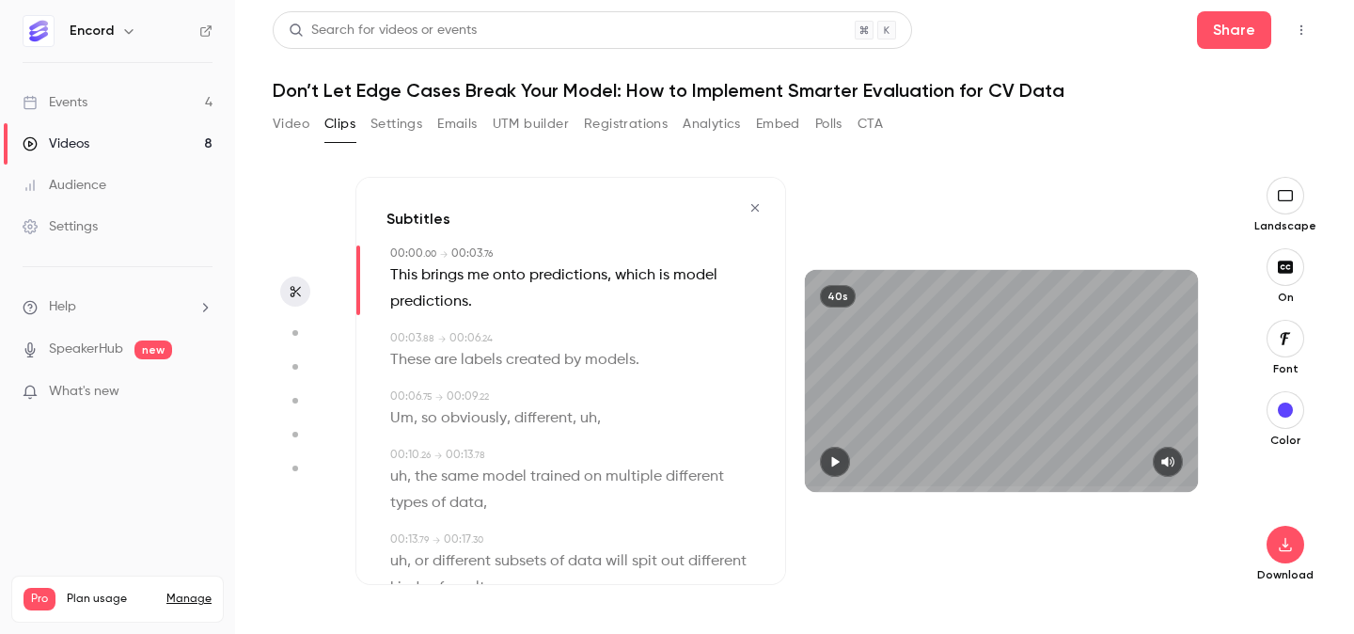
click at [848, 456] on button "button" at bounding box center [835, 462] width 30 height 30
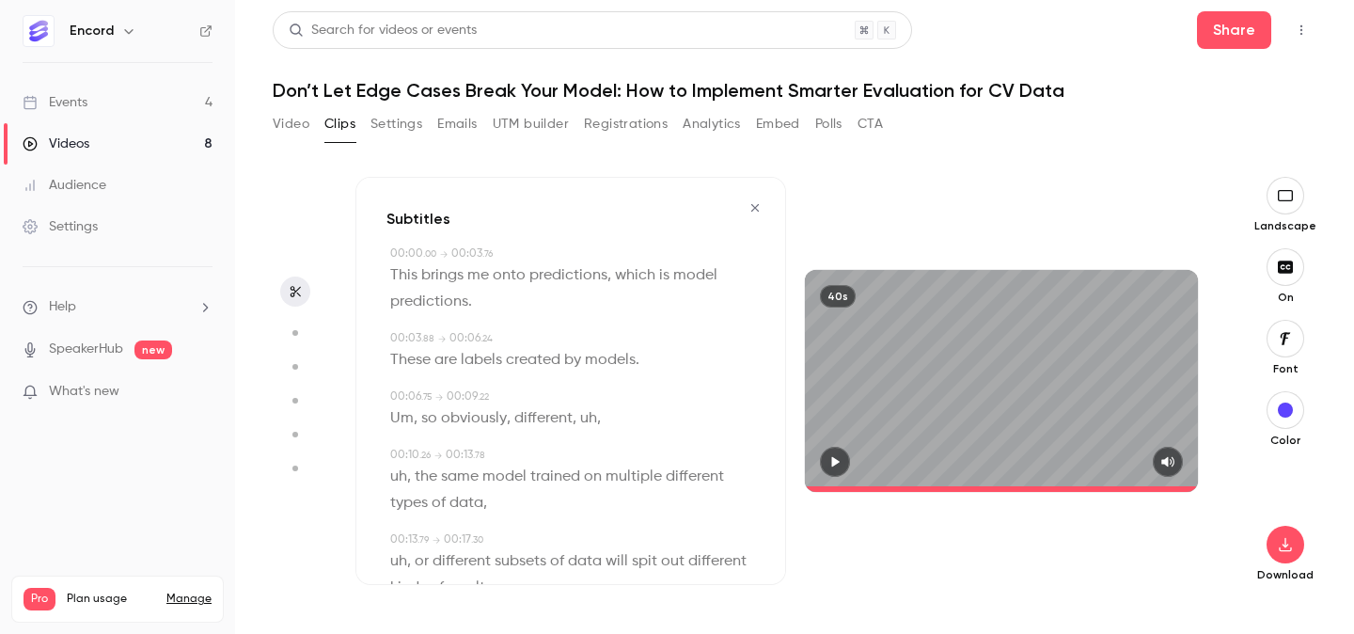
click at [408, 415] on span "Um" at bounding box center [402, 418] width 24 height 26
type input "***"
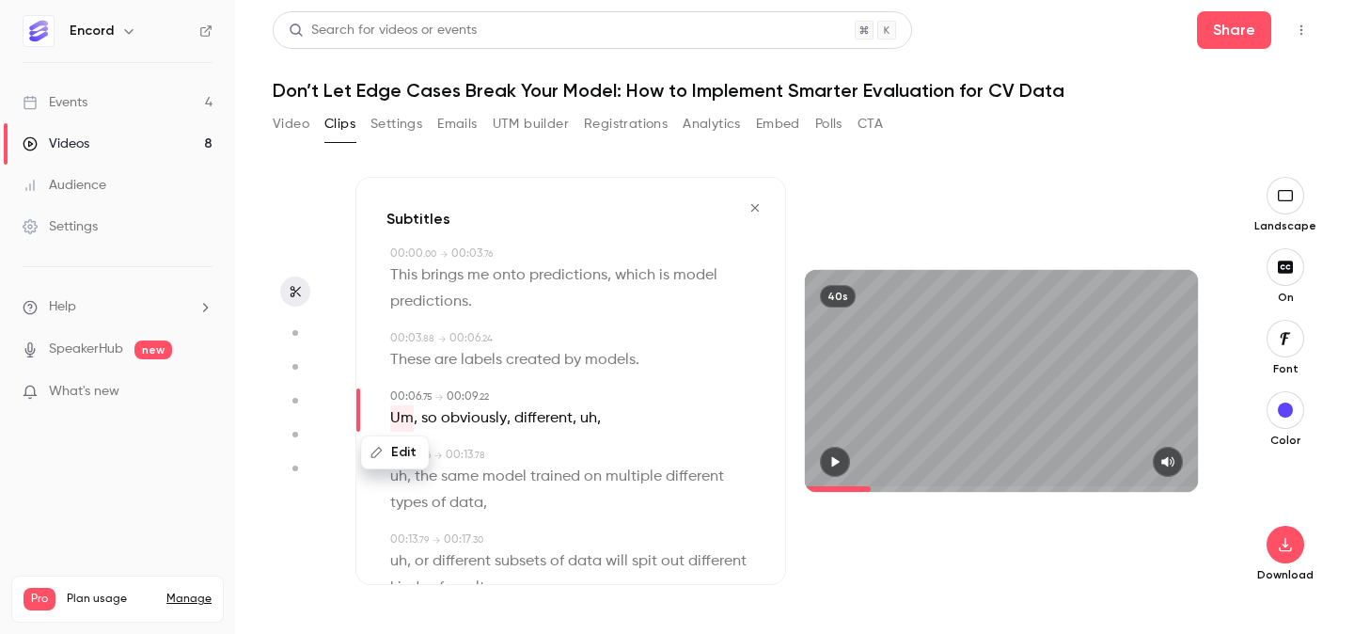
click at [395, 462] on button "Edit" at bounding box center [395, 452] width 65 height 30
click at [588, 456] on button "Replace" at bounding box center [576, 459] width 85 height 38
click at [557, 417] on span "uh" at bounding box center [557, 418] width 17 height 26
type input "***"
click at [551, 453] on button "Edit" at bounding box center [549, 452] width 65 height 30
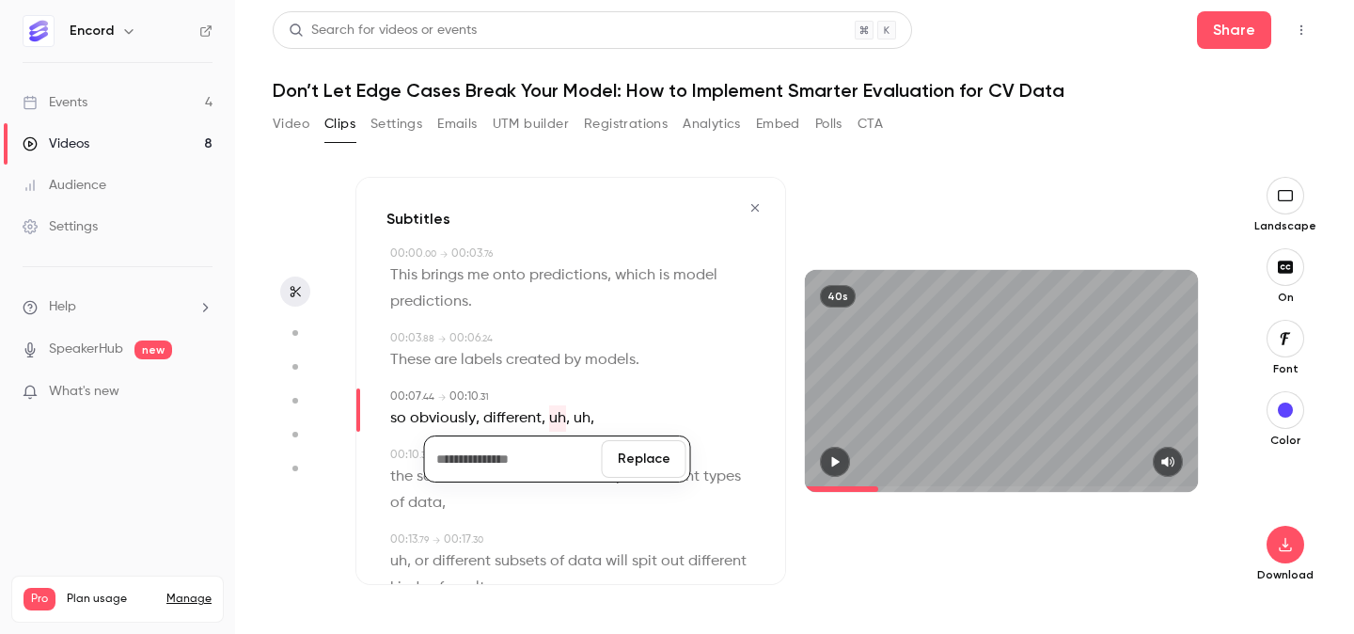
click at [656, 447] on button "Replace" at bounding box center [644, 459] width 85 height 38
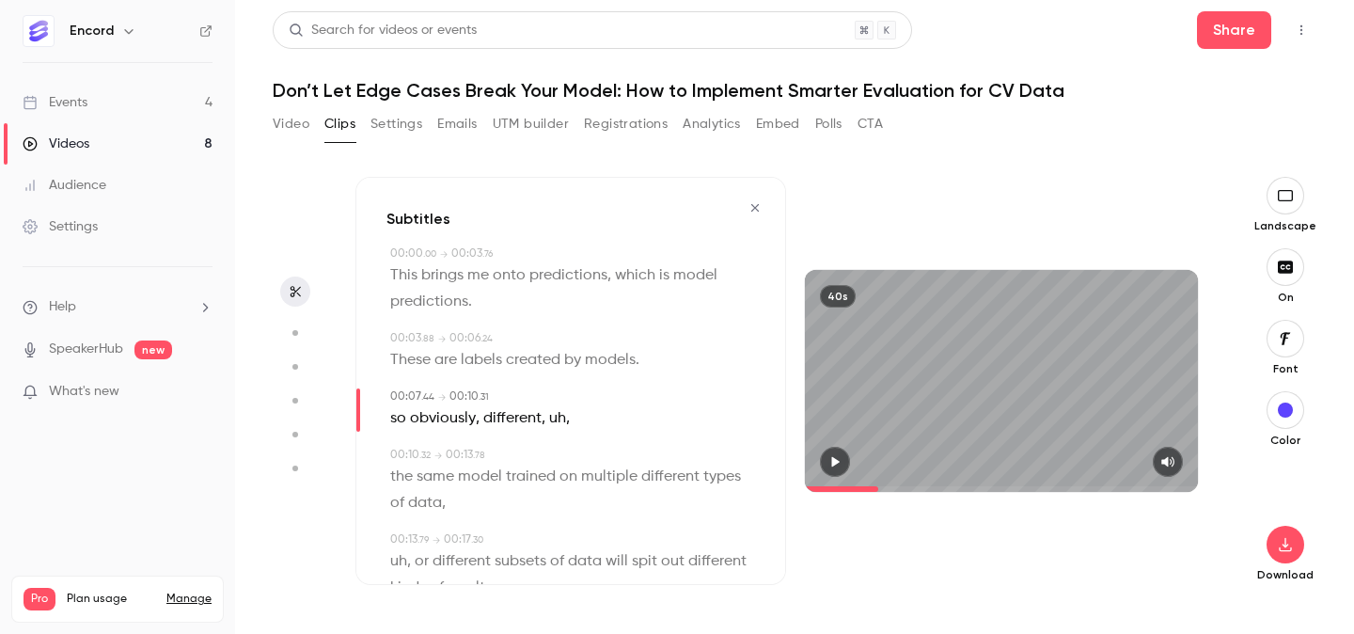
type input "***"
click at [550, 419] on span "uh" at bounding box center [557, 418] width 17 height 26
click at [551, 444] on button "Edit" at bounding box center [549, 452] width 65 height 30
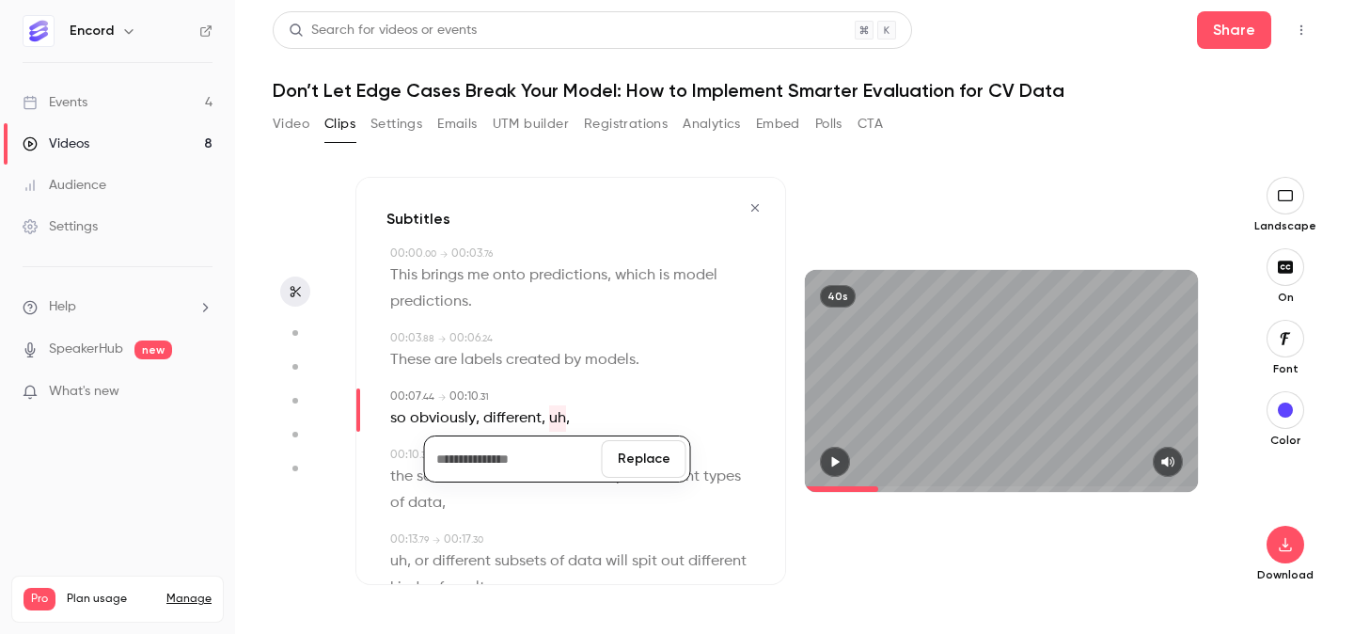
click at [635, 458] on button "Replace" at bounding box center [644, 459] width 85 height 38
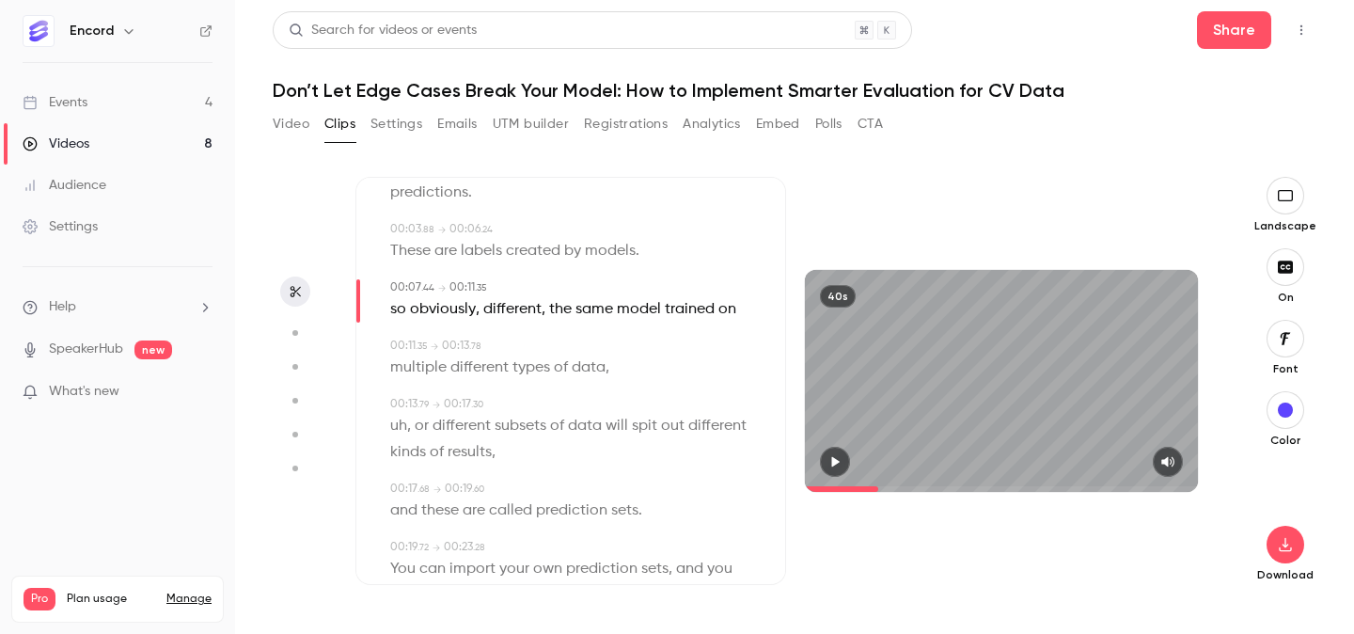
scroll to position [113, 0]
click at [401, 416] on span "uh" at bounding box center [398, 422] width 17 height 26
type input "****"
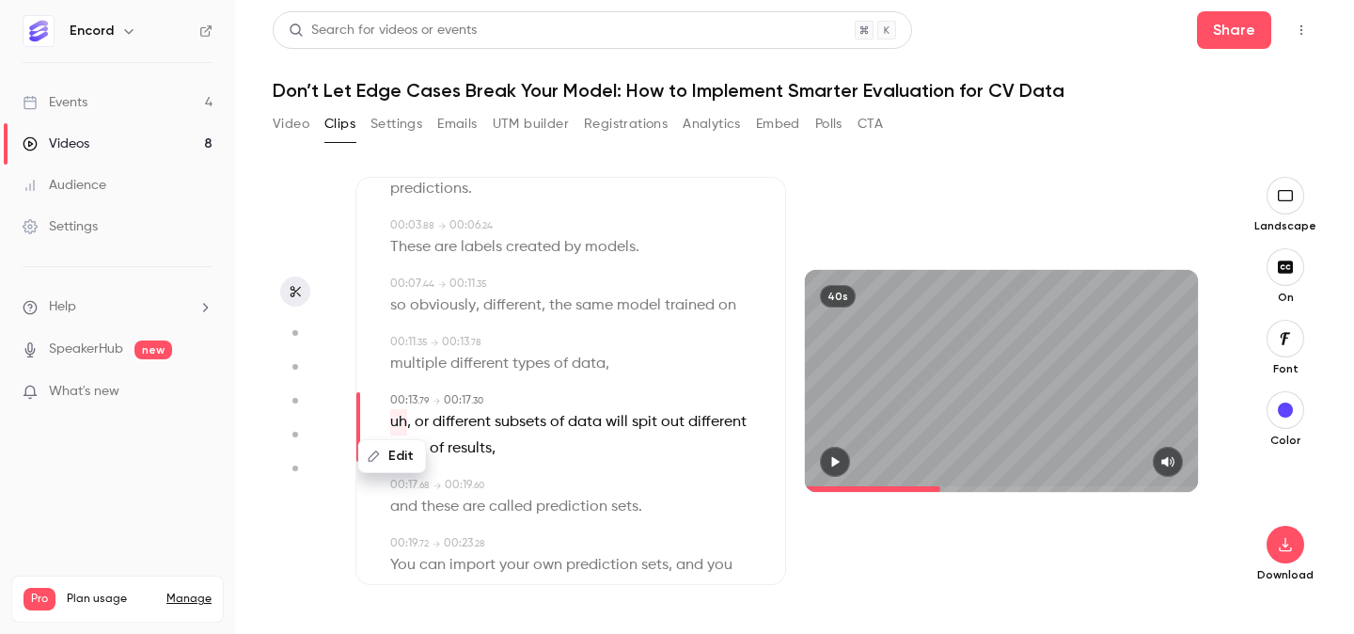
click at [401, 455] on button "Edit" at bounding box center [392, 456] width 65 height 30
click at [593, 477] on button "Replace" at bounding box center [576, 463] width 85 height 38
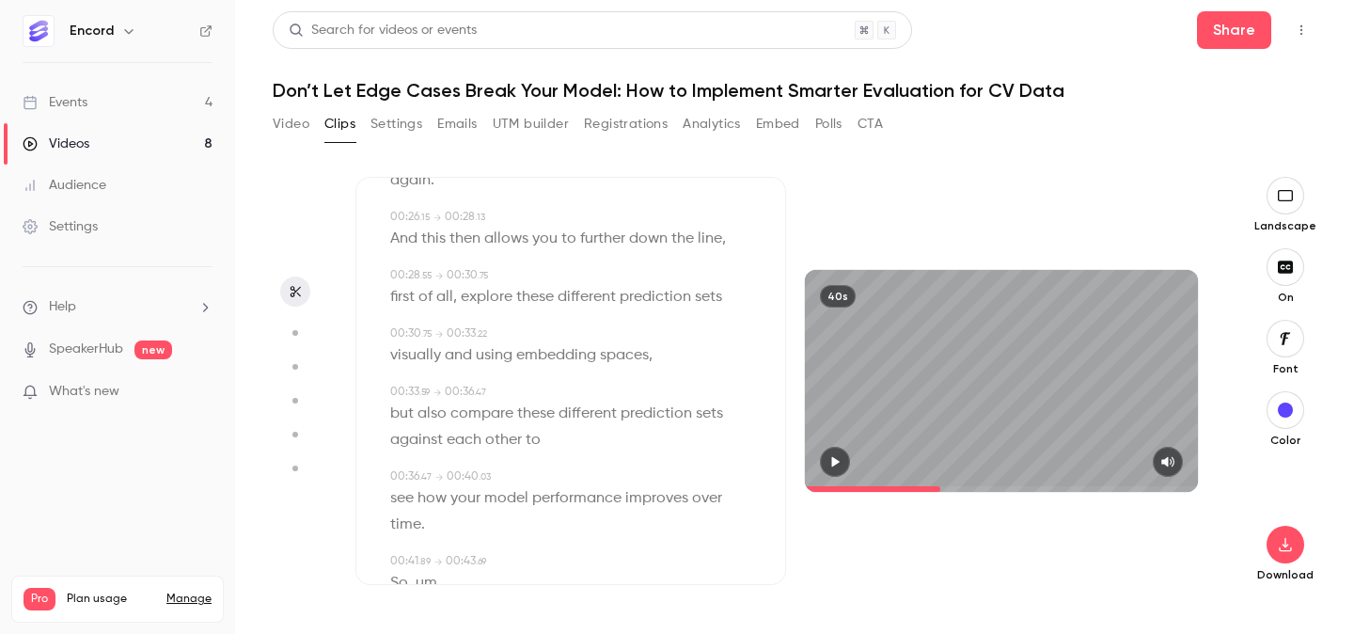
scroll to position [649, 0]
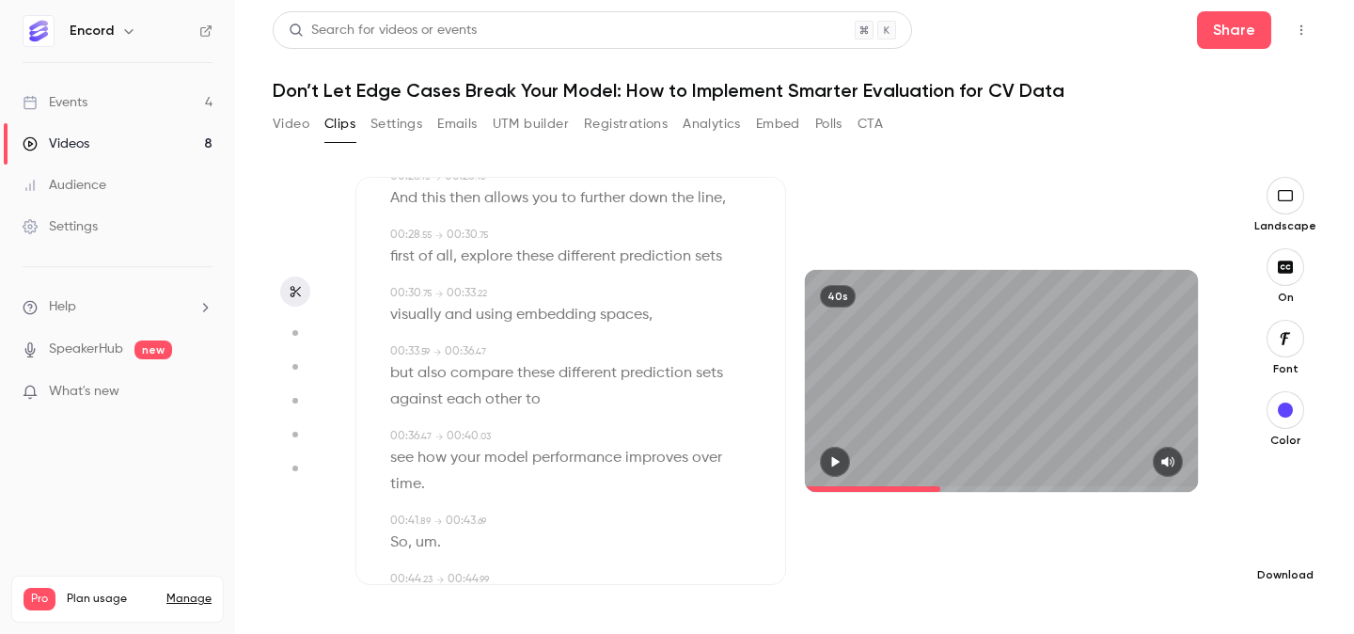
click at [1285, 546] on icon "button" at bounding box center [1285, 544] width 23 height 15
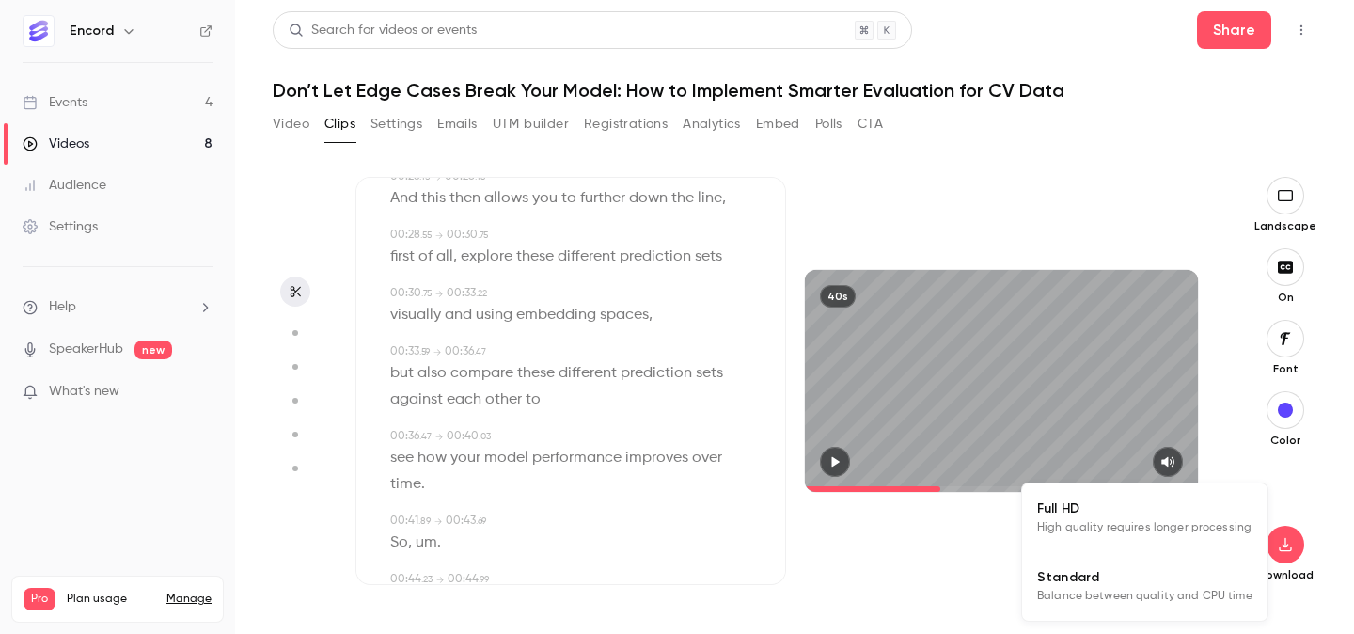
click at [1125, 530] on span "High quality requires longer processing" at bounding box center [1144, 527] width 214 height 19
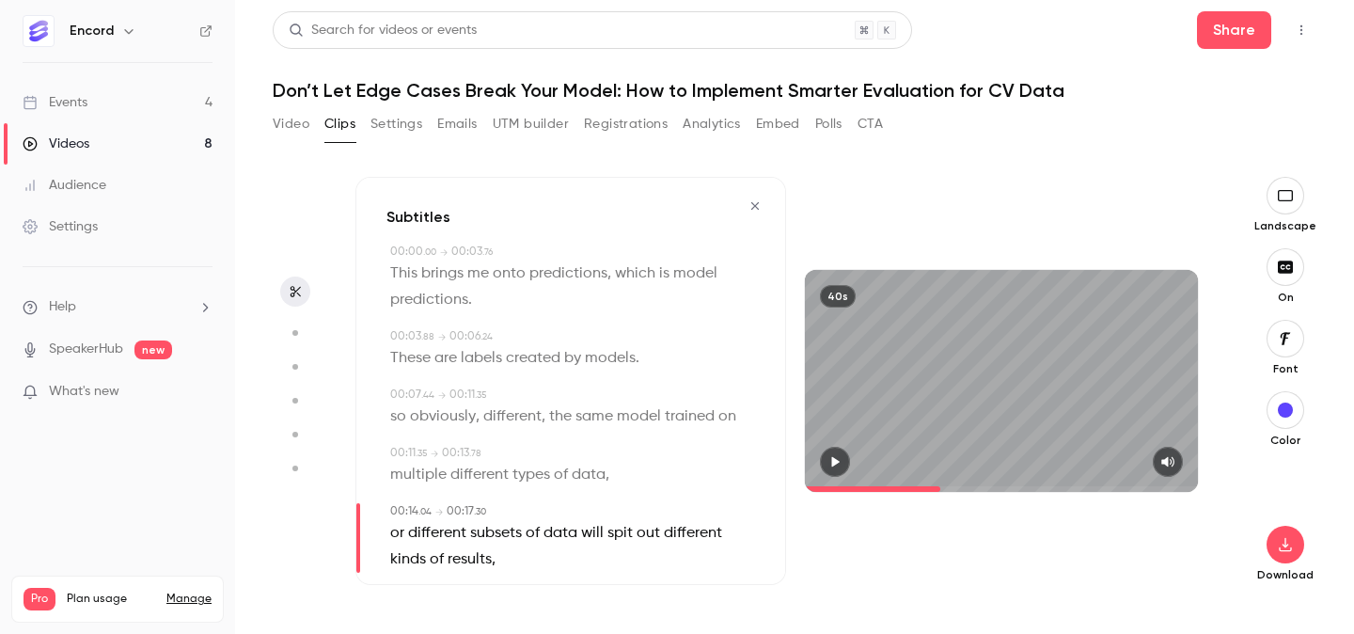
scroll to position [0, 0]
click at [757, 209] on icon "button" at bounding box center [755, 208] width 8 height 8
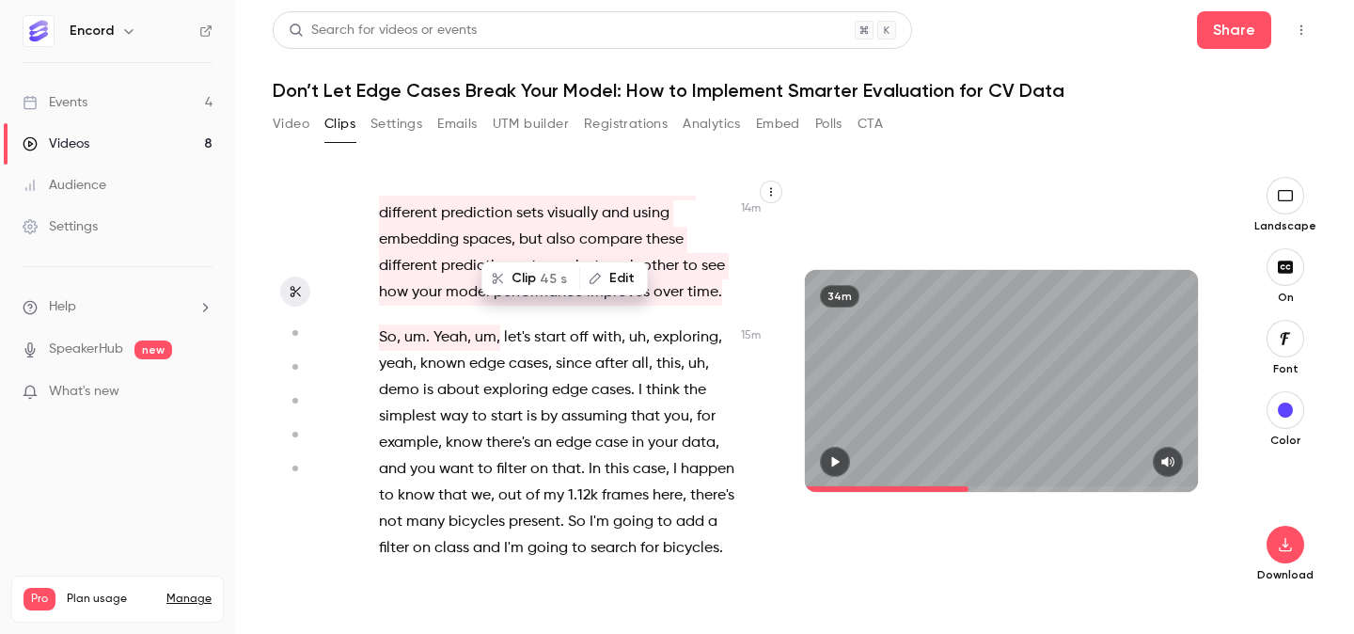
scroll to position [7620, 0]
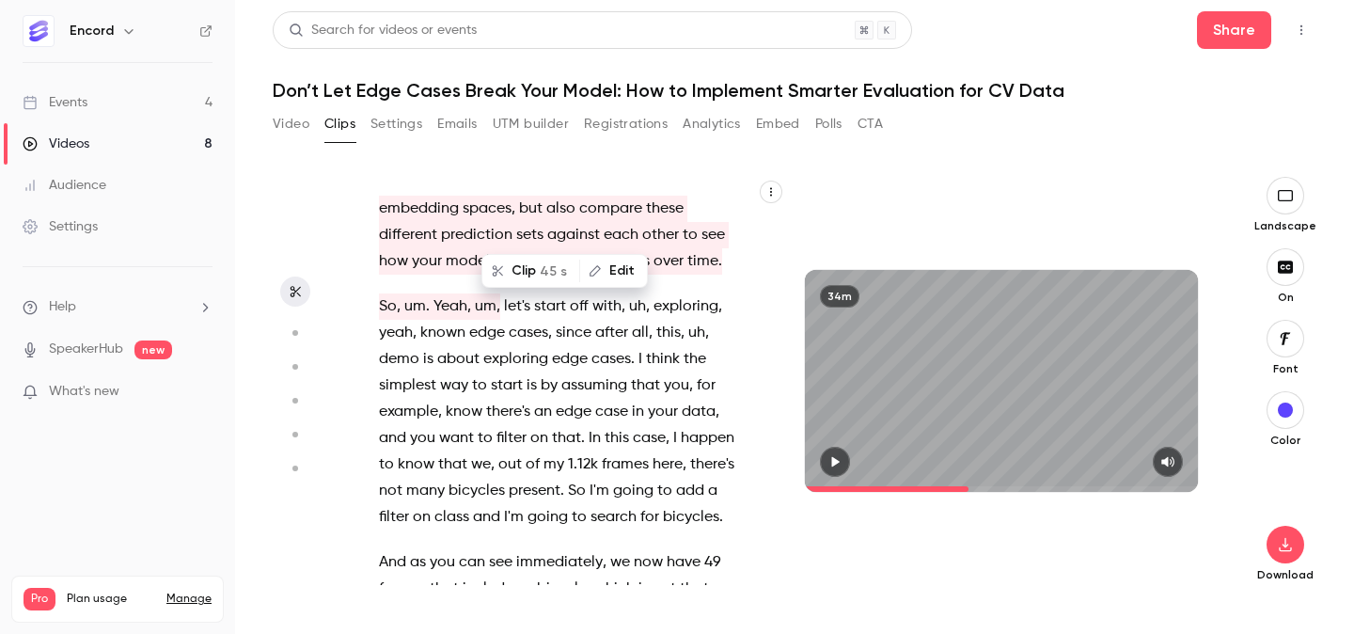
click at [784, 471] on div "Everybody , we're gonna get started in uh in just a sec here , give folks anoth…" at bounding box center [571, 381] width 431 height 408
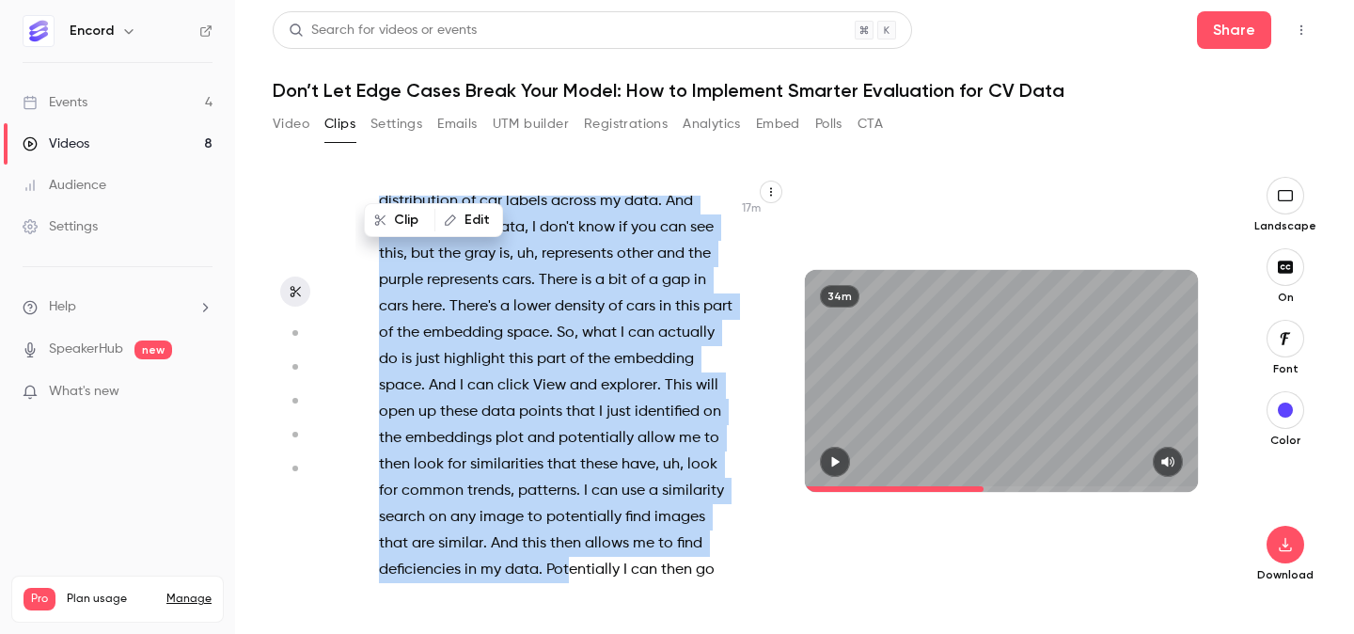
scroll to position [9355, 0]
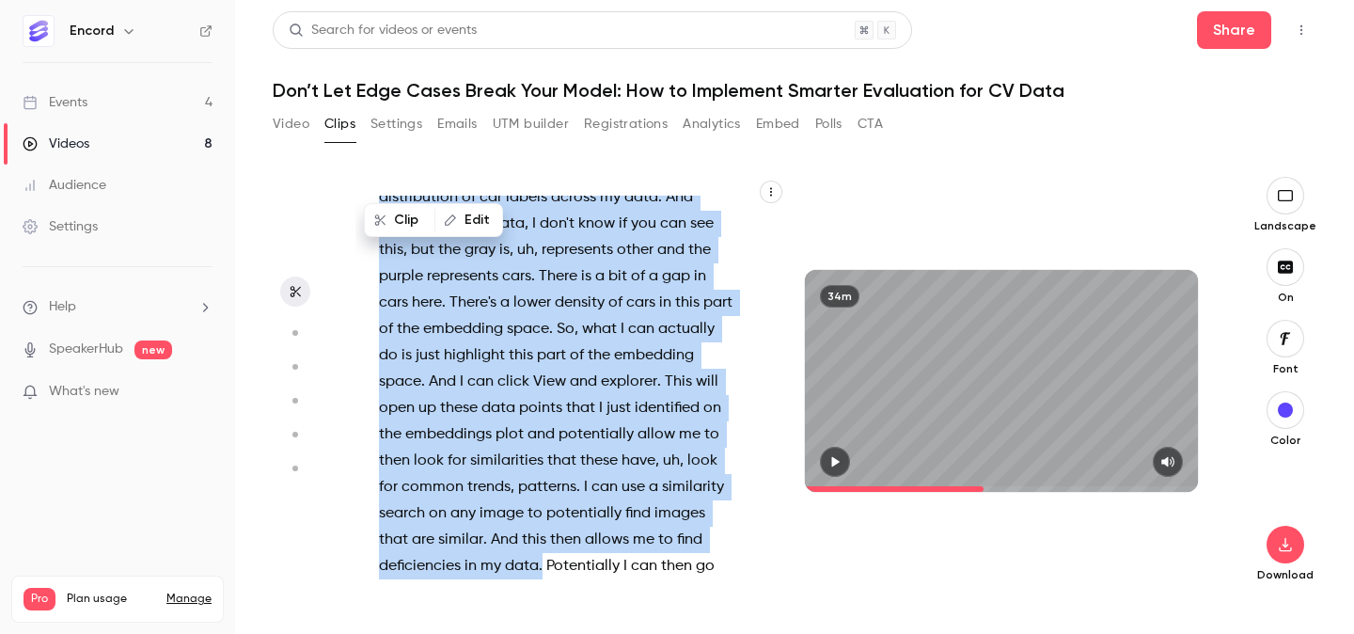
drag, startPoint x: 493, startPoint y: 375, endPoint x: 543, endPoint y: 483, distance: 119.1
click at [543, 483] on div "Everybody , we're gonna get started in uh in just a sec here , give folks anoth…" at bounding box center [566, 390] width 421 height 389
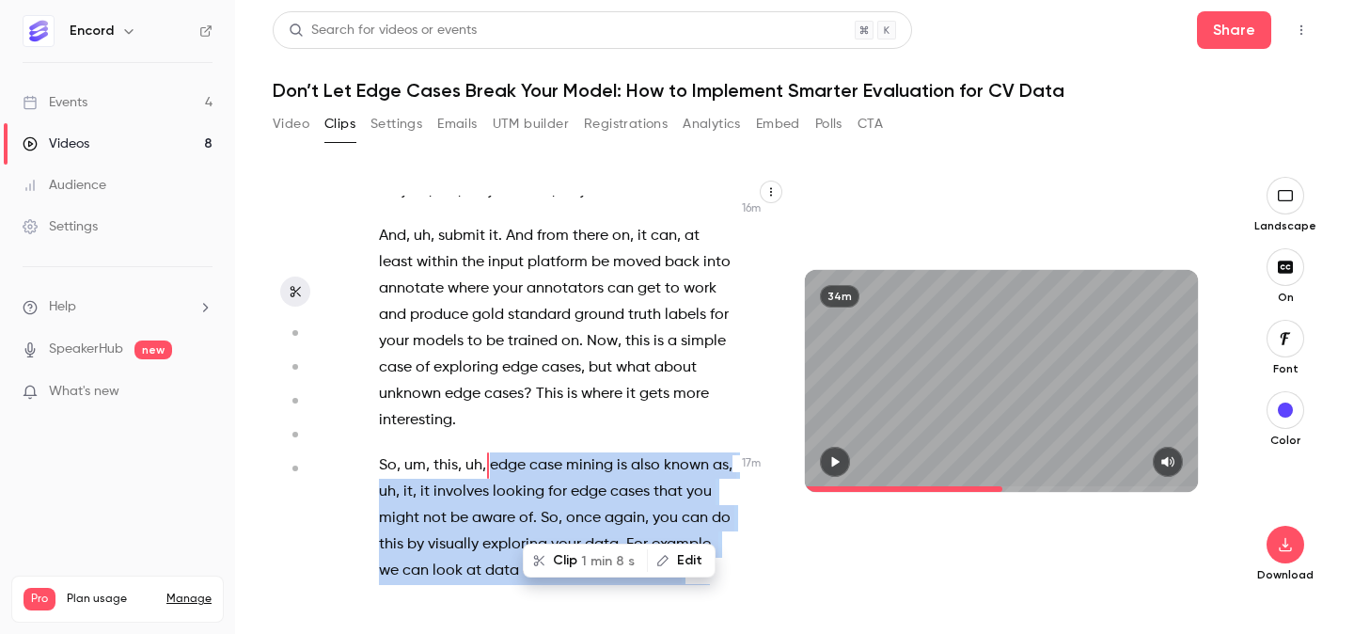
scroll to position [8755, 0]
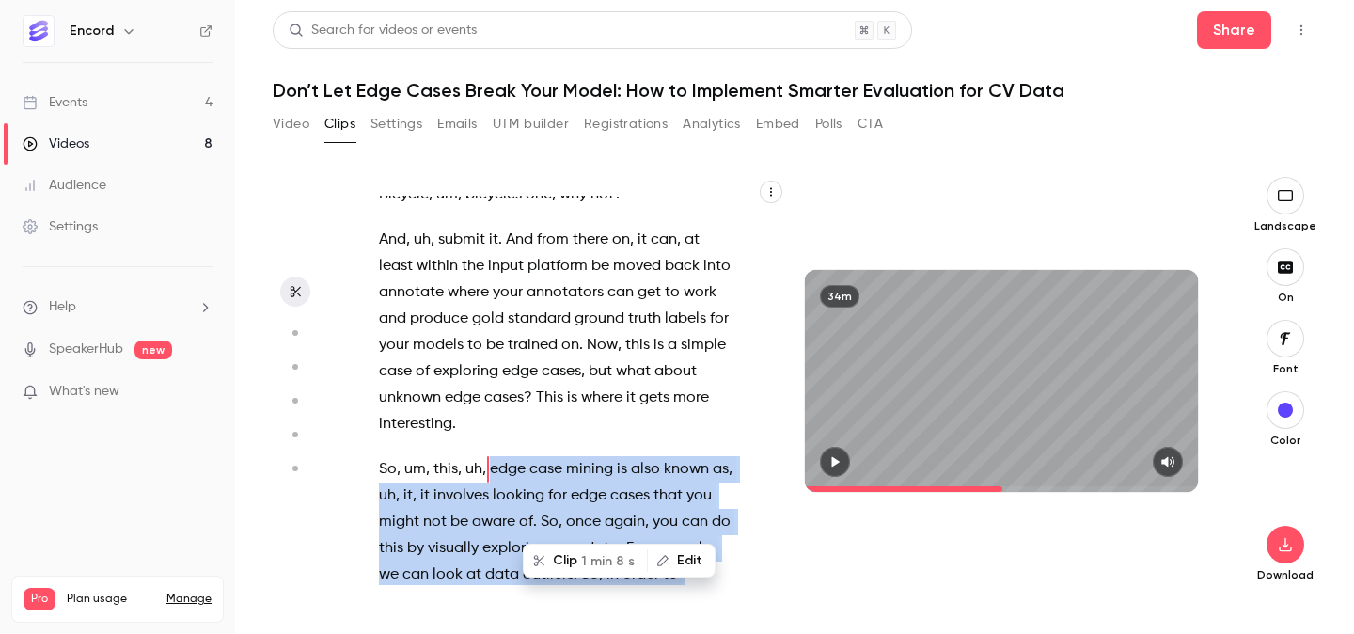
click at [594, 559] on span "1 min 8 s" at bounding box center [608, 561] width 54 height 20
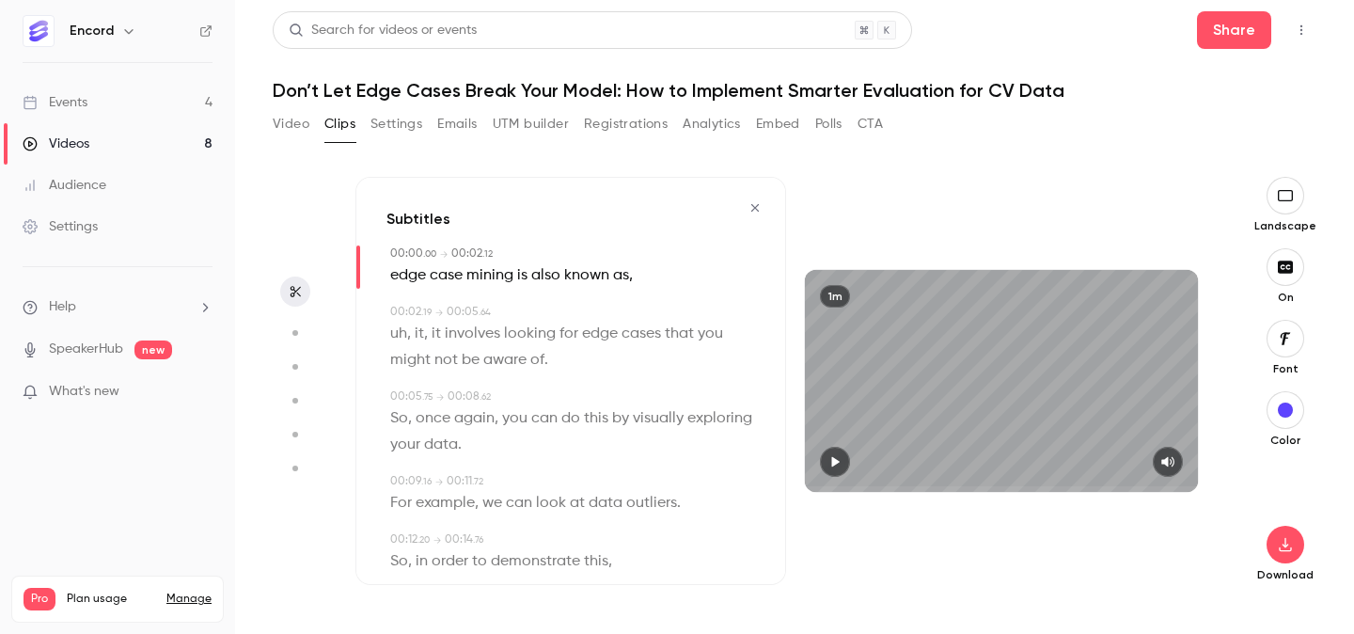
click at [845, 451] on button "button" at bounding box center [835, 462] width 30 height 30
click at [390, 333] on span "uh" at bounding box center [398, 334] width 17 height 26
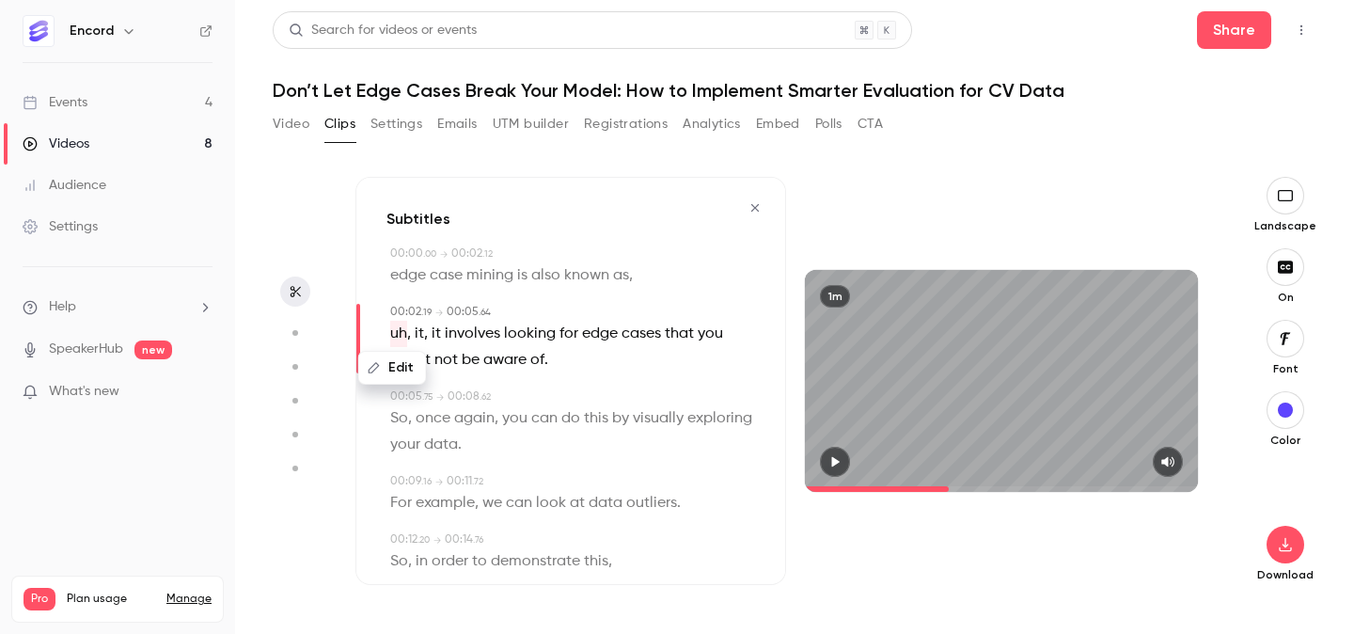
type input "***"
click at [405, 376] on button "Edit" at bounding box center [392, 368] width 65 height 30
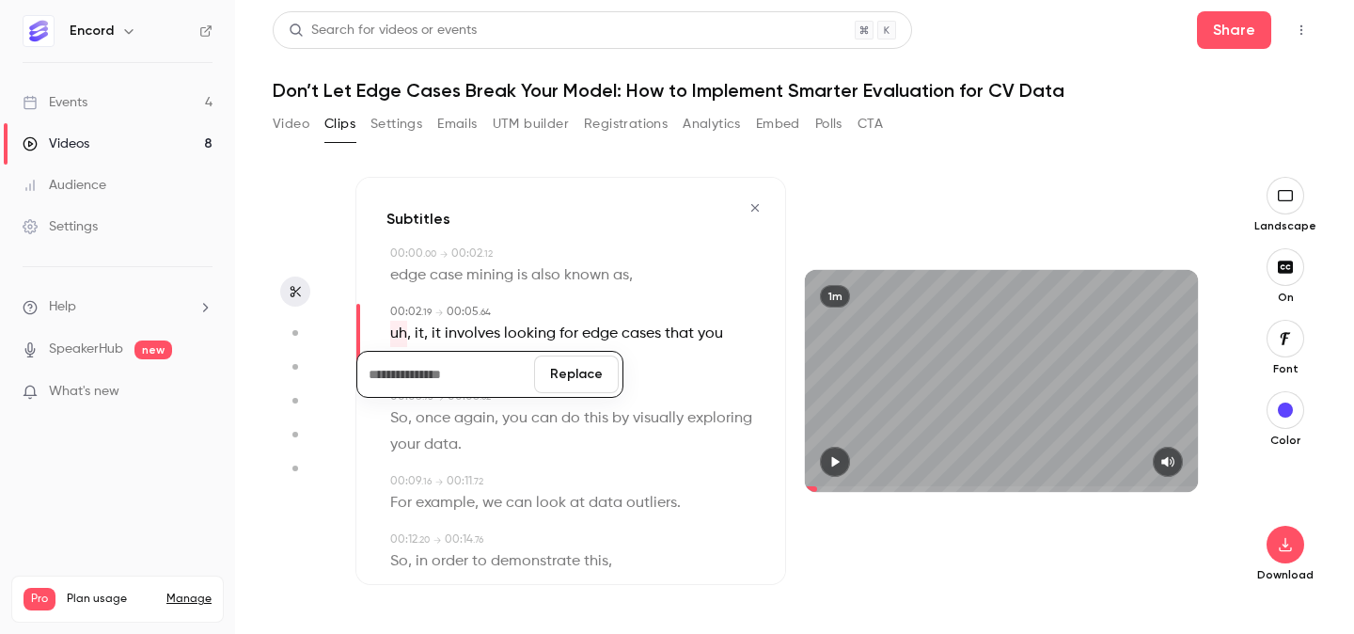
click at [564, 378] on button "Replace" at bounding box center [576, 375] width 85 height 38
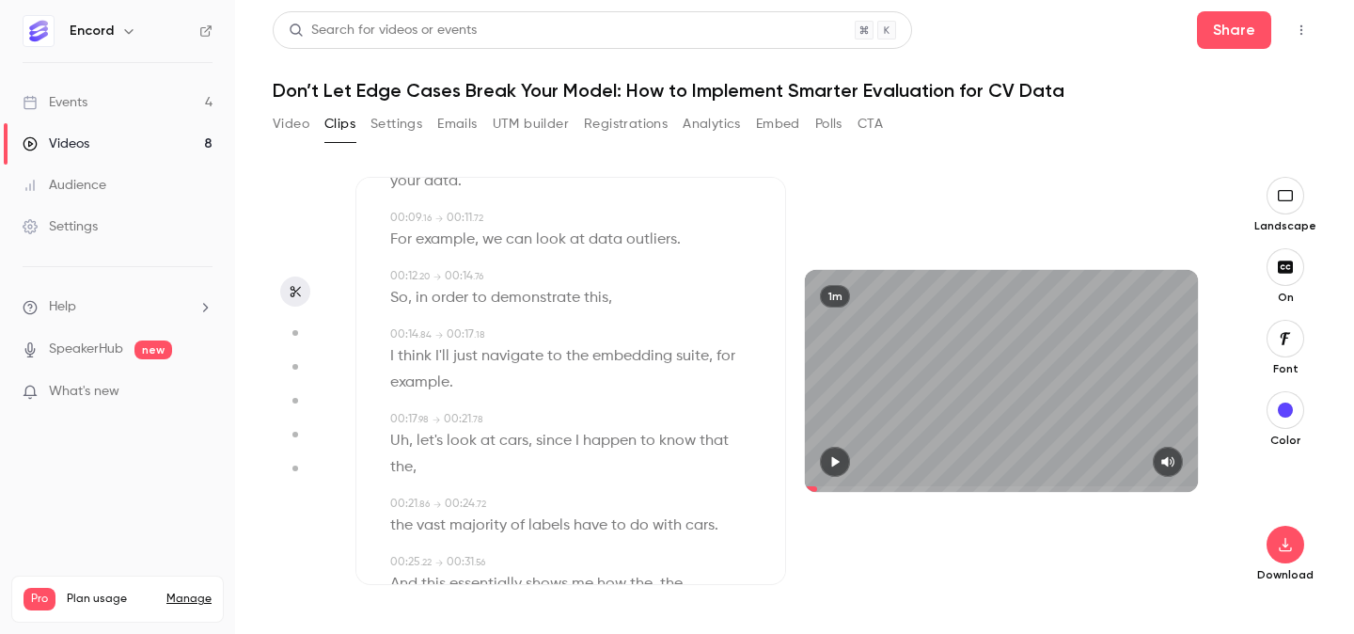
scroll to position [280, 0]
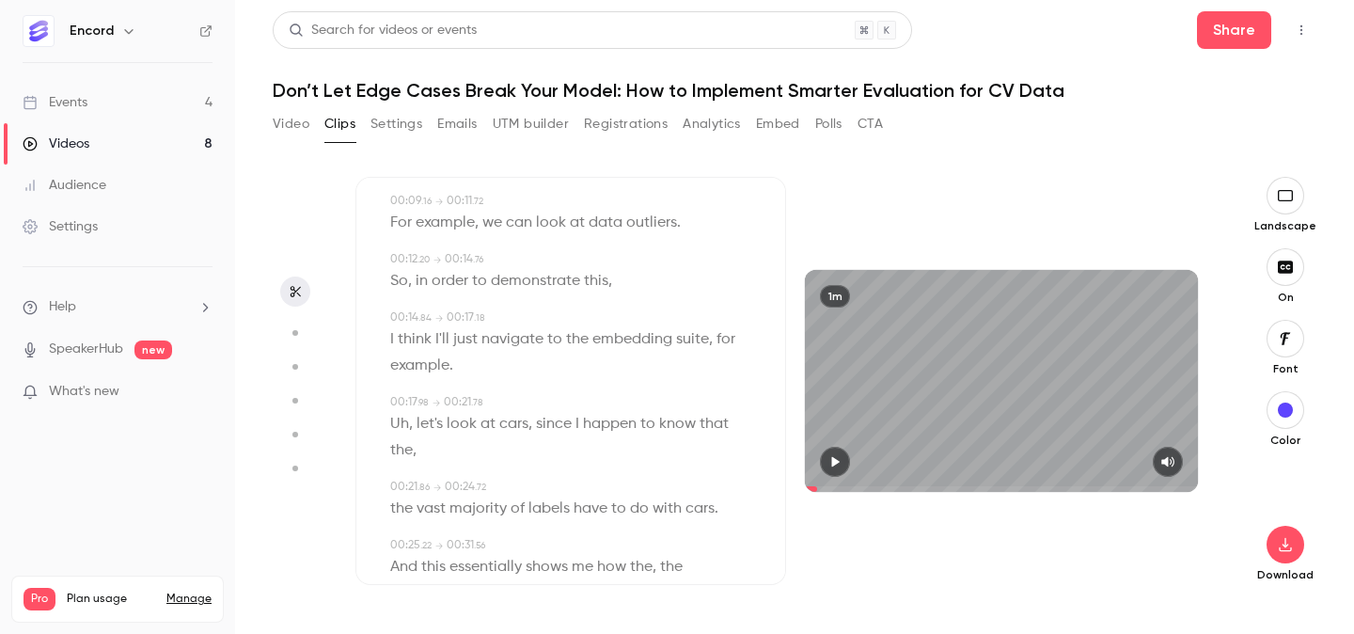
click at [404, 418] on span "Uh" at bounding box center [399, 424] width 19 height 26
type input "**"
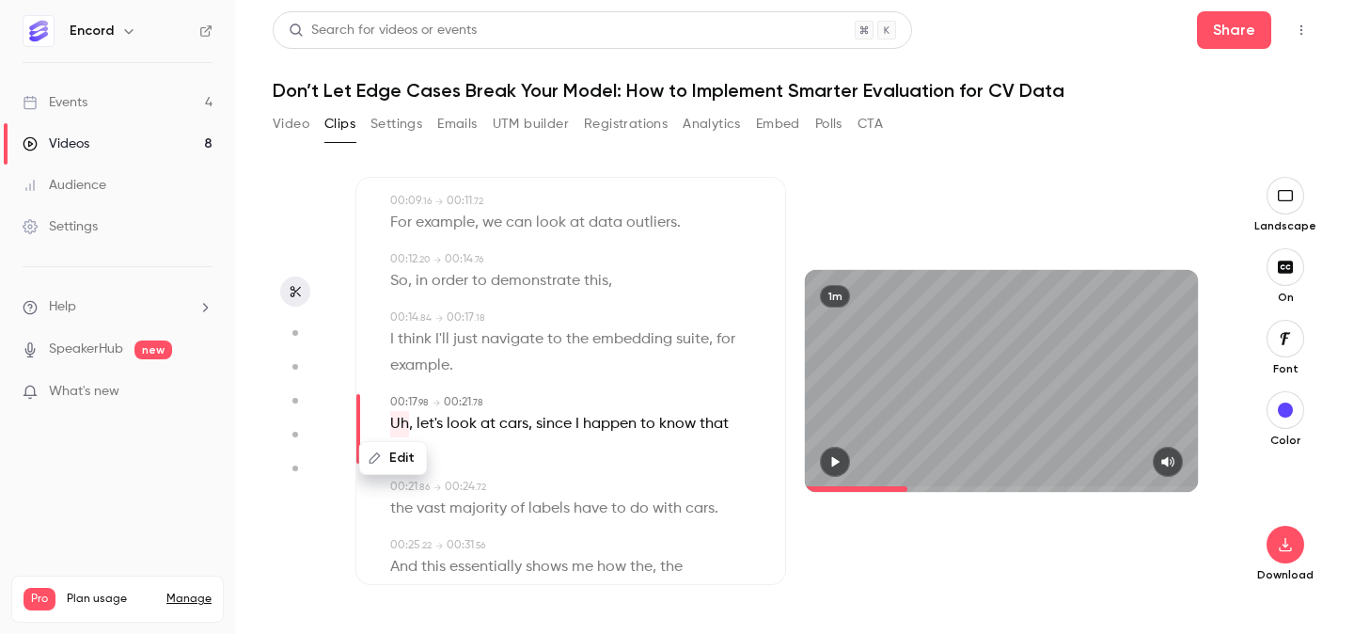
click at [414, 461] on button "Edit" at bounding box center [393, 458] width 65 height 30
click at [585, 456] on button "Replace" at bounding box center [576, 465] width 85 height 38
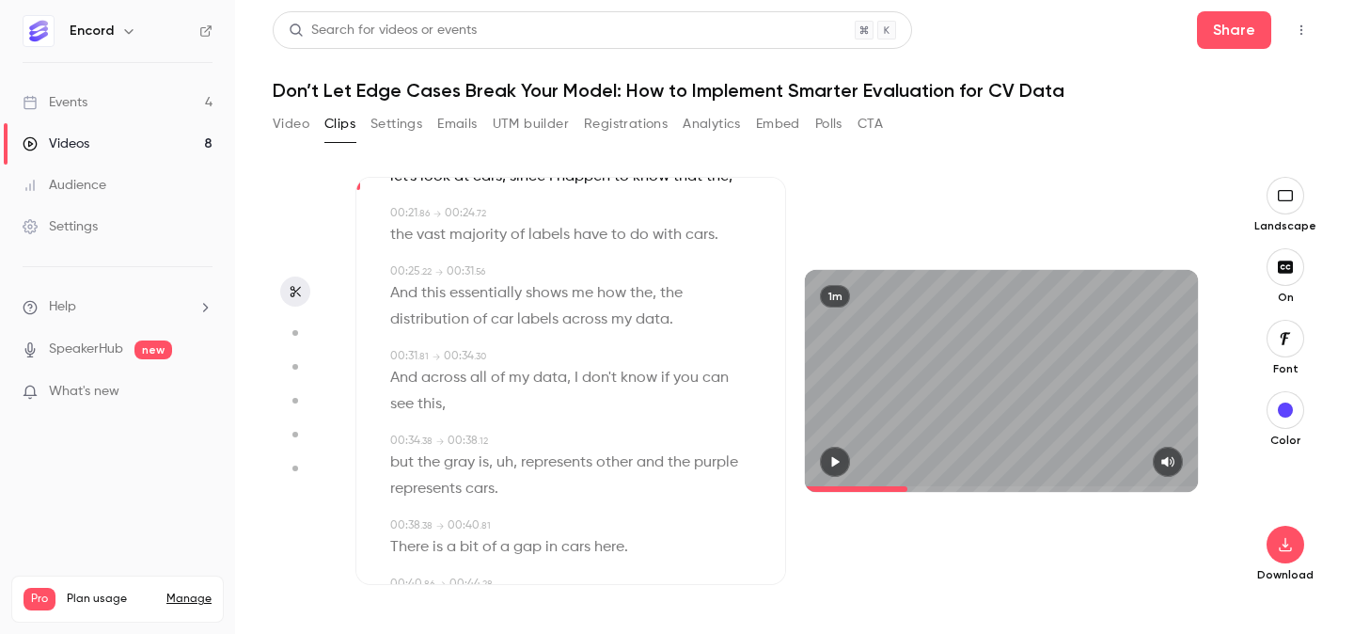
scroll to position [579, 0]
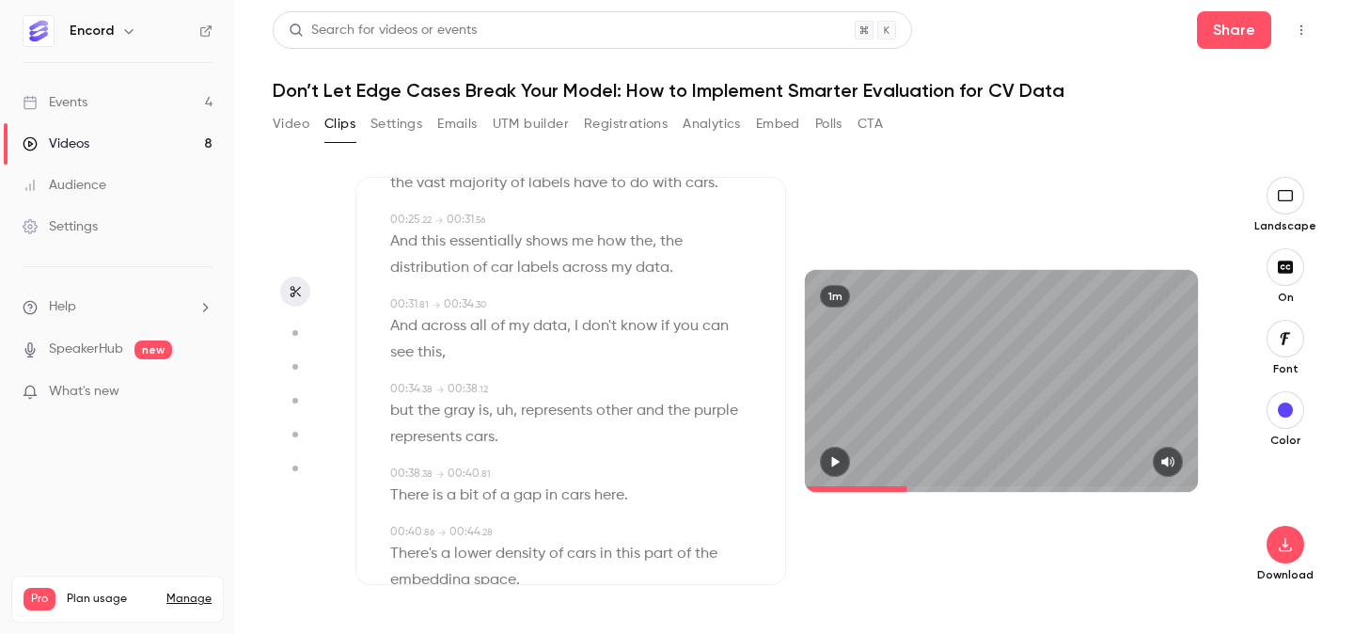
click at [507, 411] on span "uh" at bounding box center [505, 411] width 17 height 26
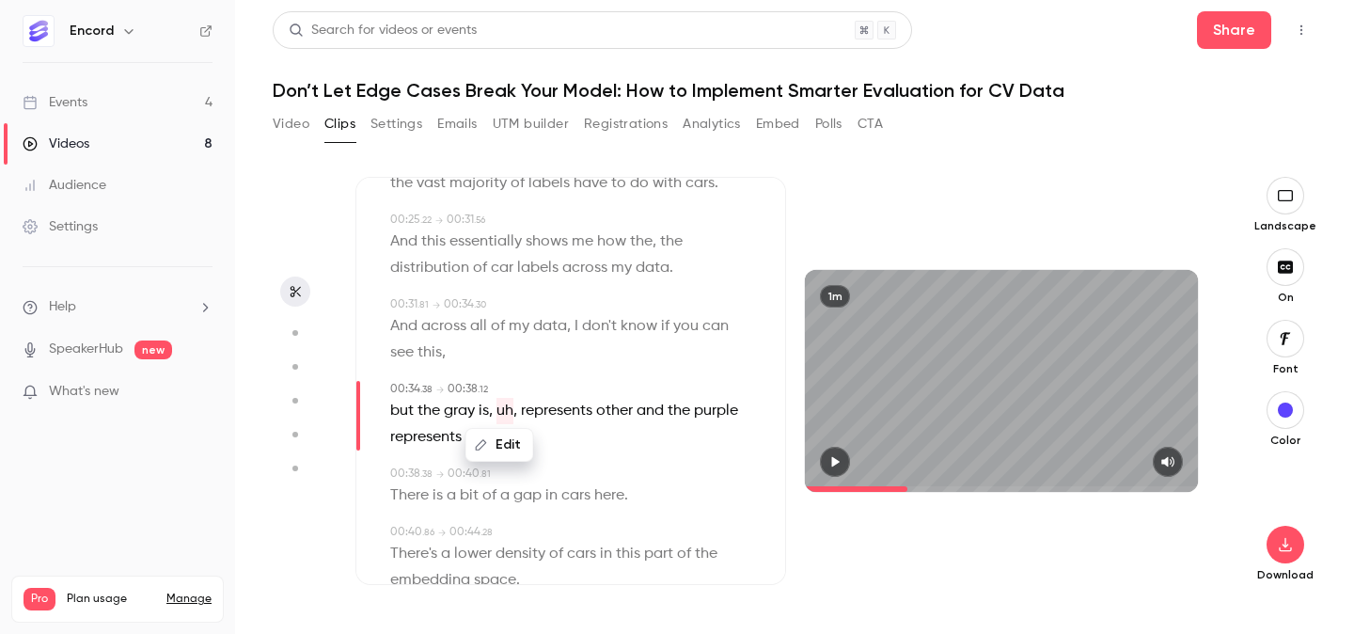
type input "****"
click at [506, 444] on button "Edit" at bounding box center [499, 445] width 65 height 30
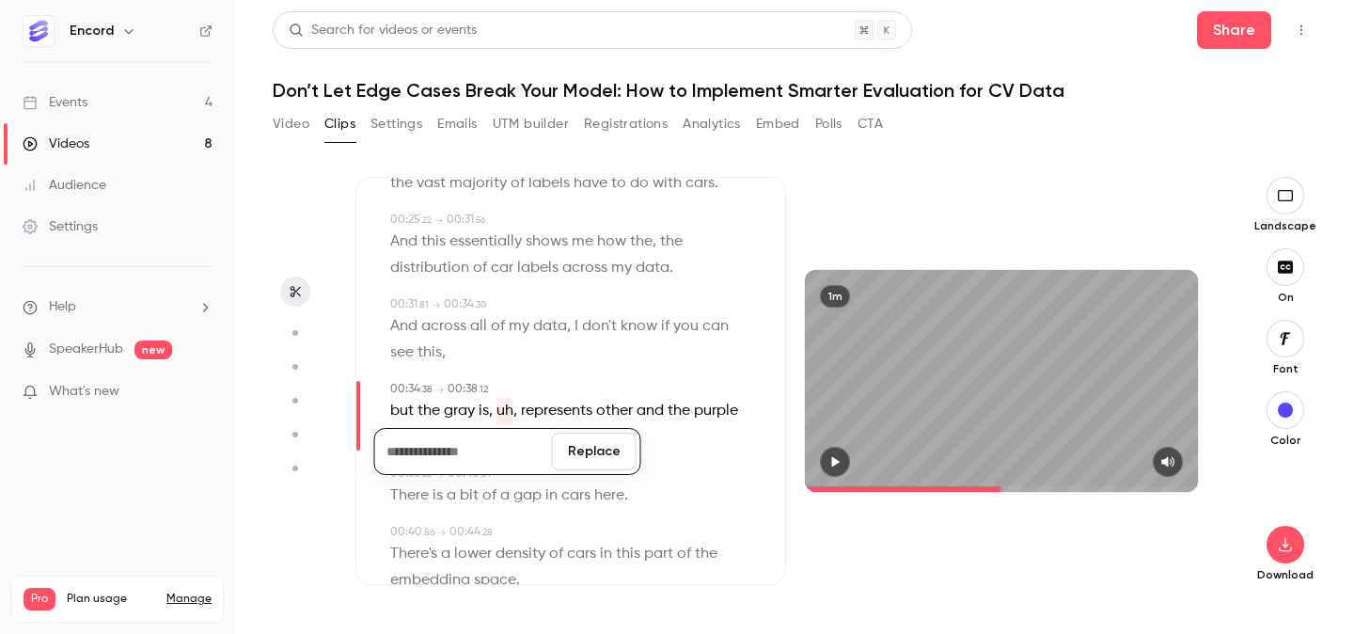
click at [615, 451] on button "Replace" at bounding box center [594, 452] width 85 height 38
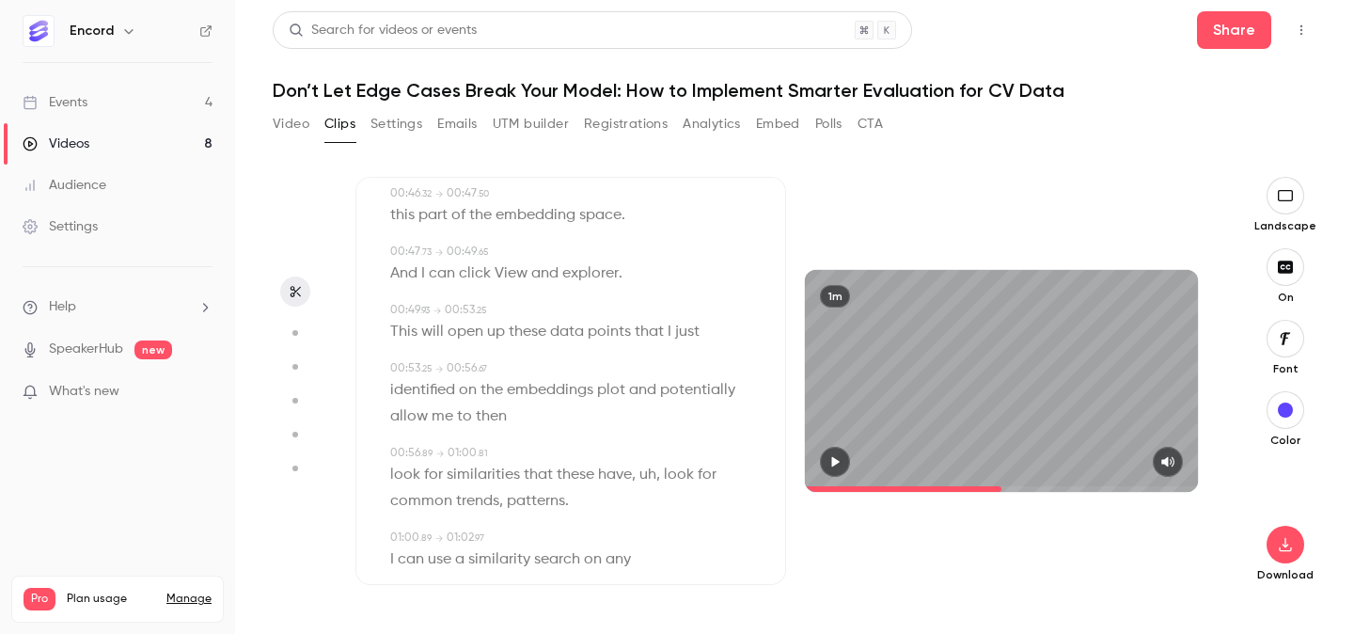
scroll to position [1118, 0]
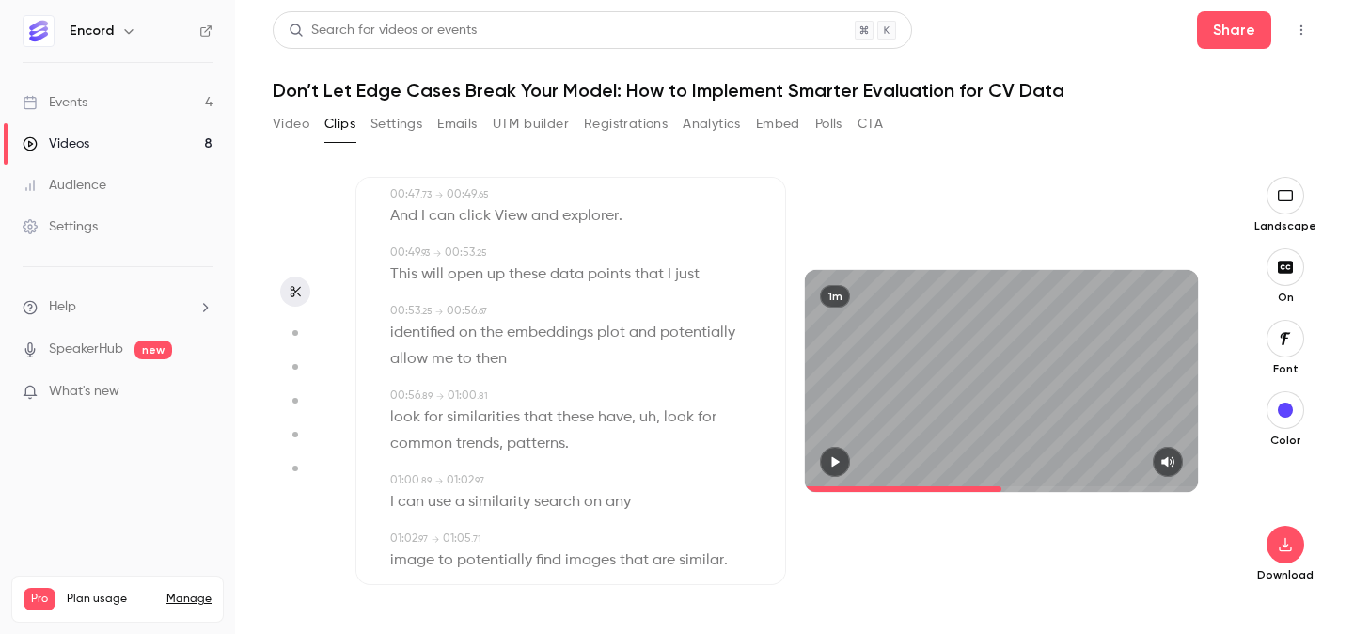
click at [640, 418] on span "uh" at bounding box center [648, 417] width 17 height 26
type input "****"
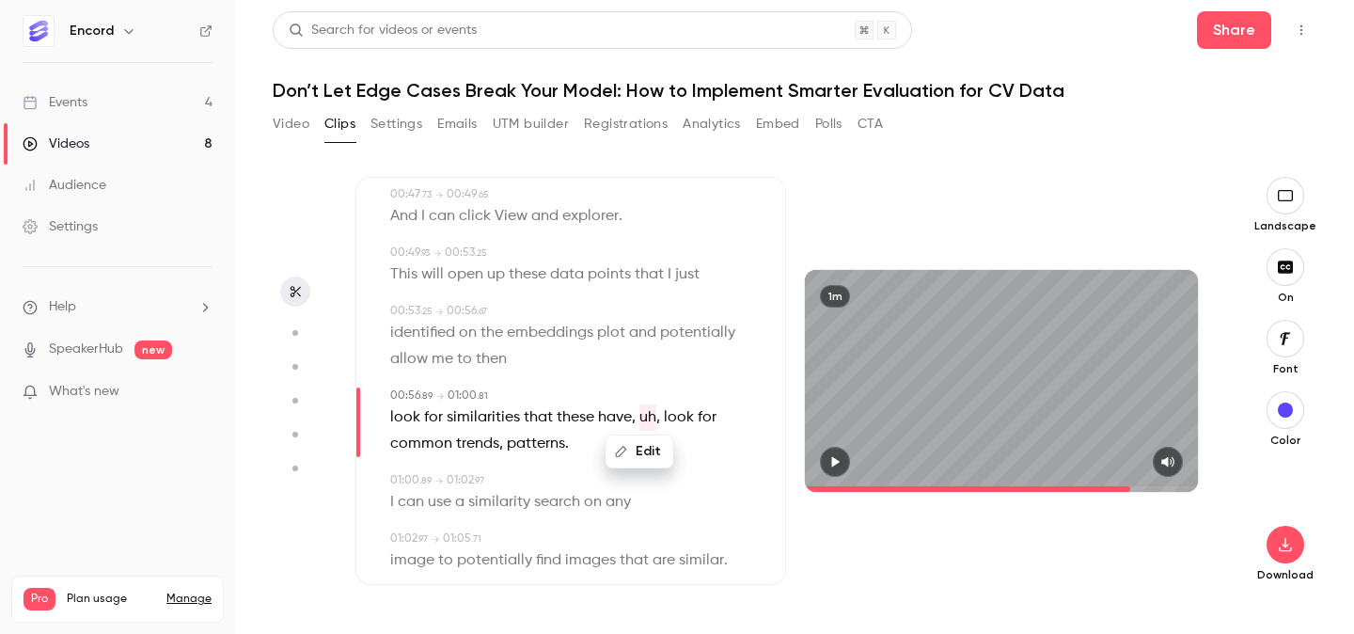
click at [645, 454] on button "Edit" at bounding box center [640, 451] width 65 height 30
click at [729, 465] on button "Replace" at bounding box center [734, 458] width 85 height 38
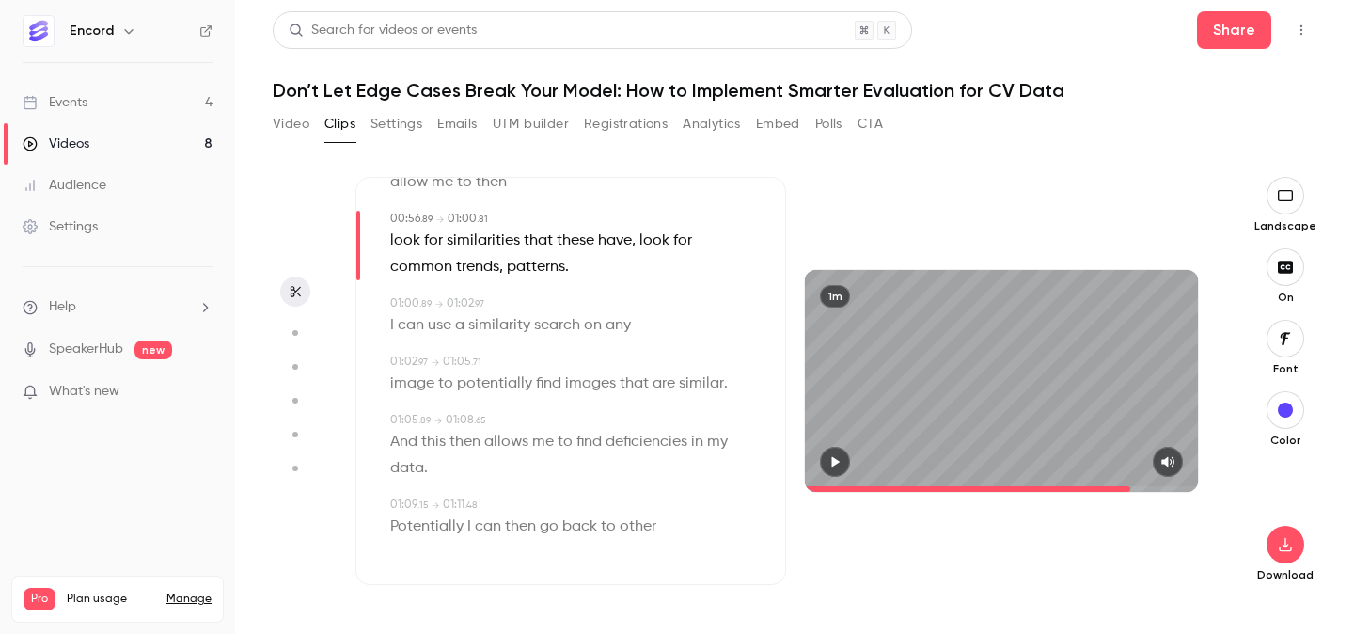
scroll to position [1296, 0]
click at [1289, 560] on button "button" at bounding box center [1286, 545] width 38 height 38
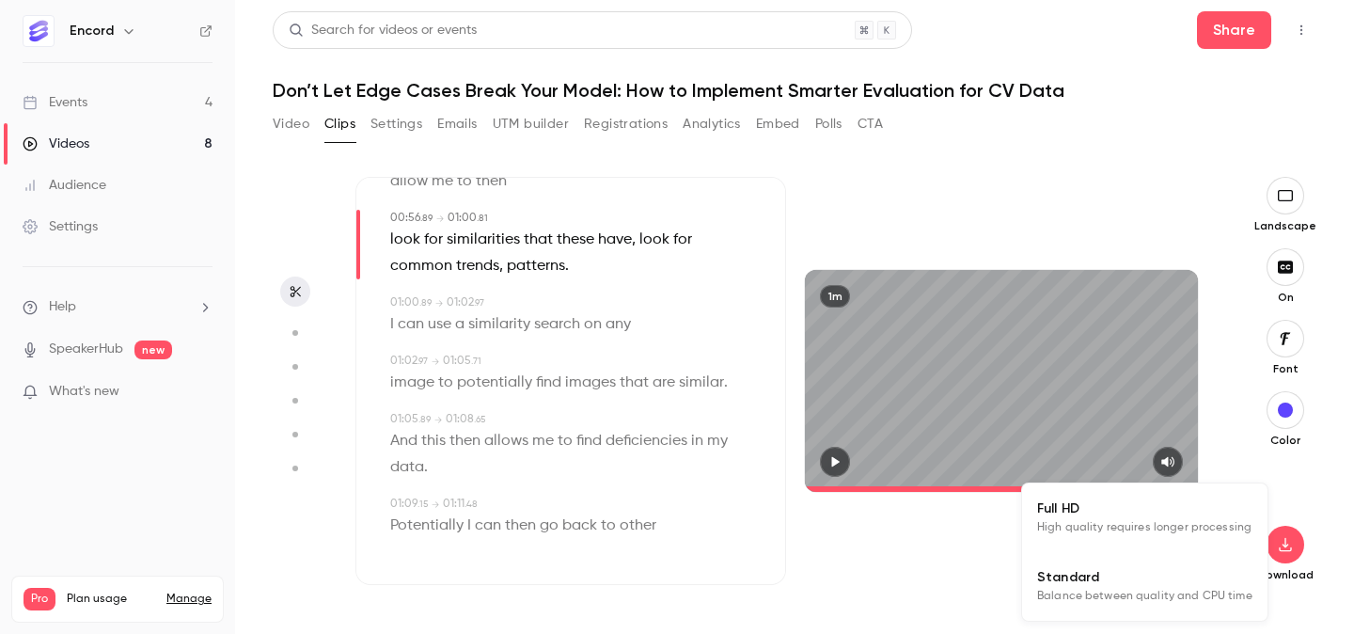
click at [1156, 531] on span "High quality requires longer processing" at bounding box center [1144, 527] width 214 height 19
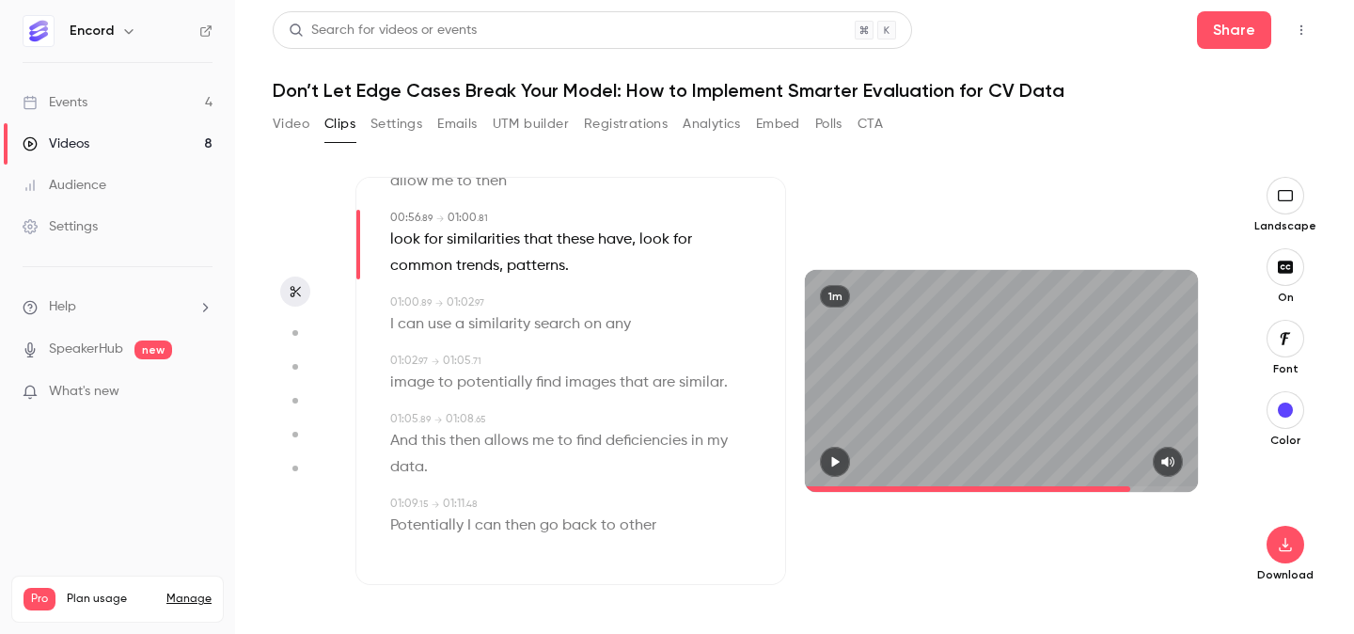
type input "****"
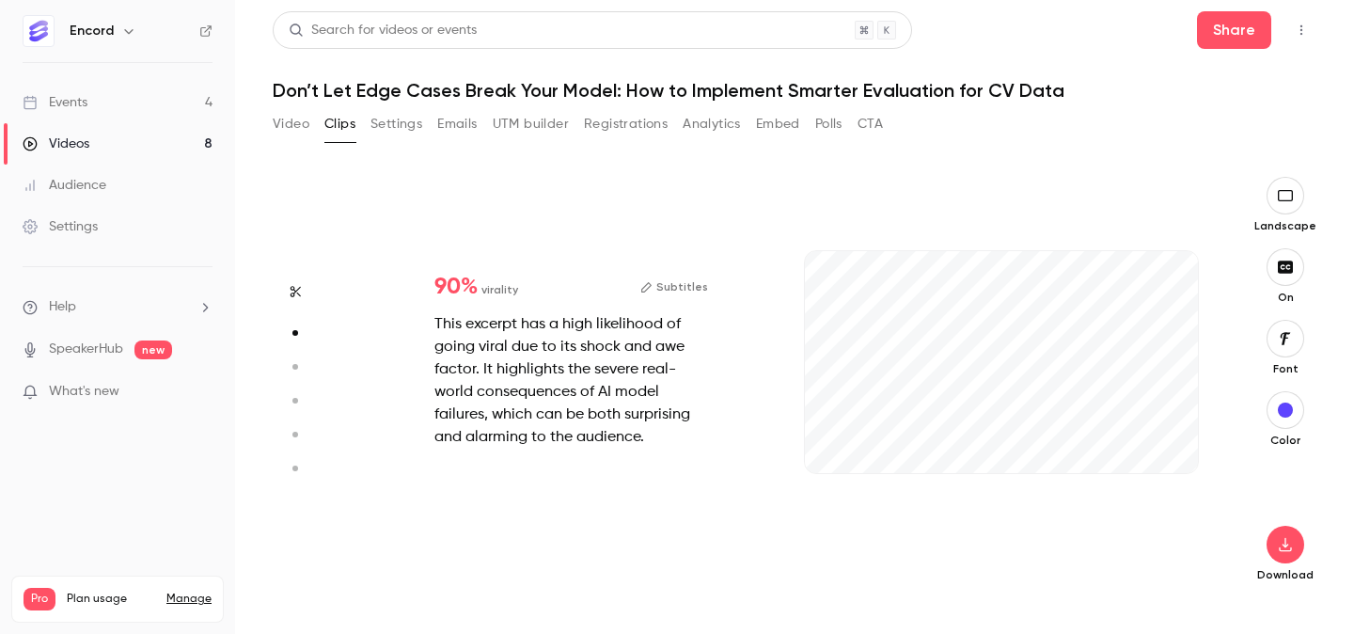
type input "***"
type input "****"
type input "***"
type input "****"
type input "*"
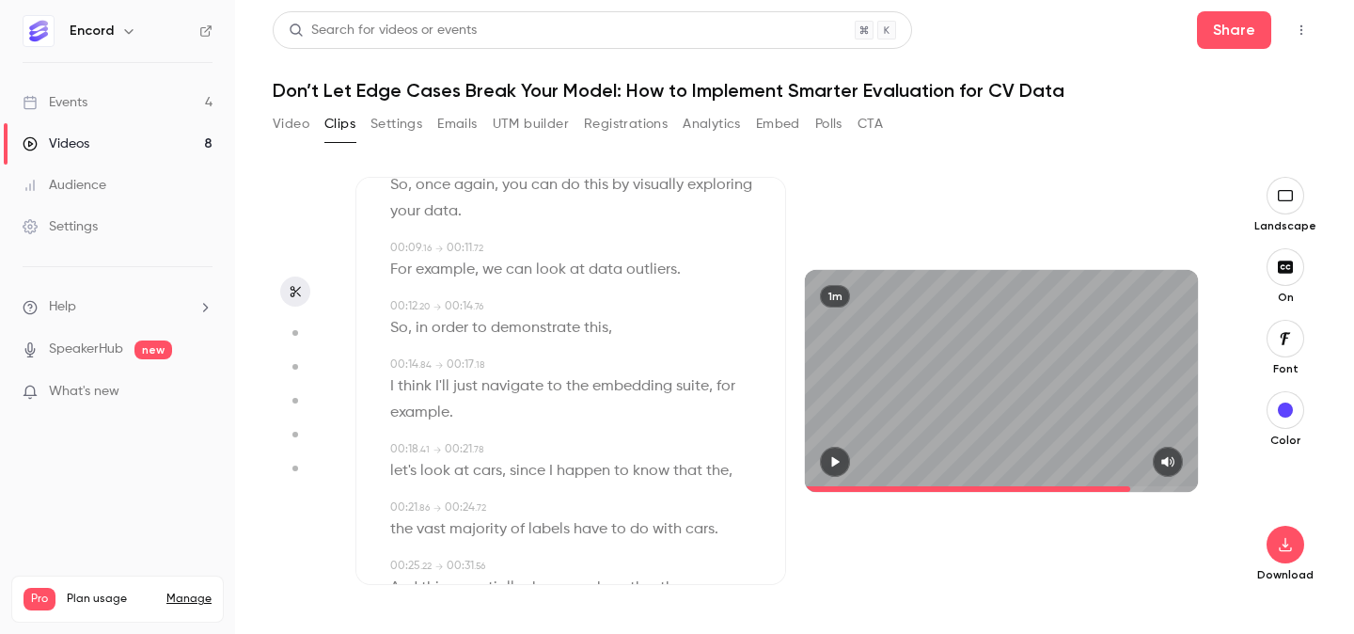
scroll to position [0, 0]
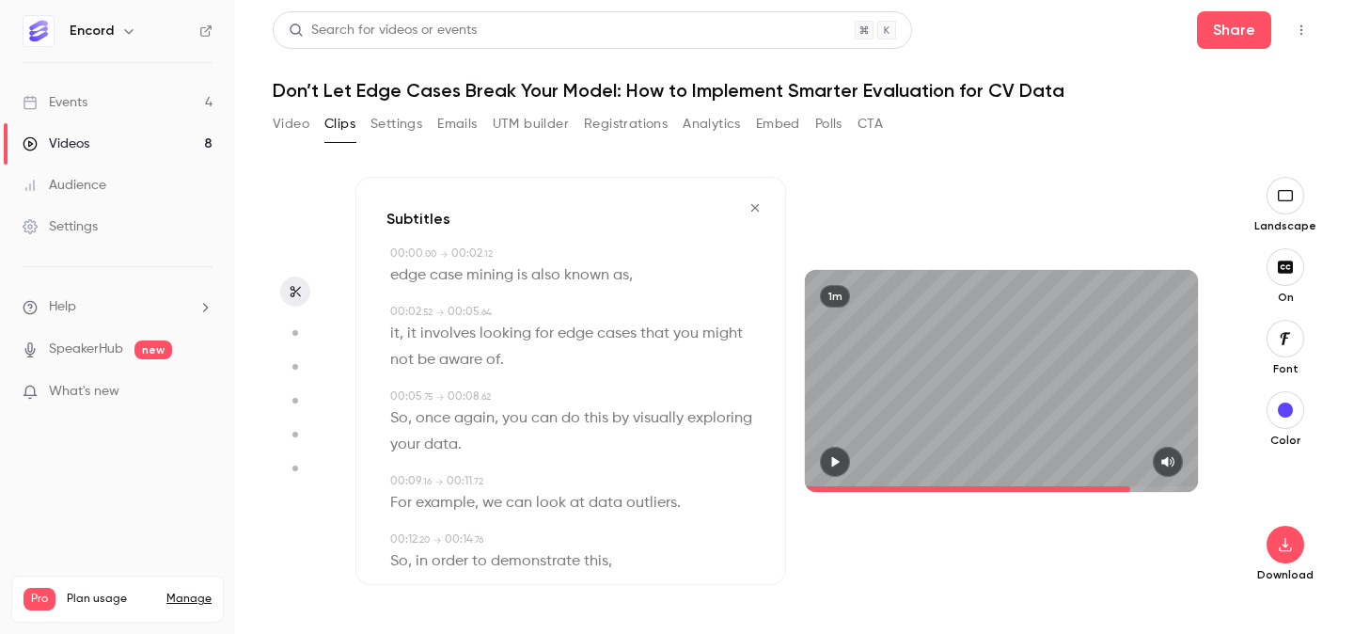
click at [754, 213] on icon "button" at bounding box center [755, 207] width 15 height 13
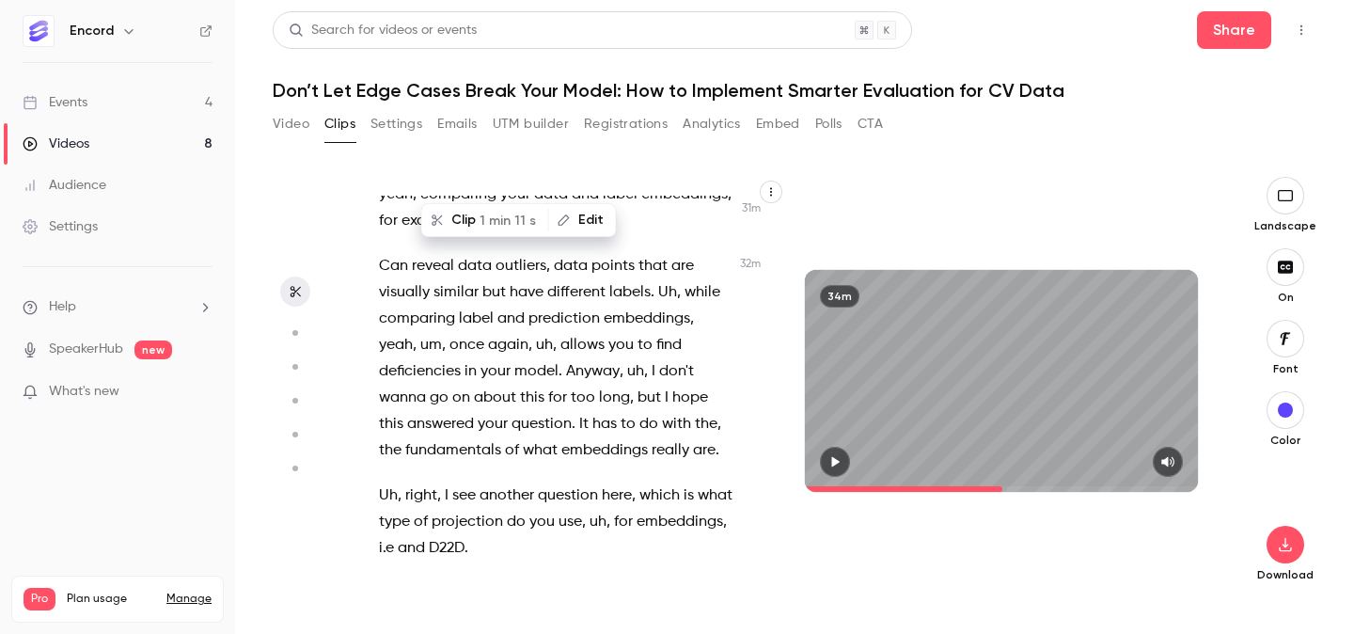
scroll to position [18322, 0]
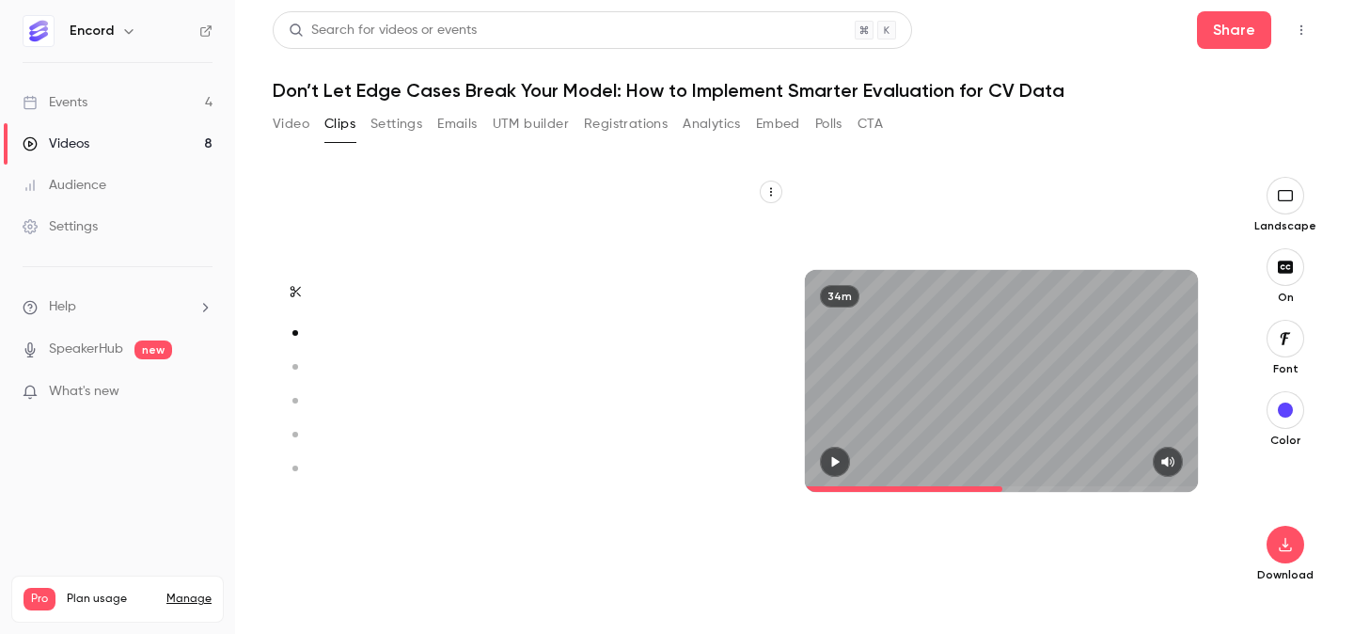
type input "******"
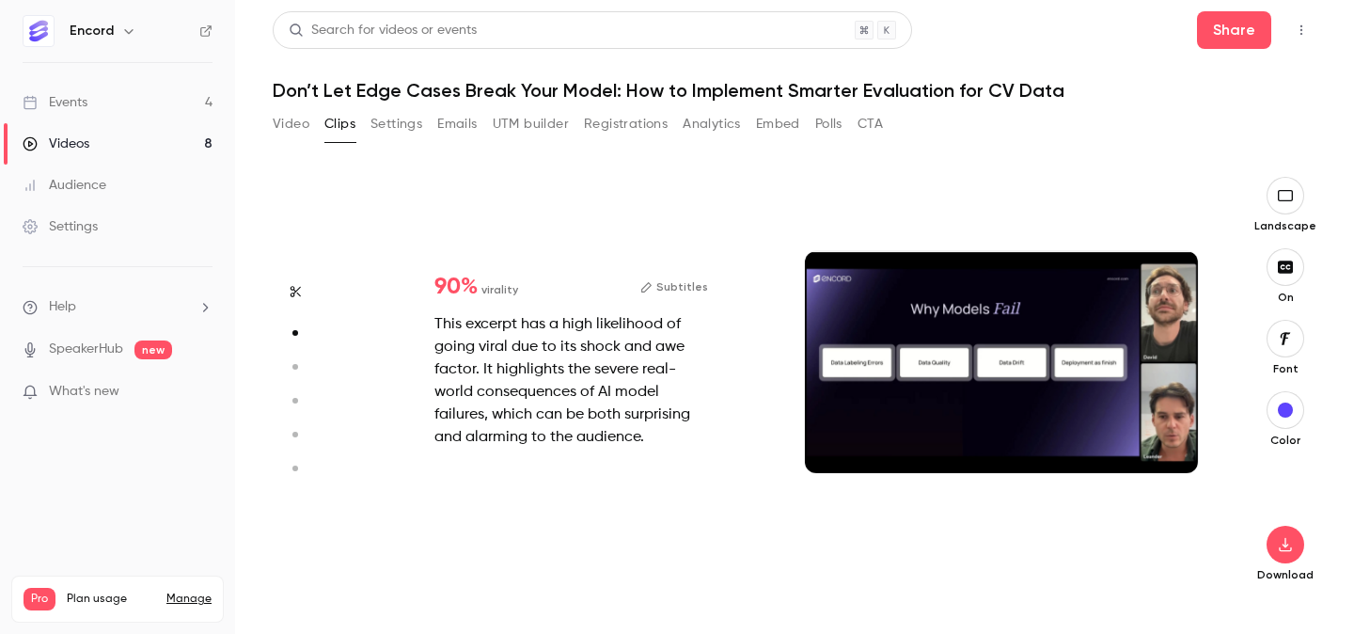
scroll to position [0, 0]
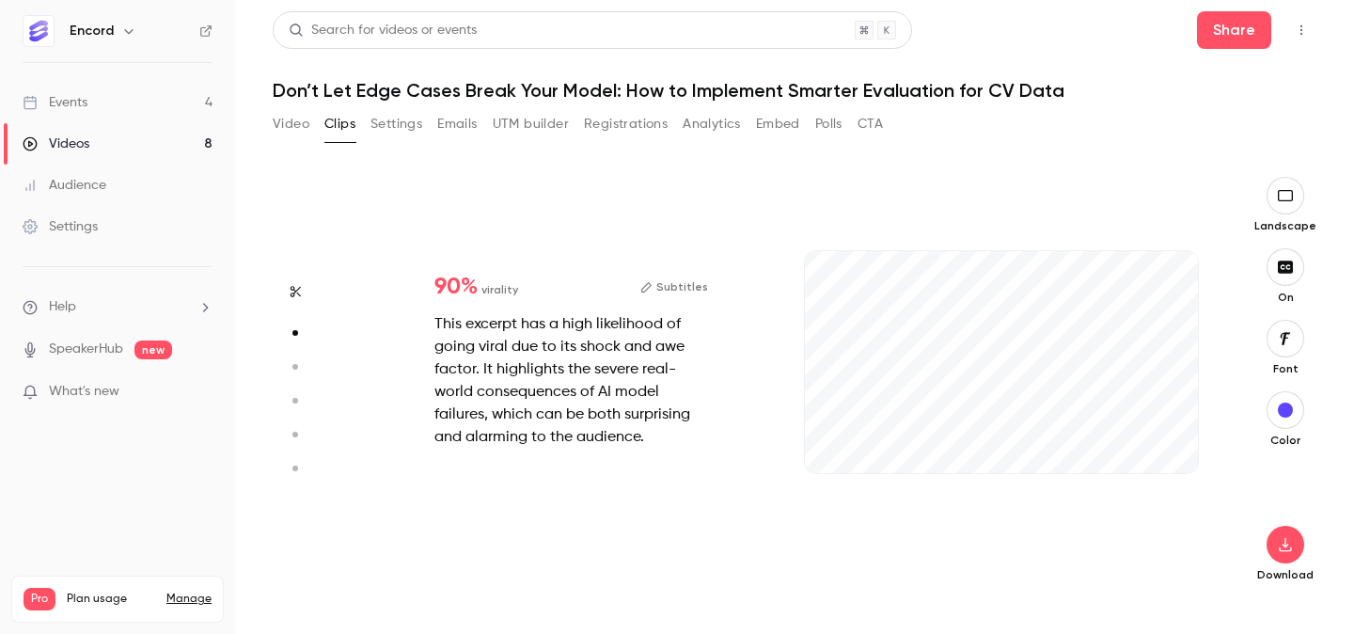
type input "***"
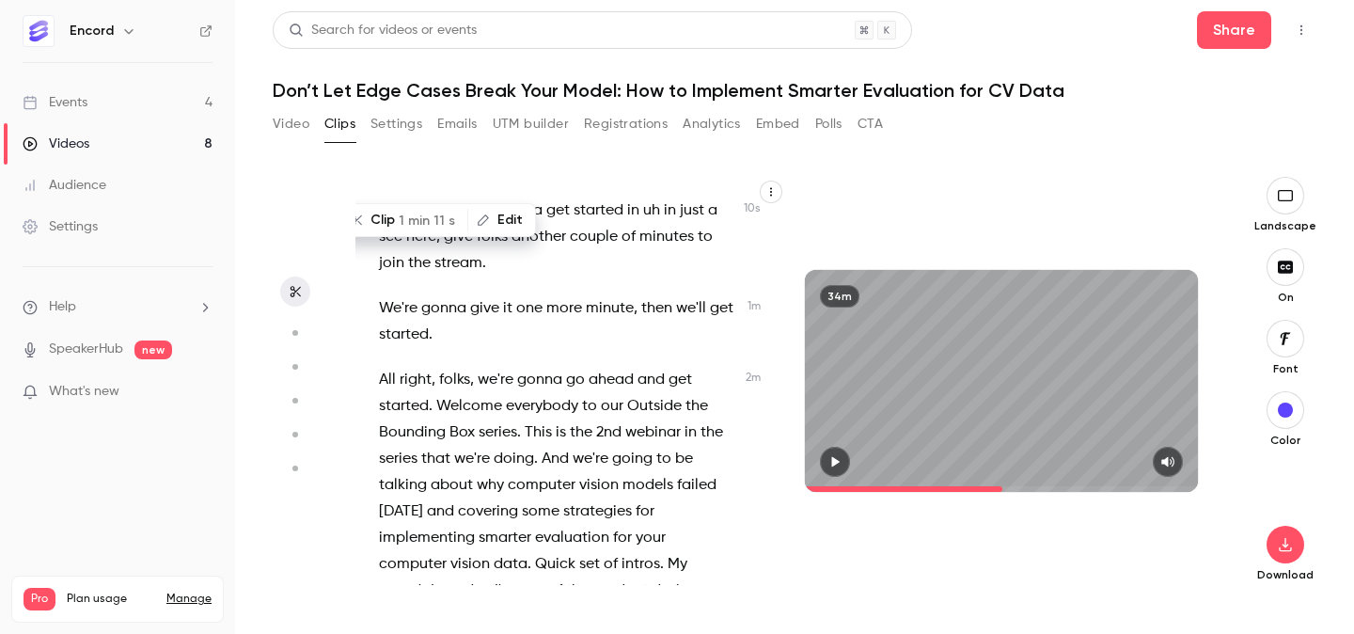
type input "******"
type input "***"
type input "******"
type input "*"
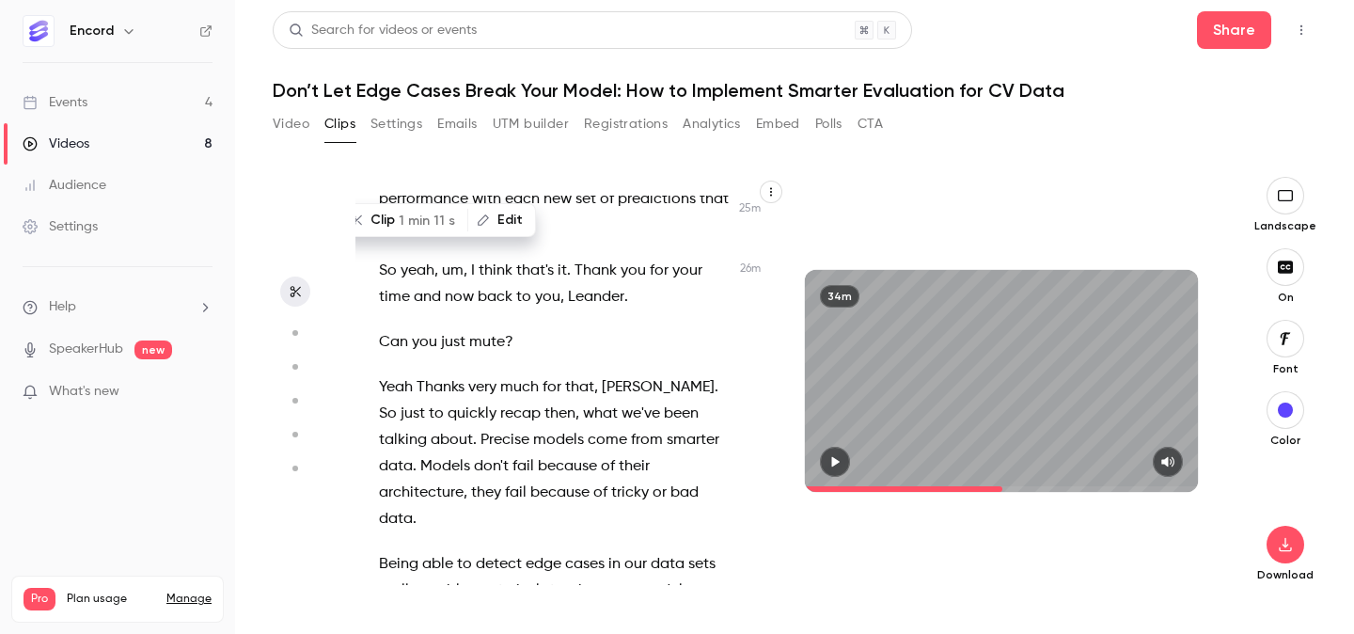
scroll to position [14264, 0]
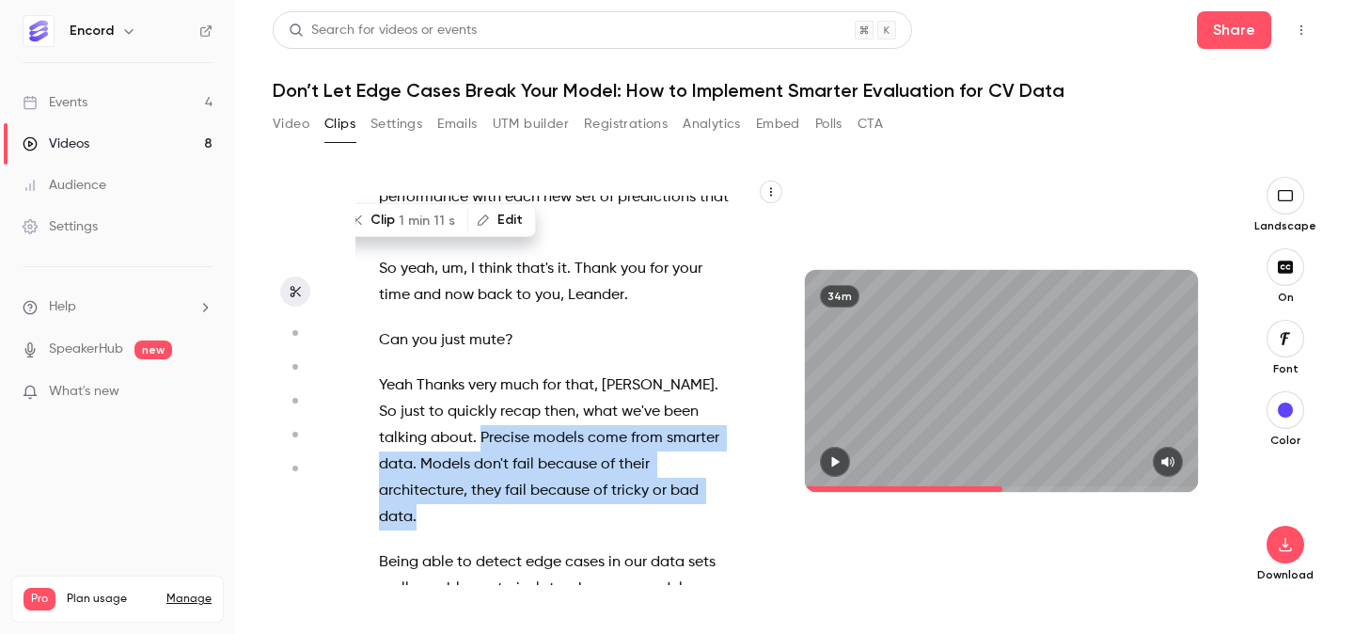
drag, startPoint x: 381, startPoint y: 361, endPoint x: 588, endPoint y: 403, distance: 211.0
click at [588, 403] on p "Yeah Thanks very much for that , [PERSON_NAME] . So just to quickly recap then …" at bounding box center [557, 451] width 356 height 158
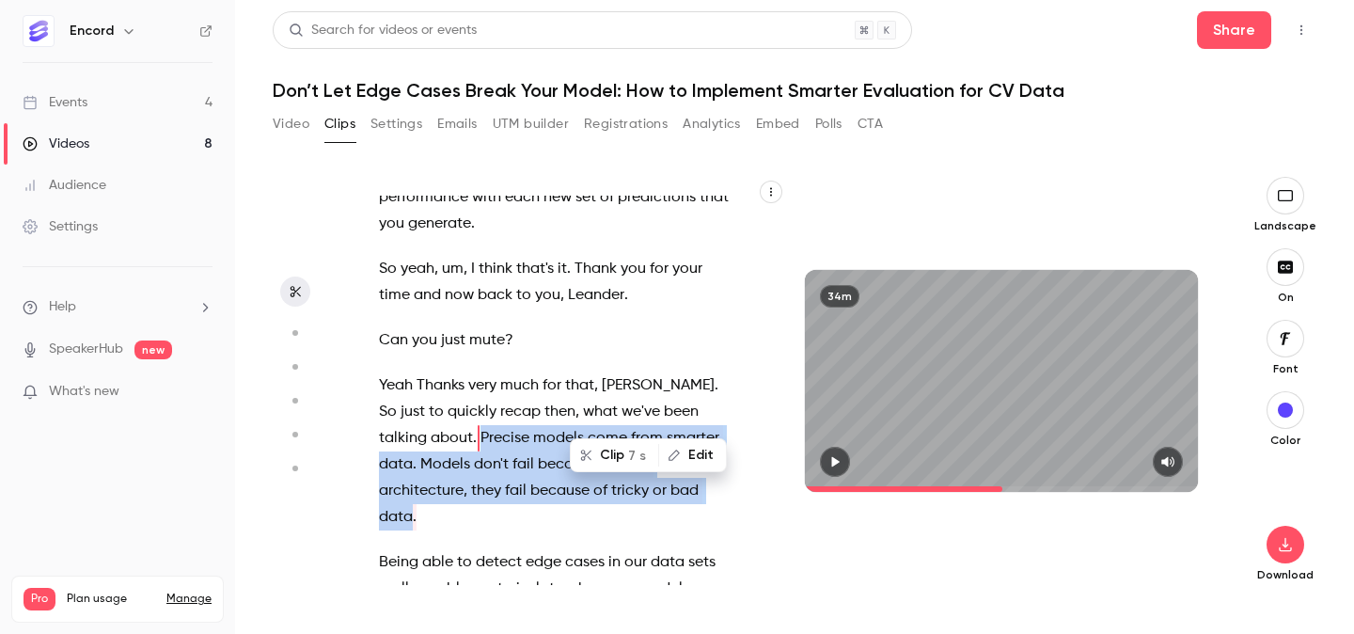
scroll to position [14233, 0]
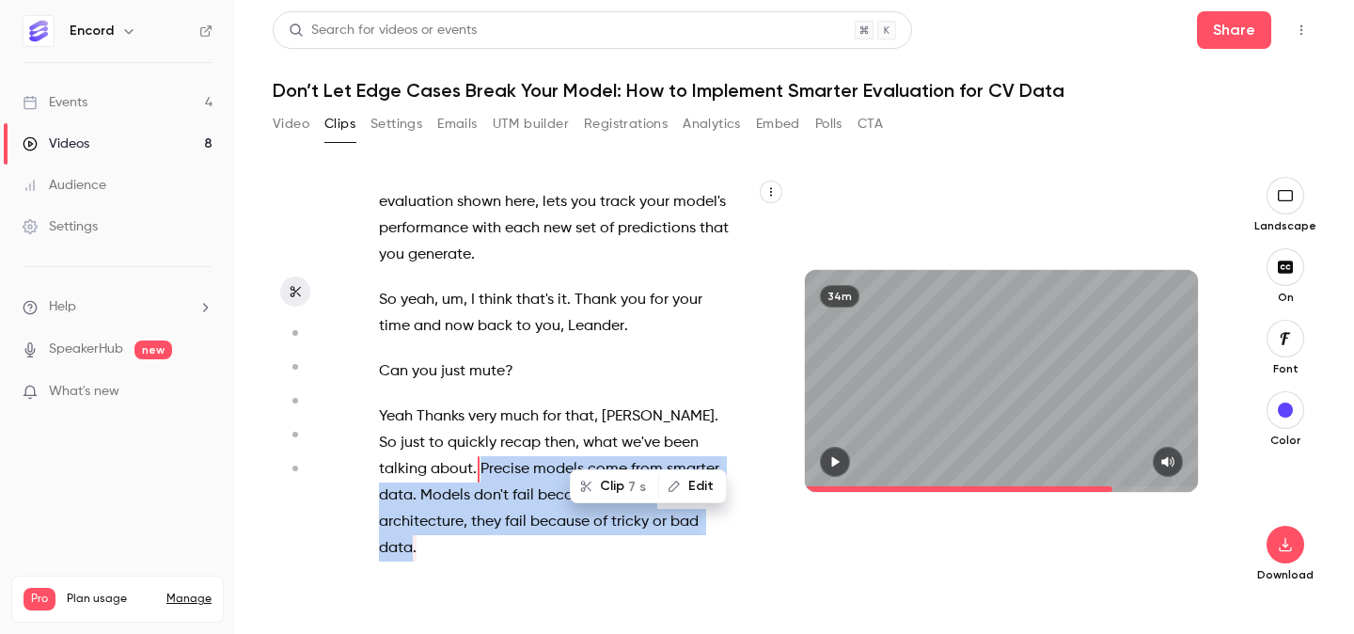
click at [837, 455] on icon "button" at bounding box center [835, 461] width 15 height 13
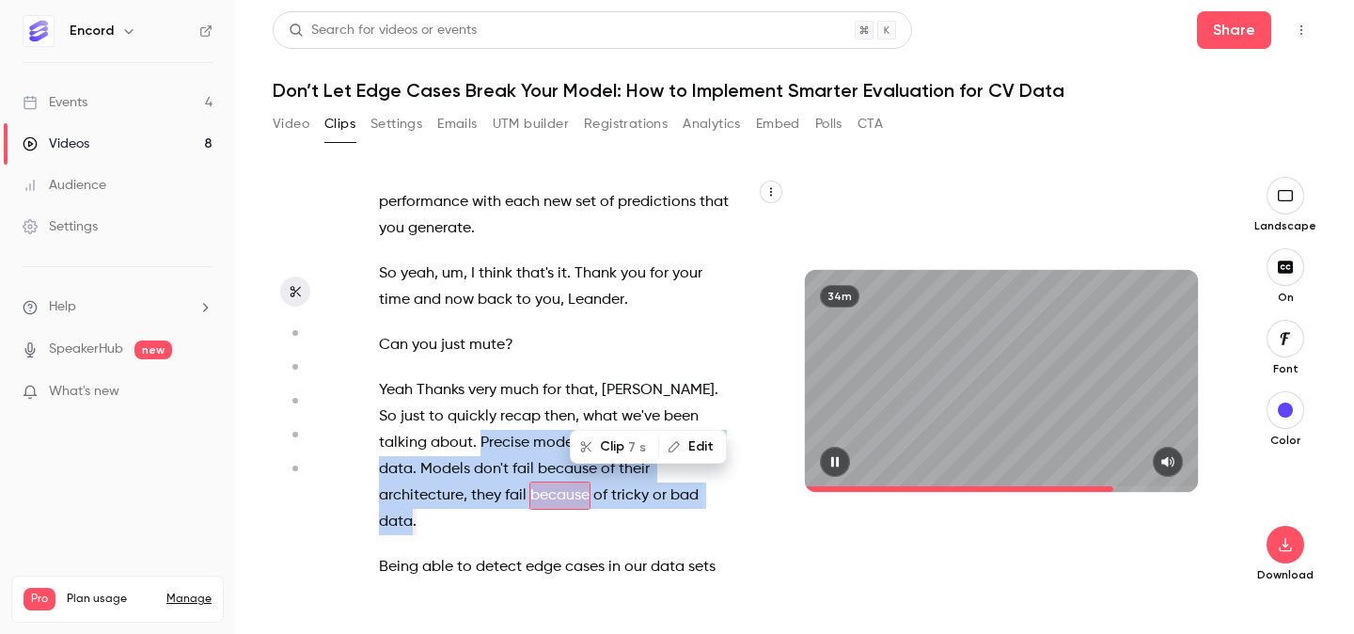
scroll to position [14286, 0]
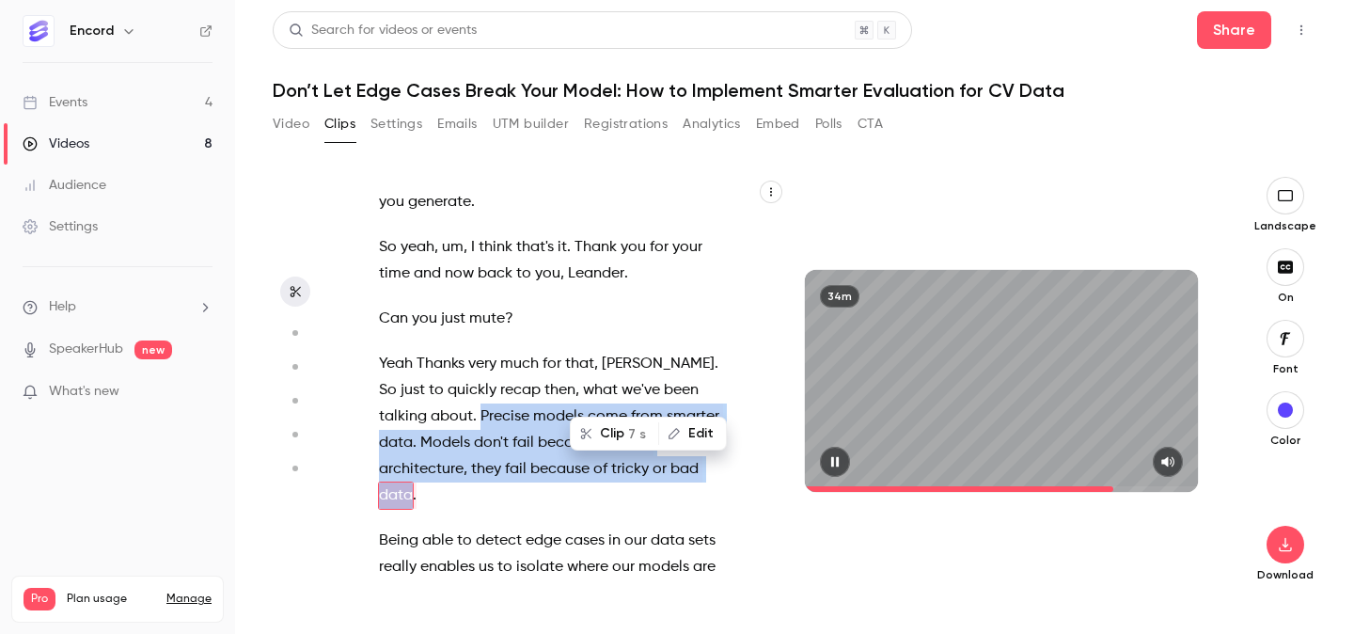
click at [837, 457] on icon "button" at bounding box center [835, 461] width 8 height 10
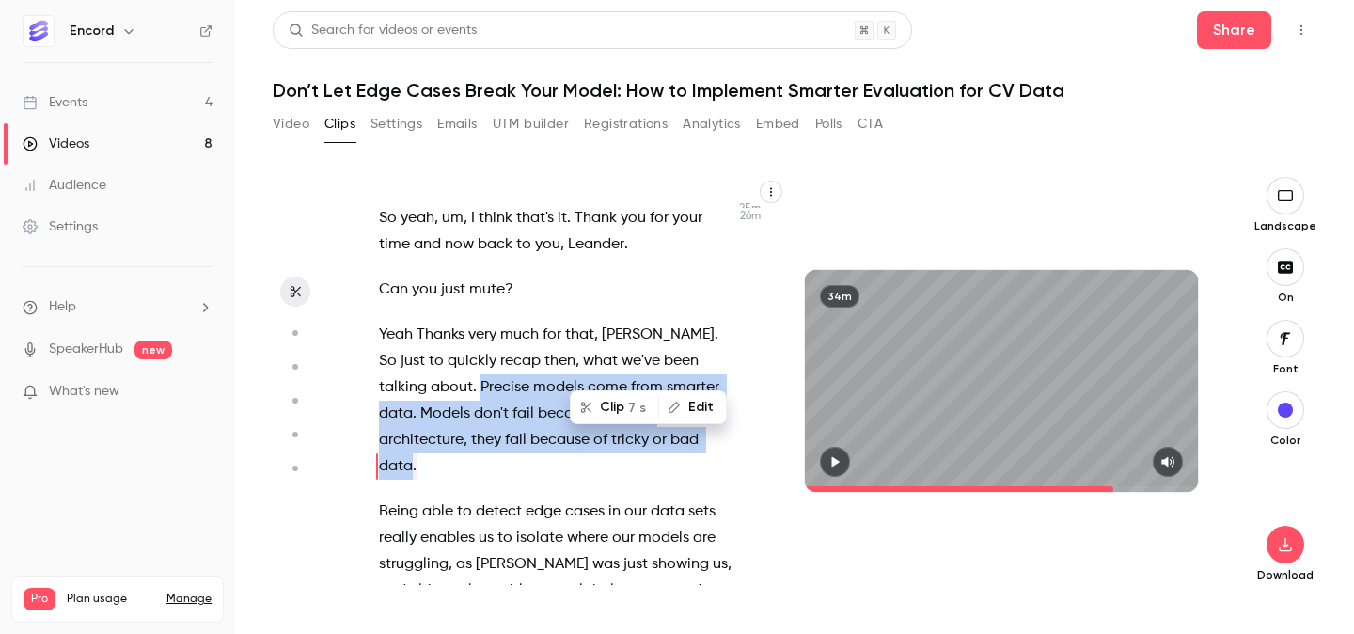
scroll to position [14312, 0]
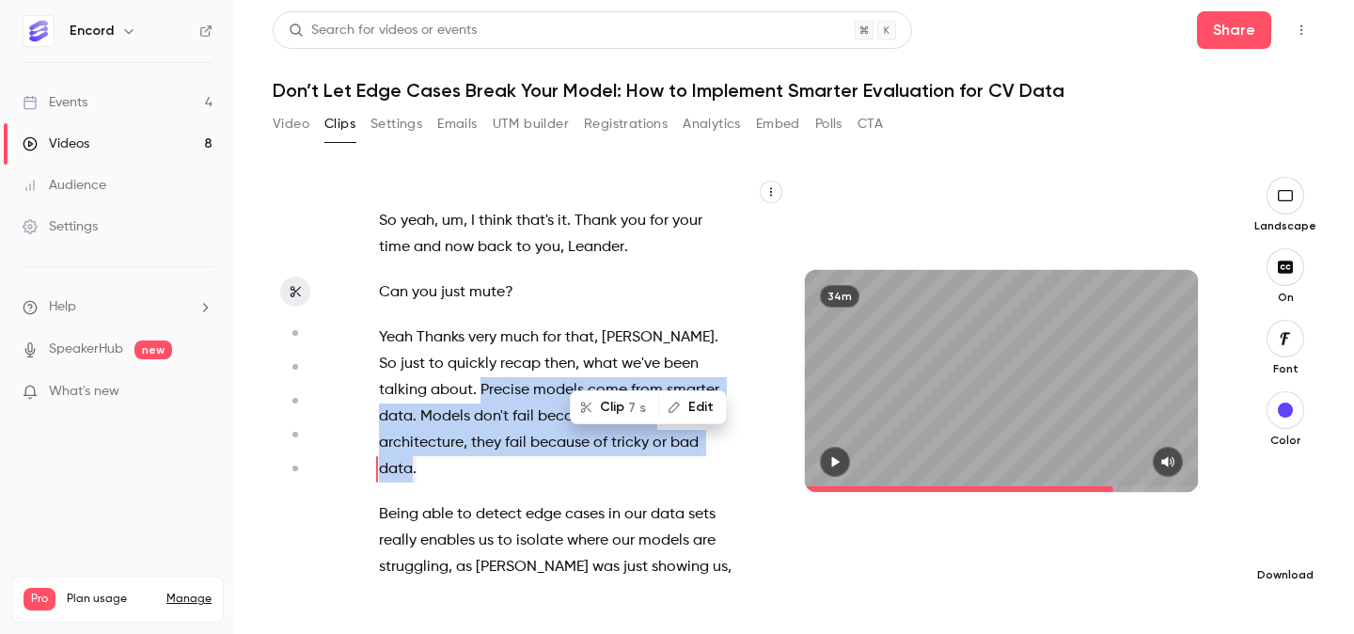
click at [1282, 541] on icon "button" at bounding box center [1285, 544] width 23 height 15
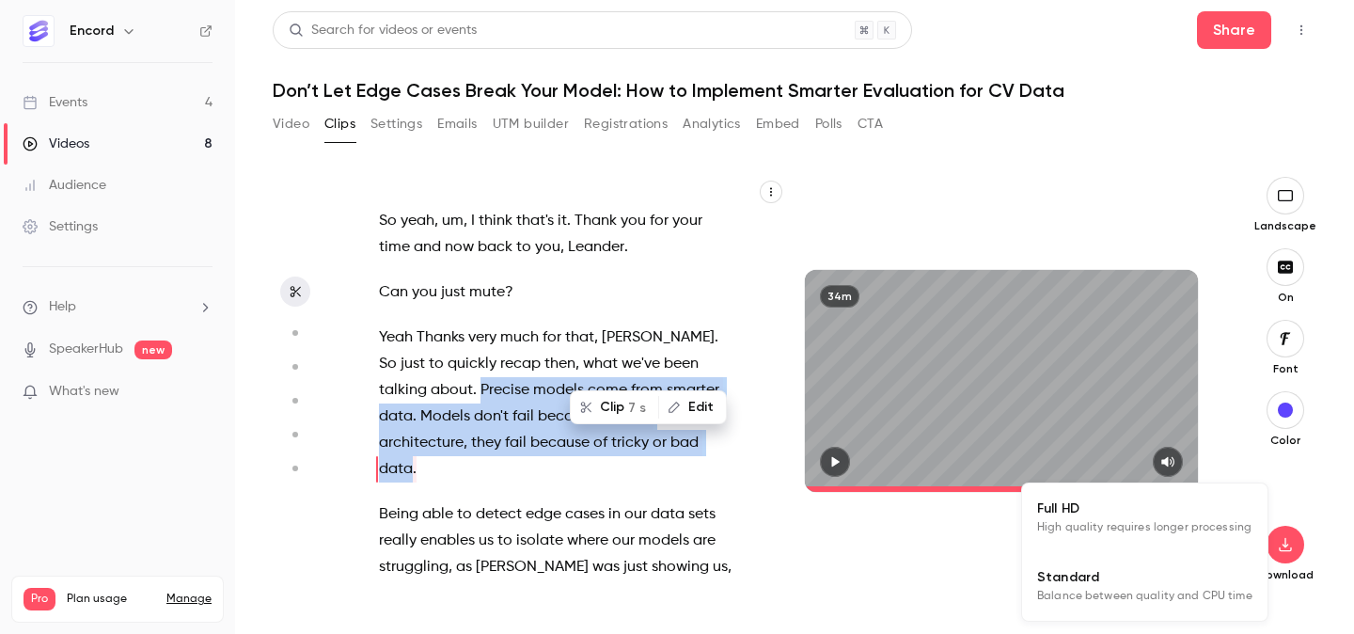
click at [1147, 521] on span "High quality requires longer processing" at bounding box center [1144, 527] width 214 height 19
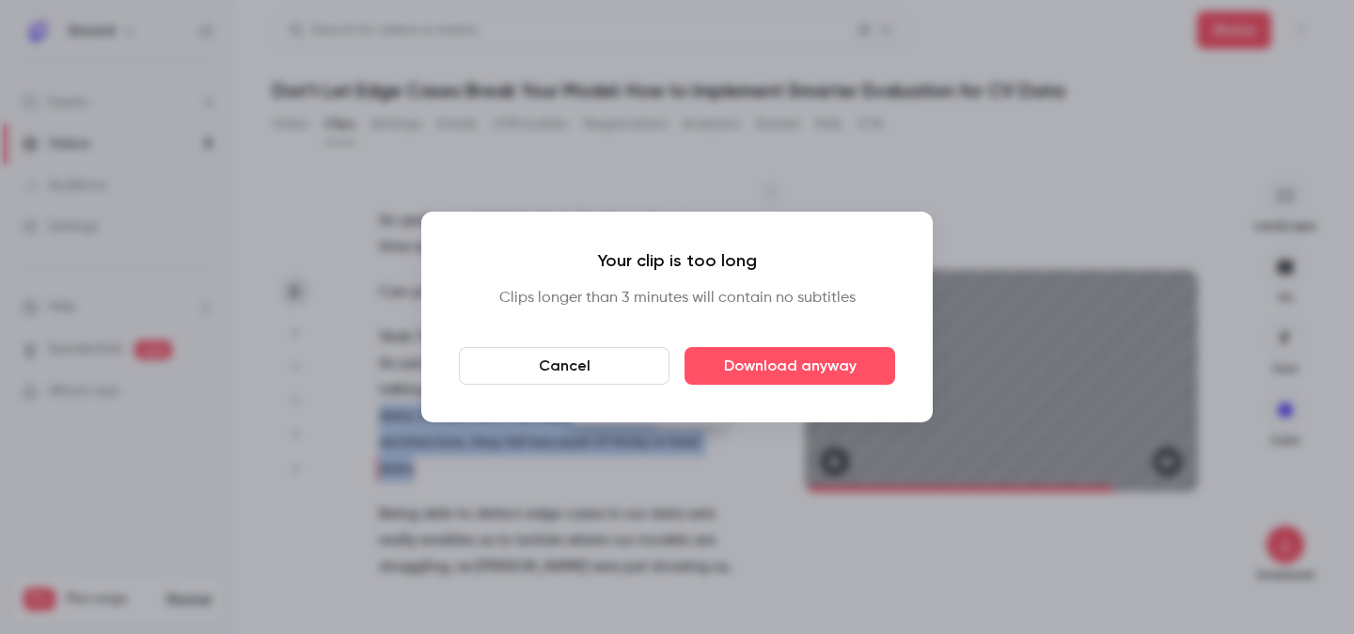
click at [610, 367] on button "Cancel" at bounding box center [564, 366] width 211 height 38
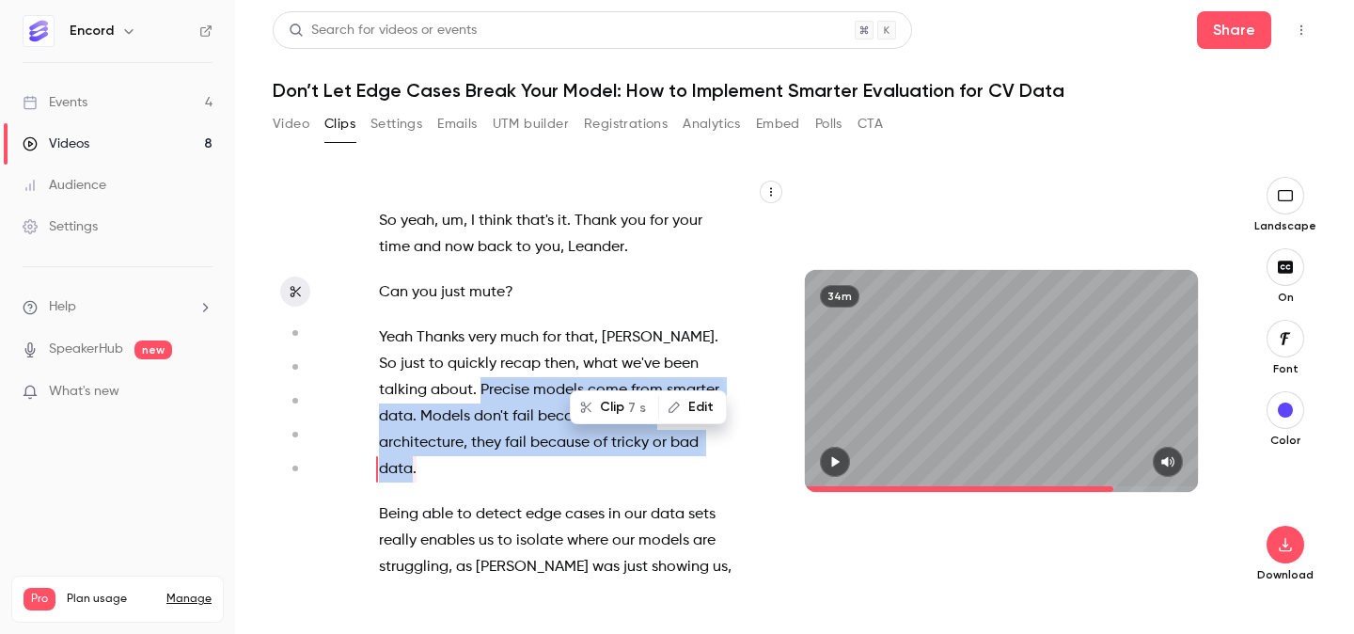
click at [620, 407] on button "Clip 7 s" at bounding box center [615, 407] width 86 height 30
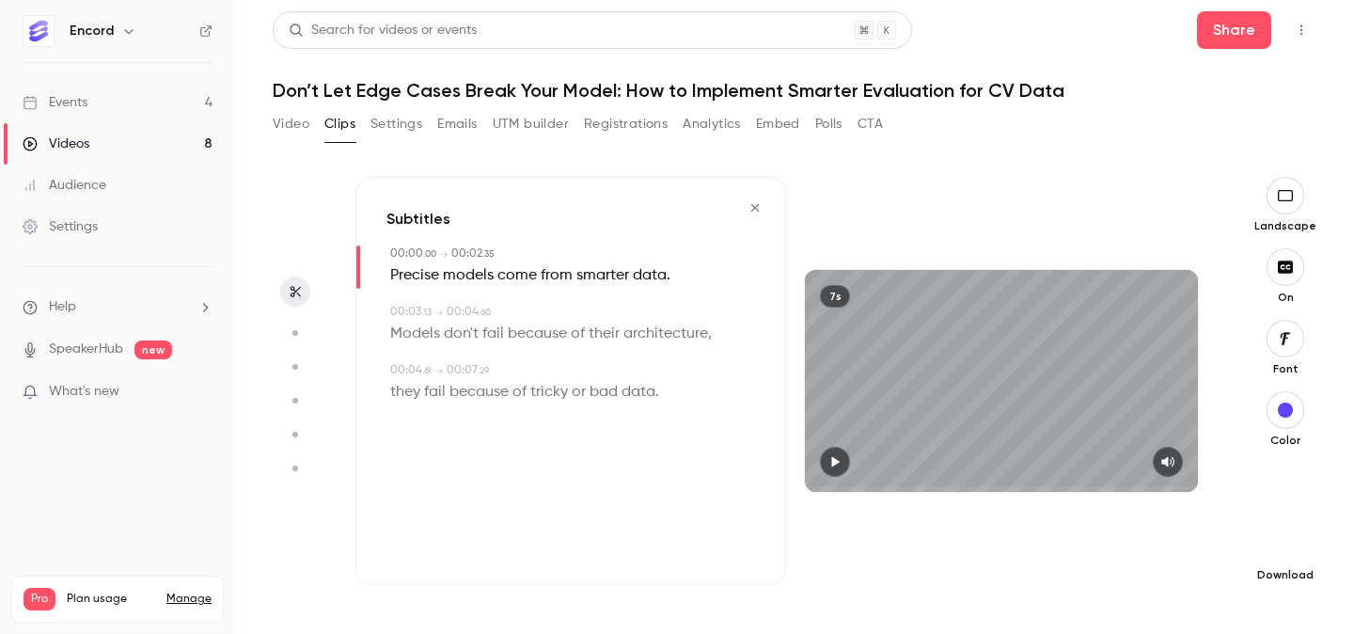
click at [1293, 540] on icon "button" at bounding box center [1285, 544] width 23 height 15
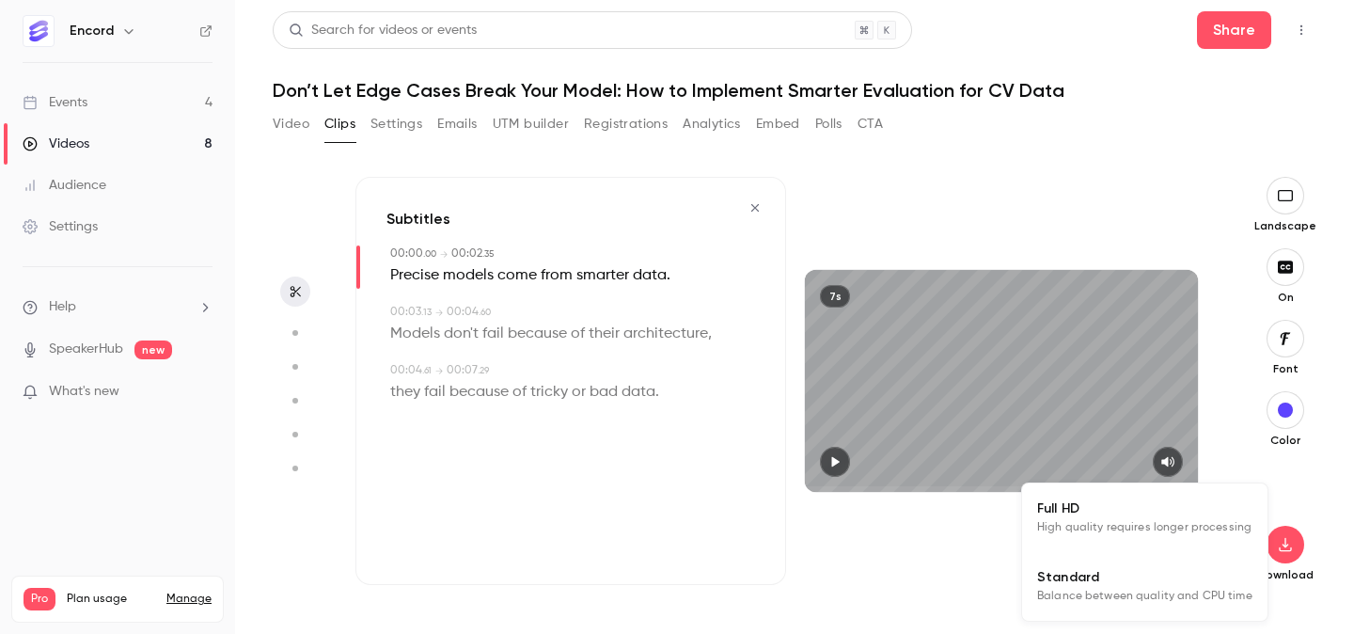
click at [1203, 536] on span "High quality requires longer processing" at bounding box center [1144, 527] width 214 height 19
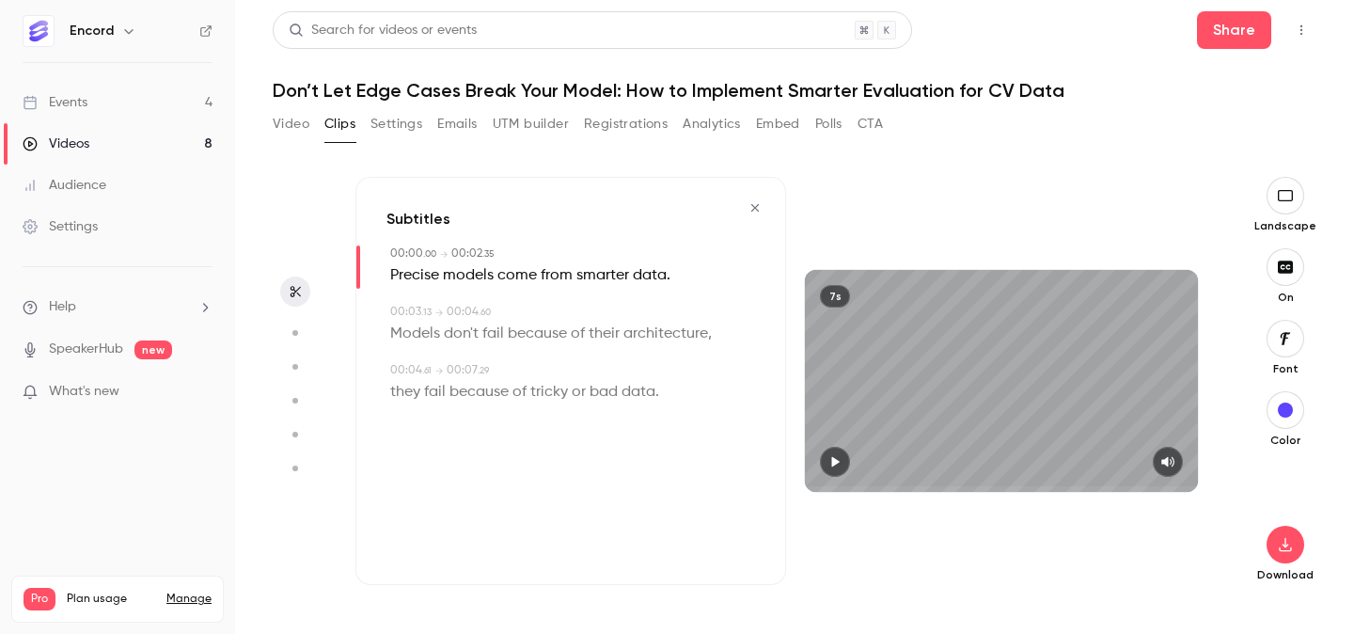
click at [759, 207] on icon "button" at bounding box center [755, 207] width 15 height 13
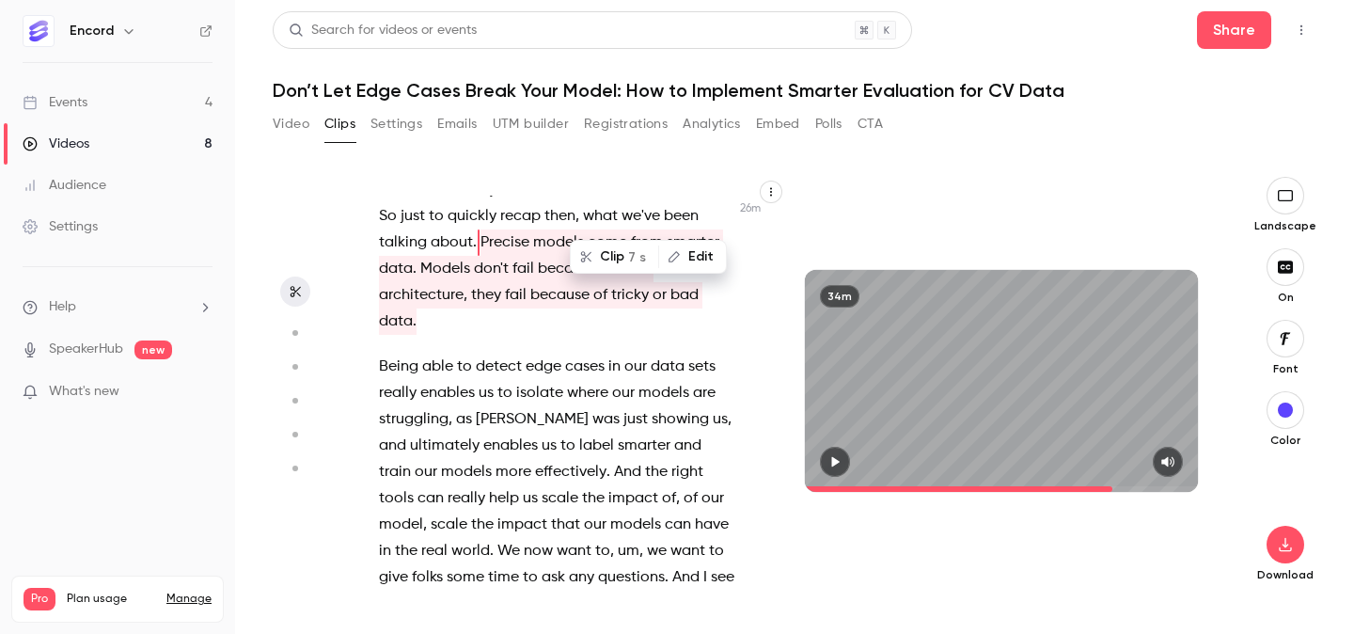
scroll to position [14465, 0]
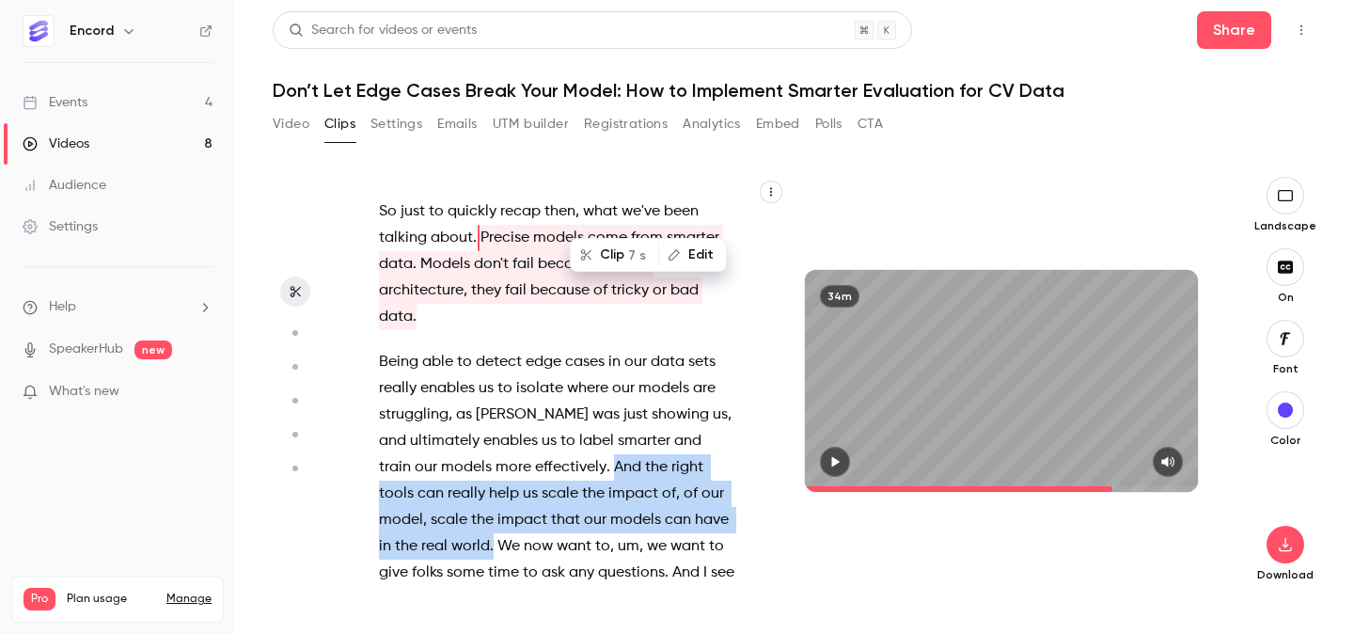
drag, startPoint x: 552, startPoint y: 356, endPoint x: 450, endPoint y: 430, distance: 126.1
click at [450, 430] on p "Being able to detect edge cases in our data sets really enables us to isolate w…" at bounding box center [557, 586] width 356 height 474
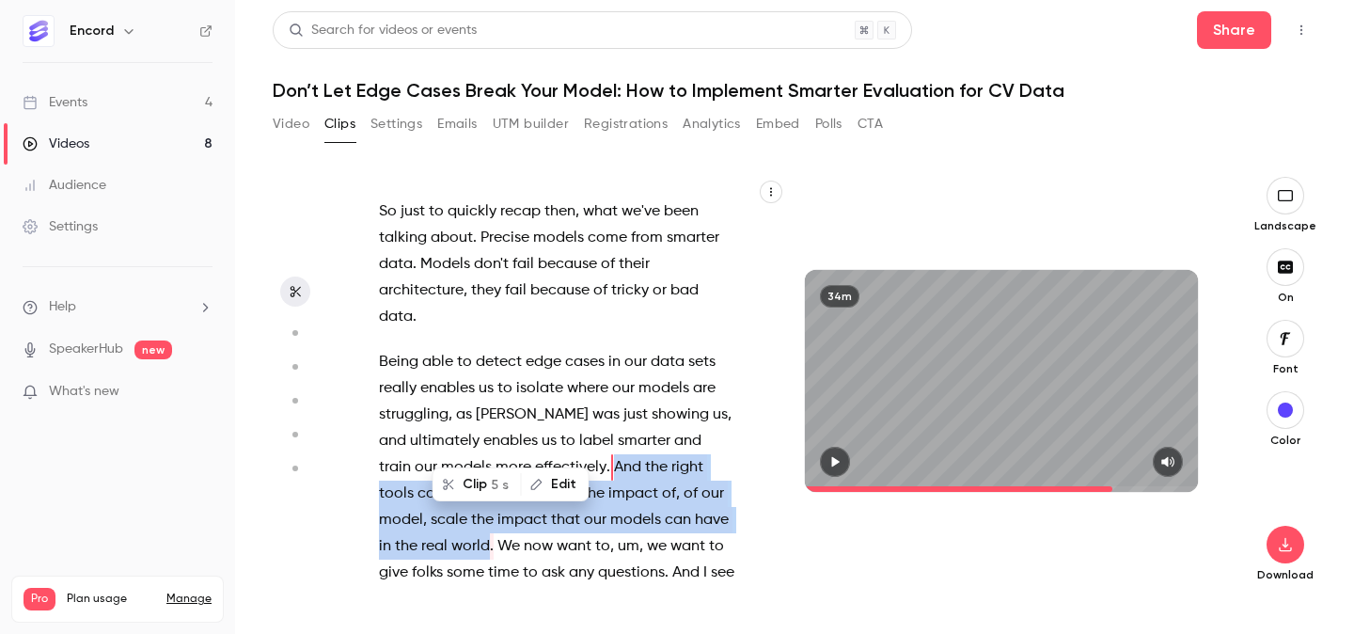
scroll to position [14436, 0]
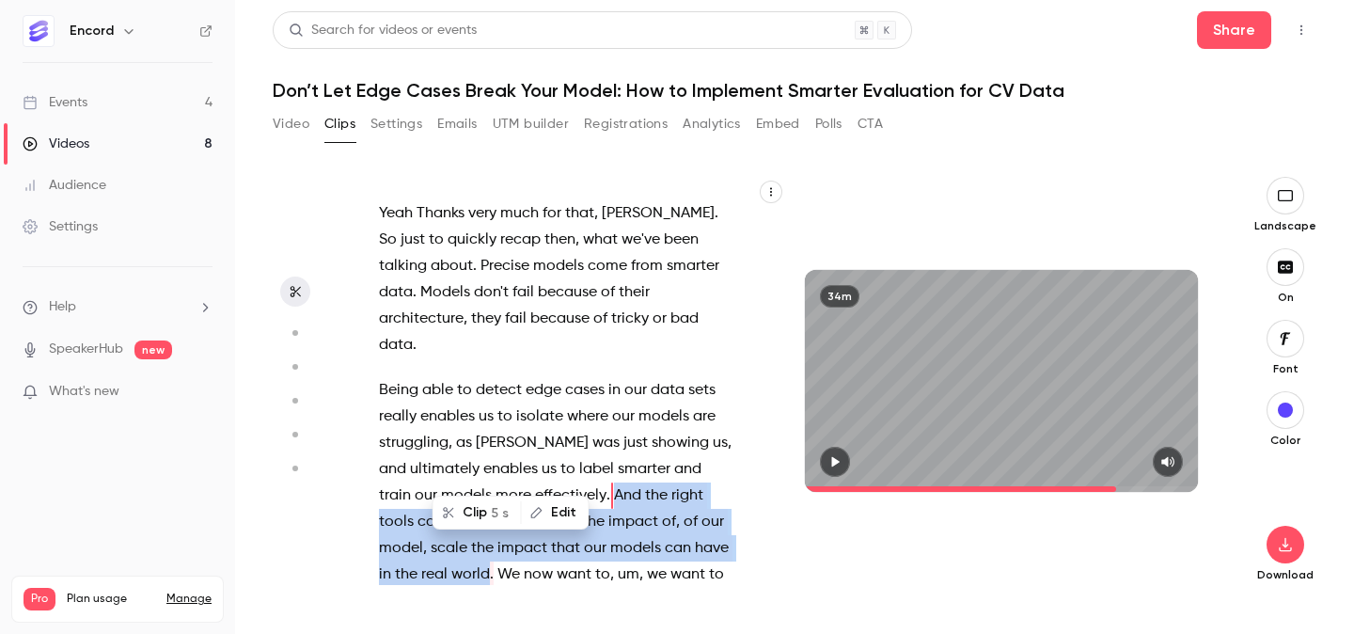
click at [487, 514] on button "Clip 5 s" at bounding box center [478, 513] width 86 height 30
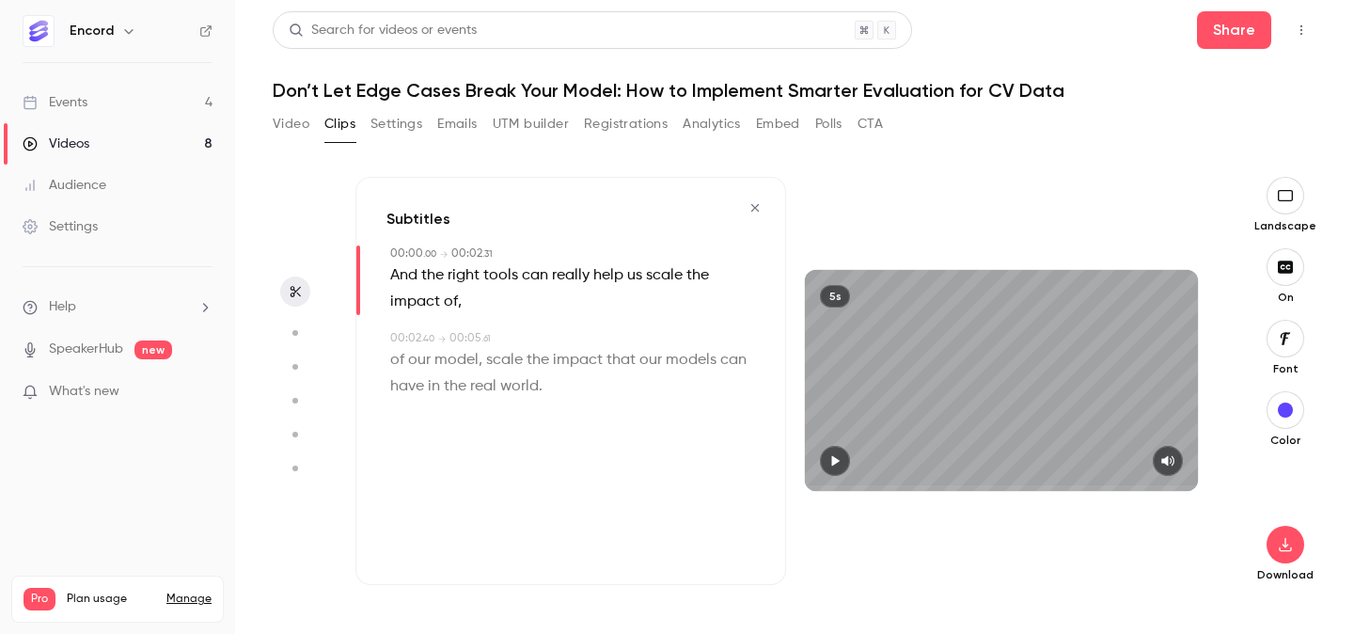
click at [838, 458] on icon "button" at bounding box center [835, 461] width 15 height 13
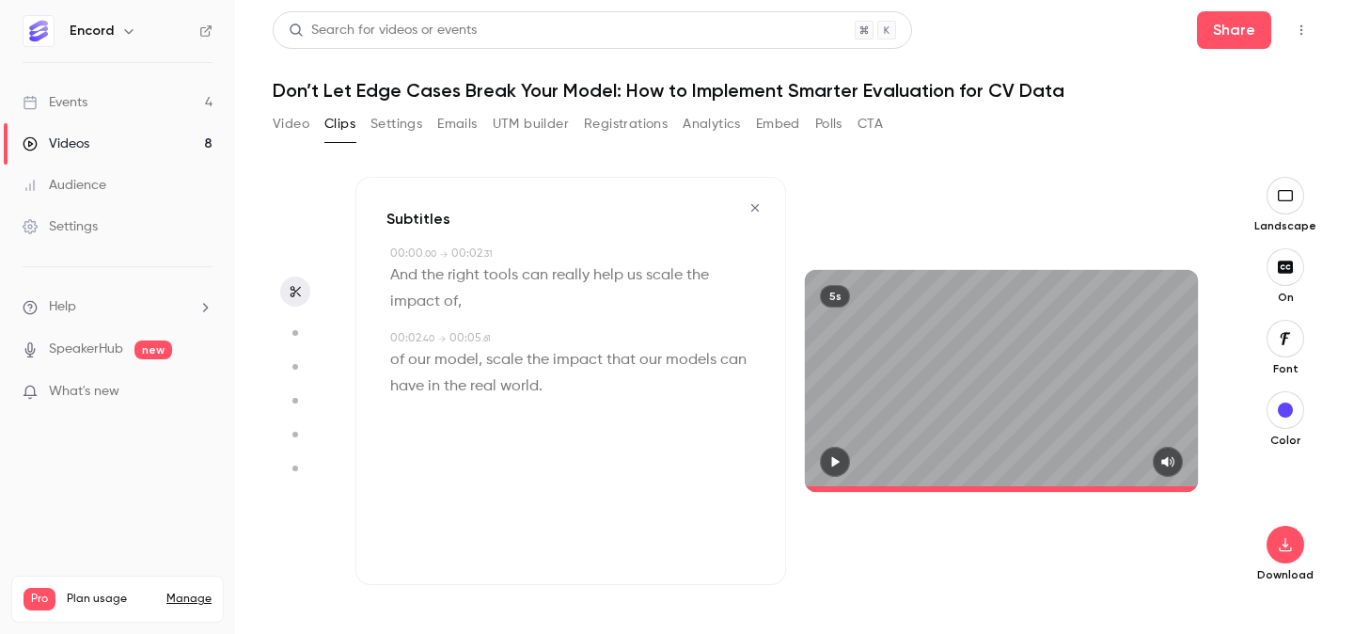
type input "***"
click at [1292, 547] on icon "button" at bounding box center [1285, 544] width 23 height 15
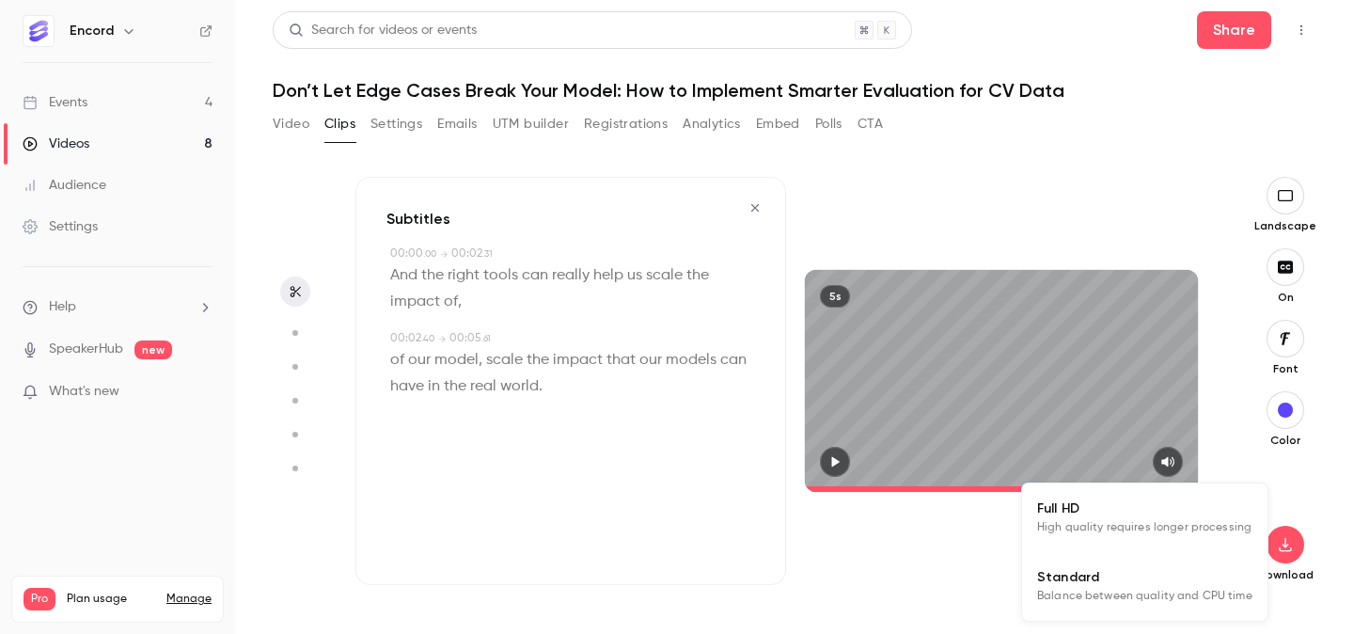
click at [1178, 536] on span "High quality requires longer processing" at bounding box center [1144, 527] width 214 height 19
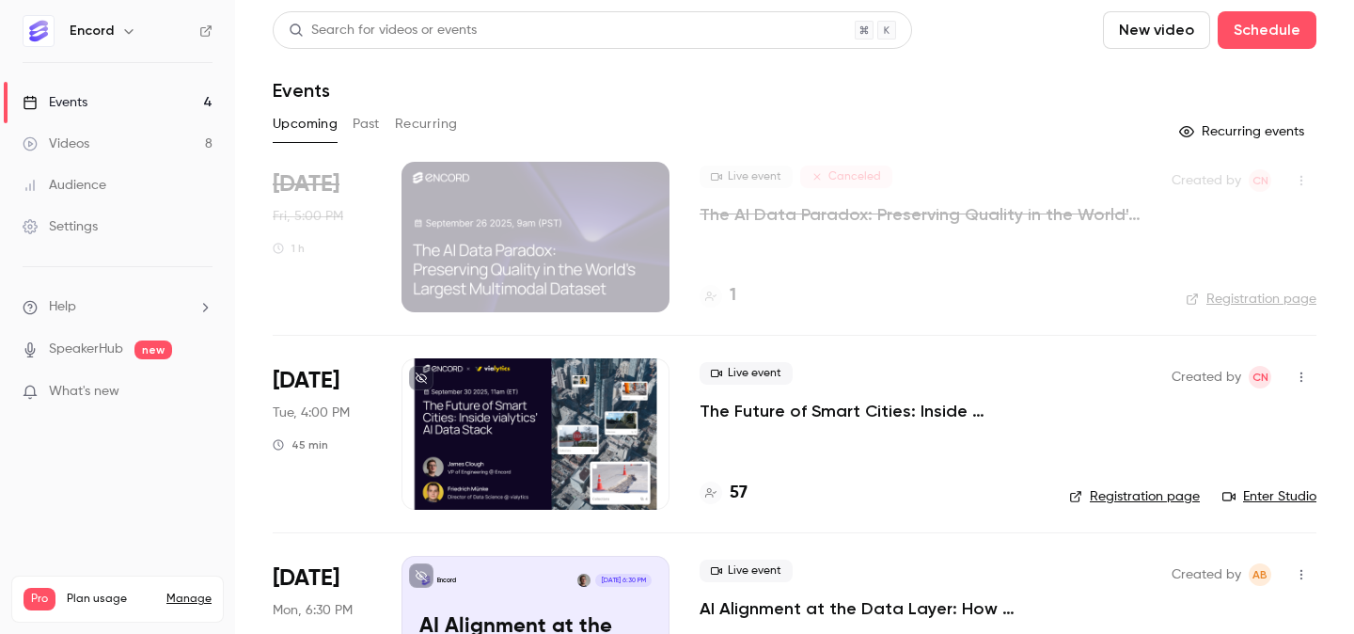
click at [369, 116] on button "Past" at bounding box center [366, 124] width 27 height 30
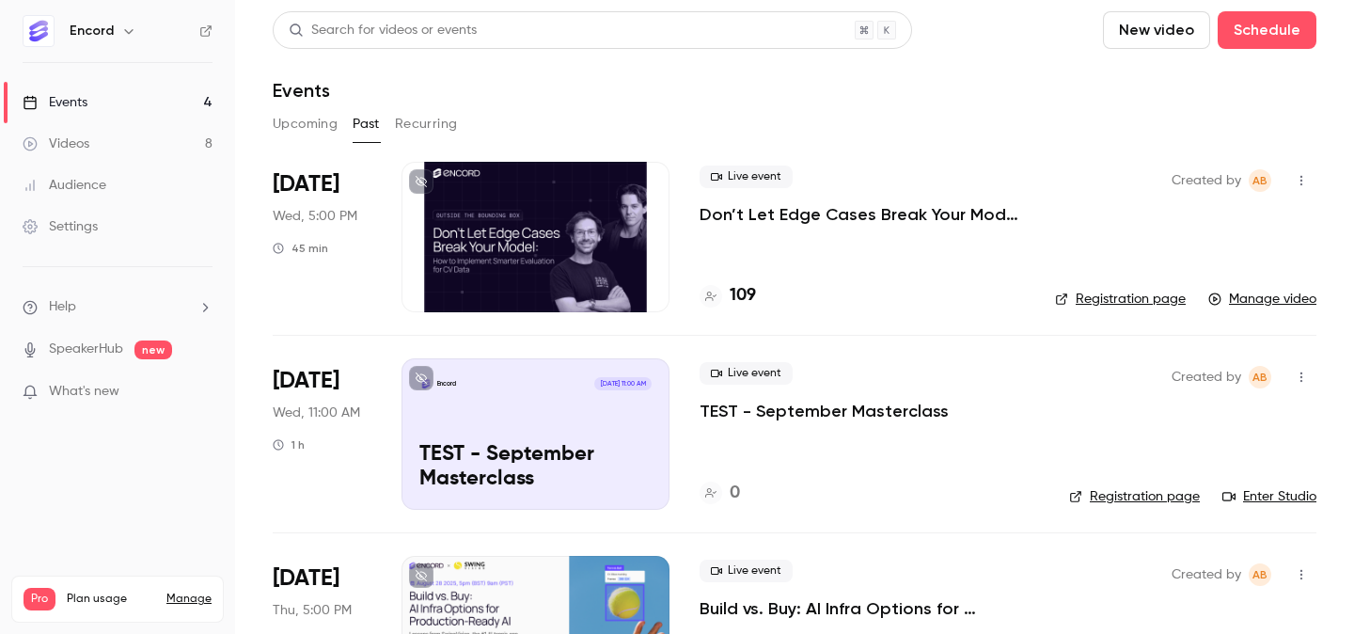
click at [758, 220] on p "Don’t Let Edge Cases Break Your Model: How to Implement Smarter Evaluation for …" at bounding box center [862, 214] width 325 height 23
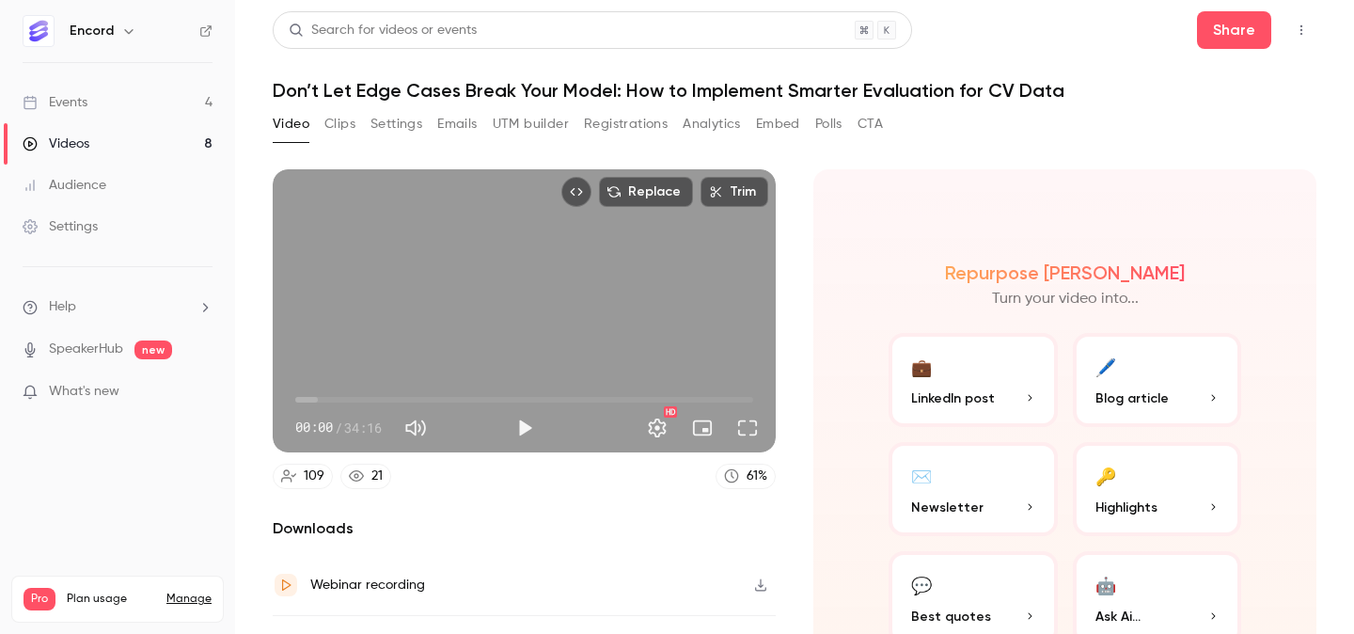
scroll to position [103, 0]
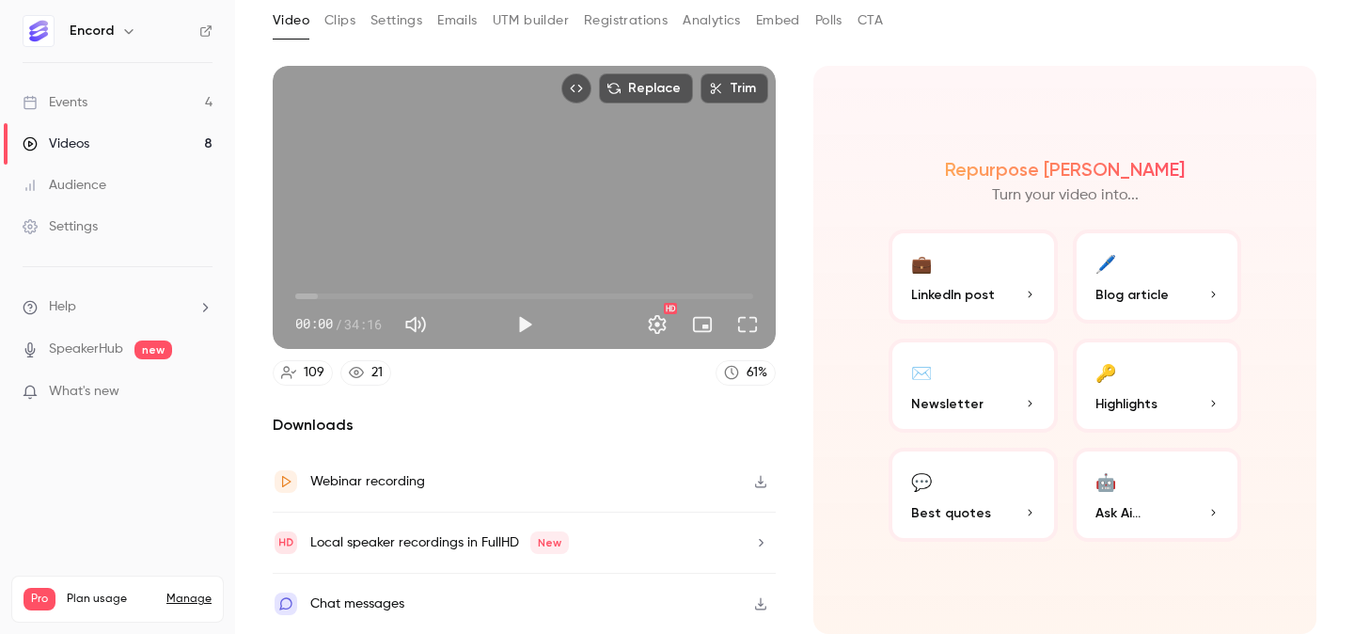
click at [353, 366] on icon at bounding box center [356, 372] width 15 height 15
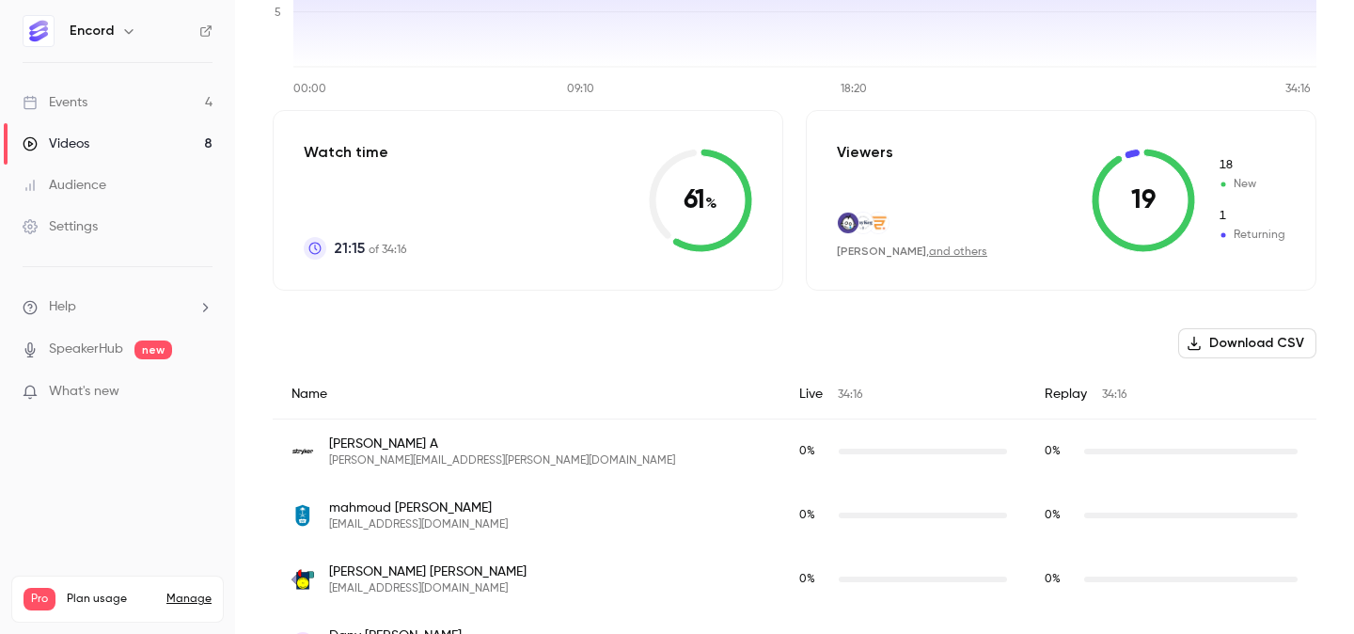
scroll to position [348, 0]
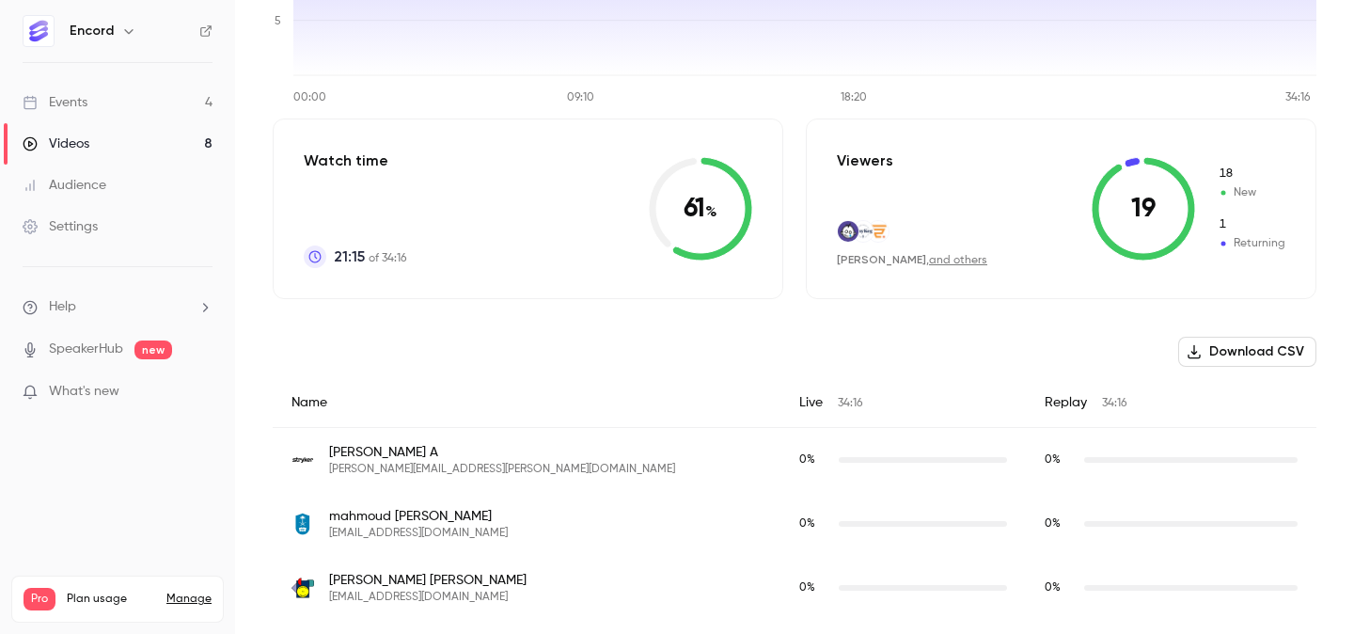
click at [992, 192] on div "Viewers [PERSON_NAME] , and others 19 18 New 1 Returning" at bounding box center [1061, 209] width 511 height 181
click at [1257, 179] on span "18" at bounding box center [1252, 174] width 68 height 17
click at [1242, 196] on span "New" at bounding box center [1252, 192] width 68 height 17
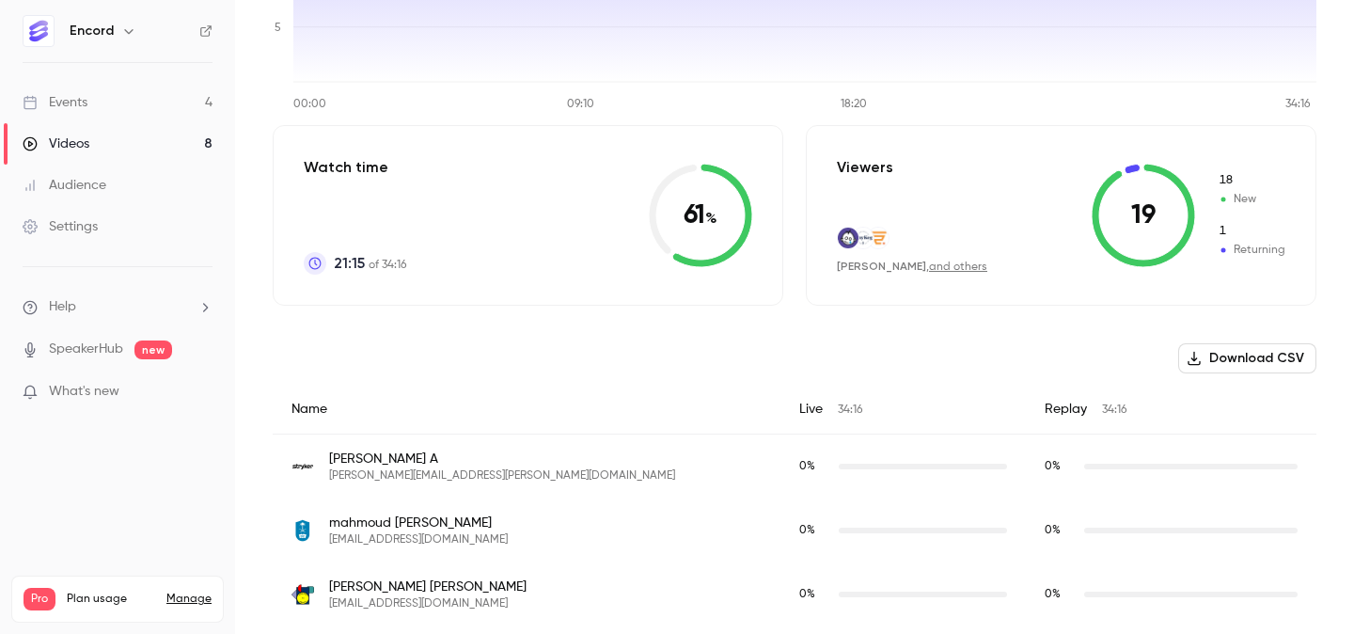
scroll to position [356, 0]
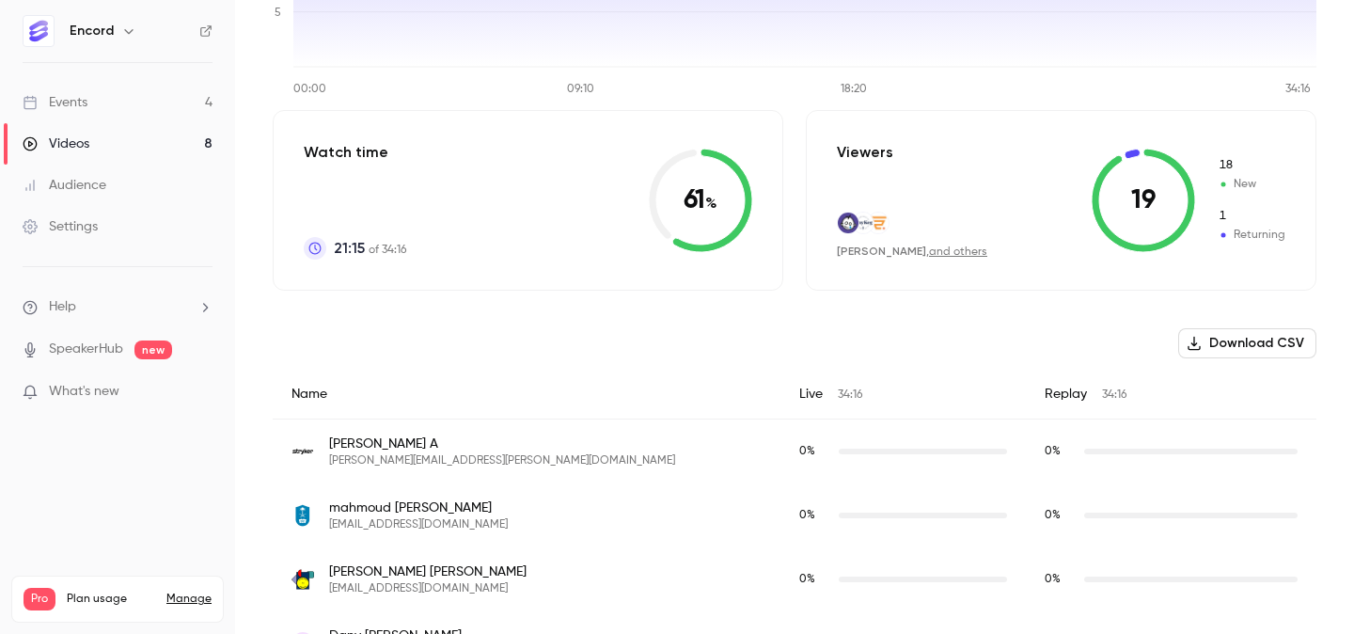
click at [1217, 339] on button "Download CSV" at bounding box center [1247, 343] width 138 height 30
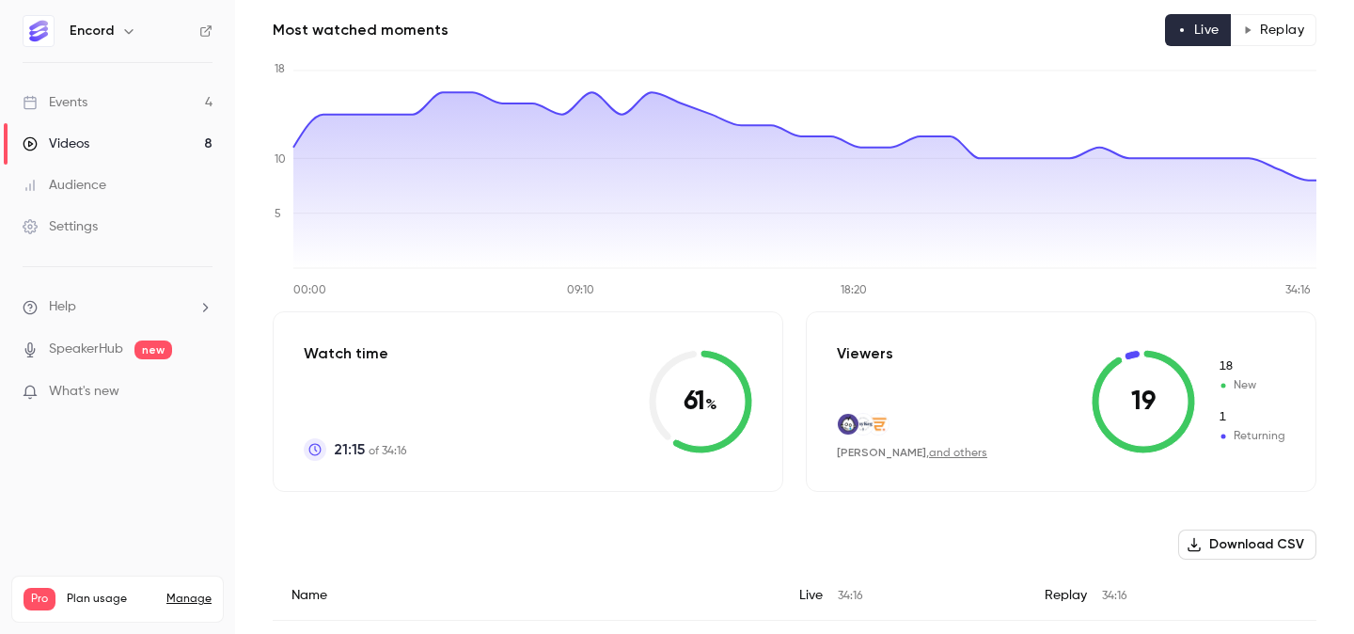
scroll to position [160, 0]
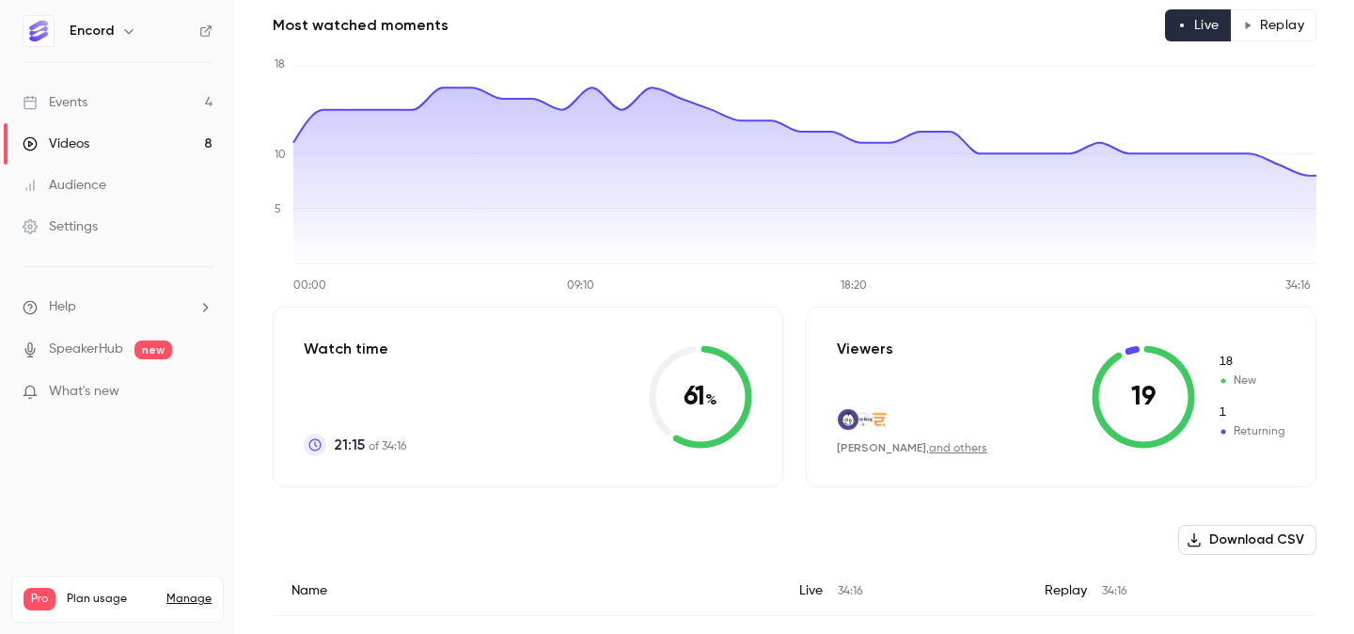
click at [956, 447] on link "and others" at bounding box center [958, 448] width 58 height 11
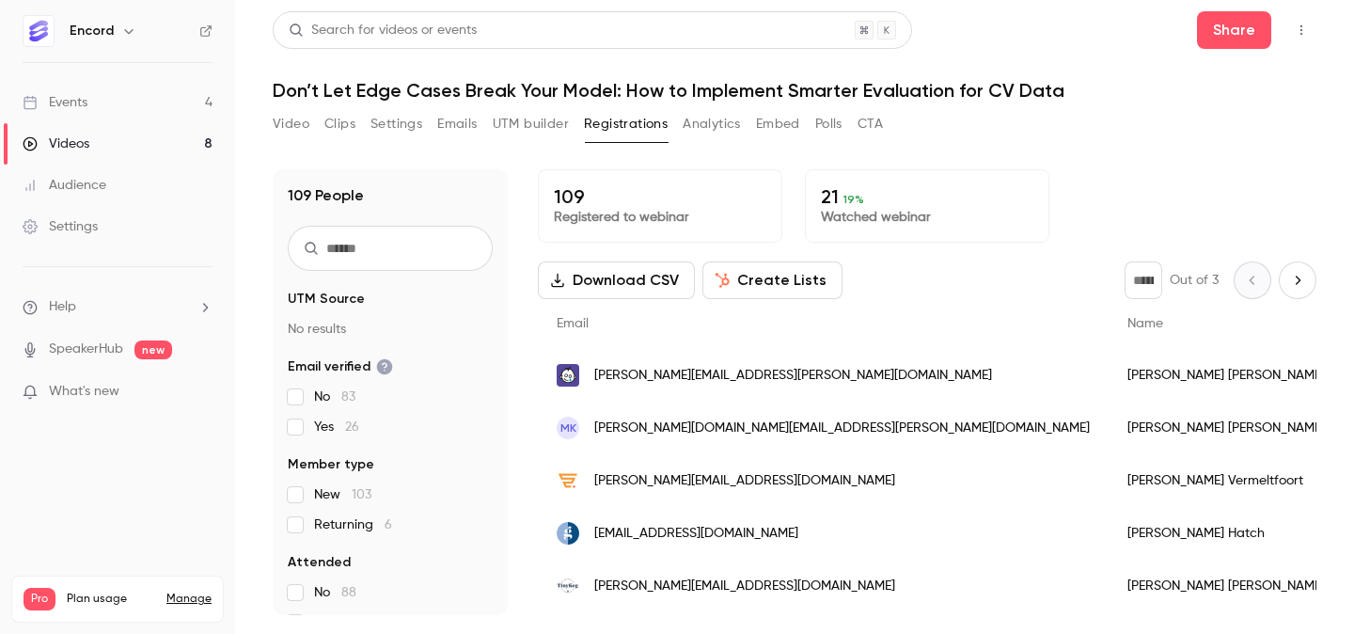
click at [777, 270] on button "Create Lists" at bounding box center [773, 280] width 140 height 38
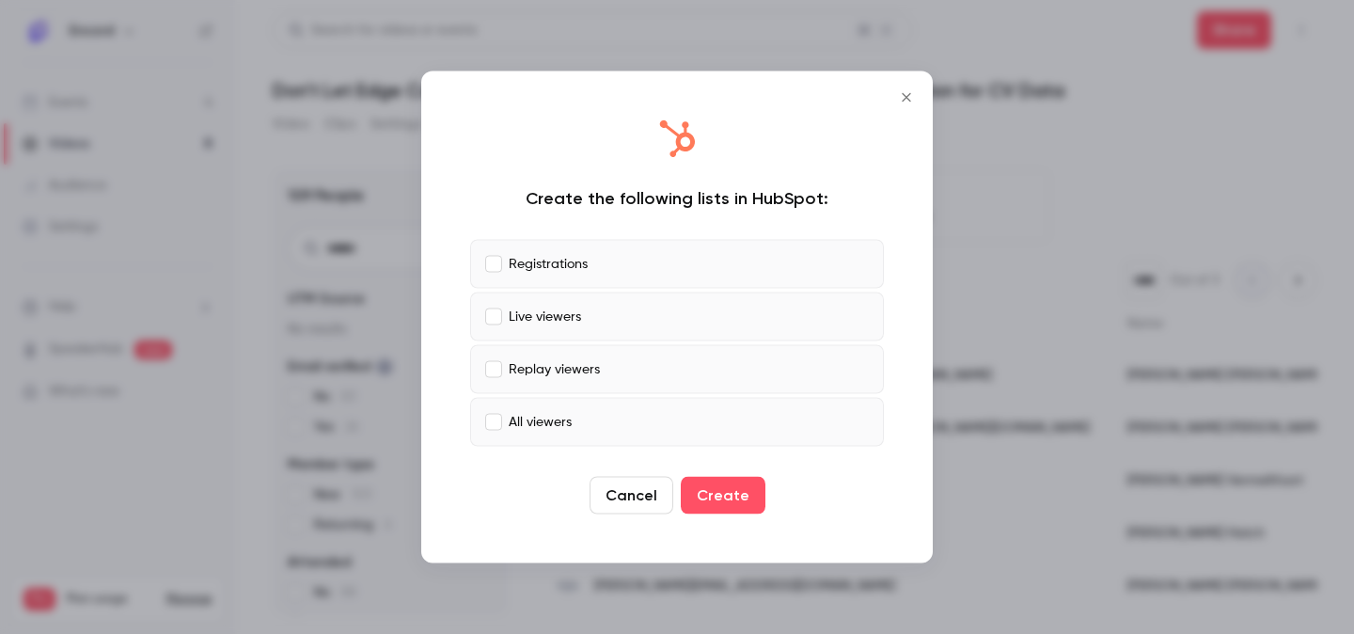
click at [612, 264] on label "Registrations" at bounding box center [677, 264] width 414 height 49
click at [609, 372] on label "Replay viewers" at bounding box center [677, 369] width 414 height 49
click at [609, 420] on label "All viewers" at bounding box center [677, 422] width 414 height 49
click at [733, 498] on button "Create" at bounding box center [723, 496] width 85 height 38
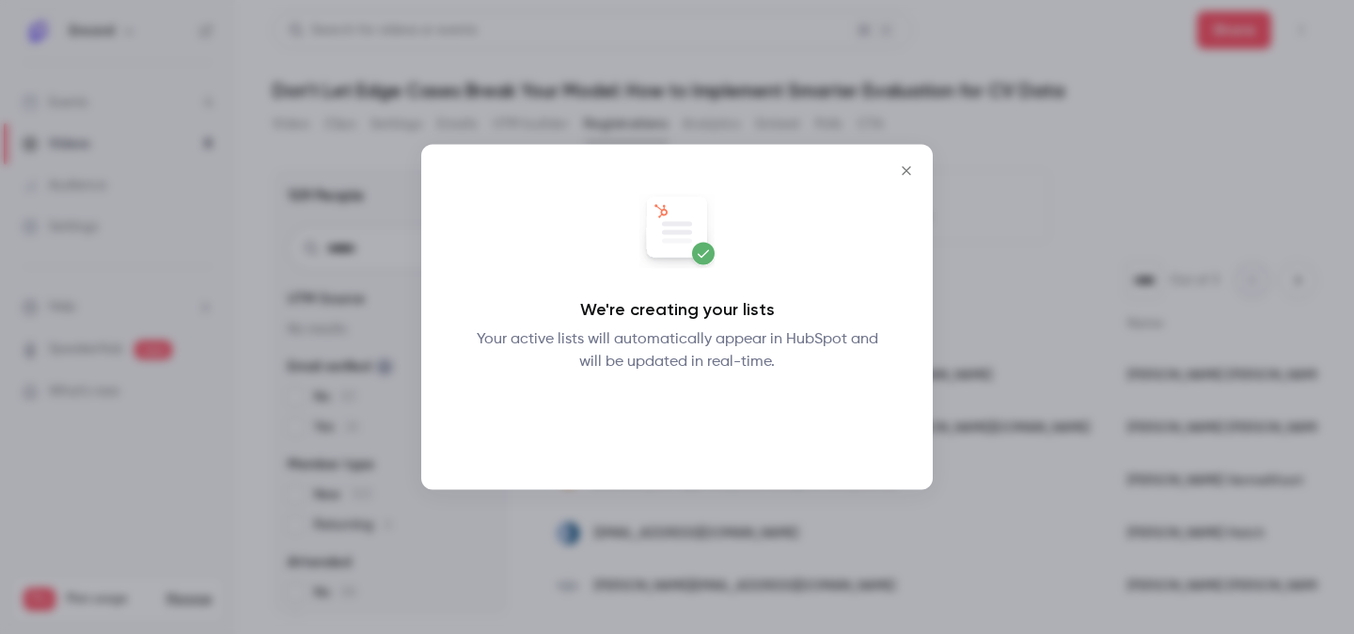
click at [690, 424] on button "Okay" at bounding box center [677, 422] width 69 height 38
